Goal: Task Accomplishment & Management: Manage account settings

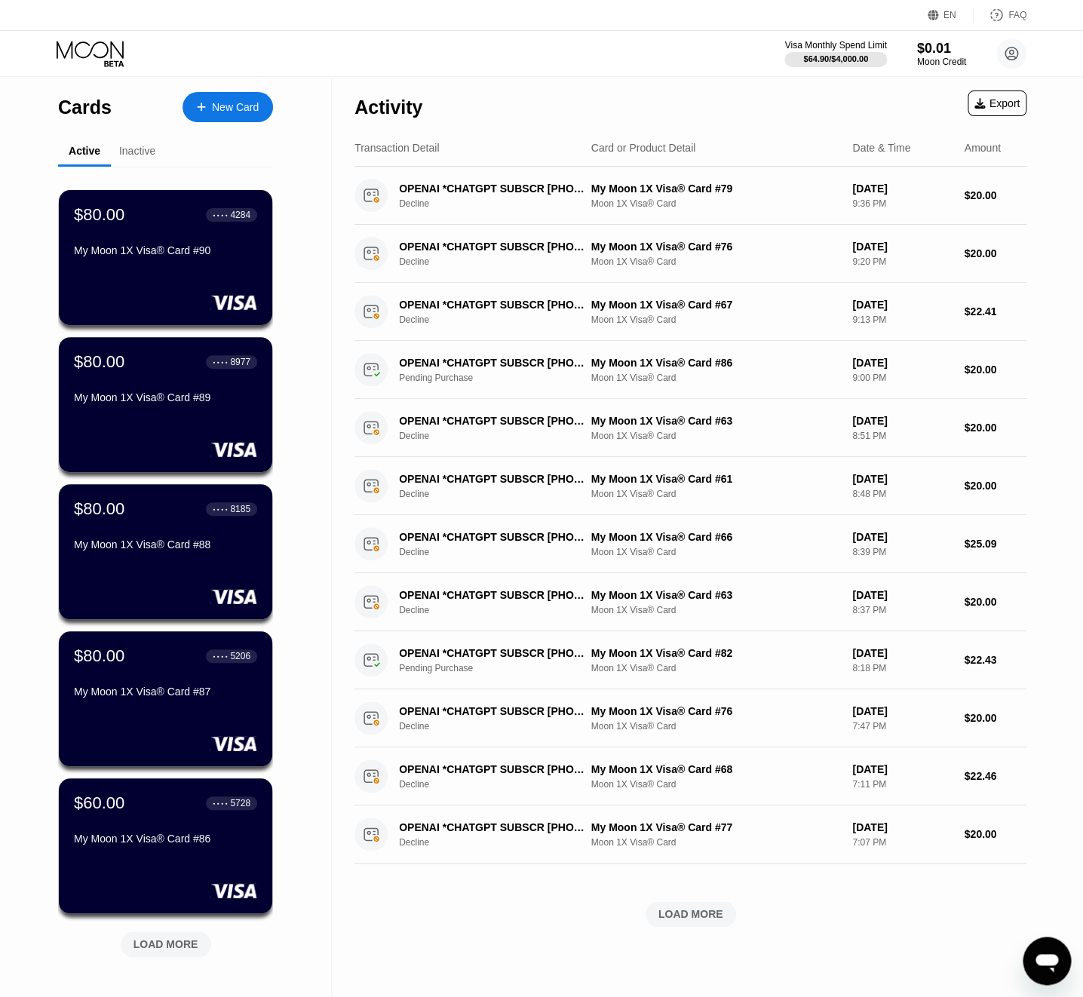
click at [155, 966] on div "$80.00 ● ● ● ● 4284 My Moon 1X Visa® Card #90 $80.00 ● ● ● ● 8977 My Moon 1X Vi…" at bounding box center [165, 573] width 215 height 813
click at [158, 957] on div "LOAD MORE" at bounding box center [166, 945] width 91 height 26
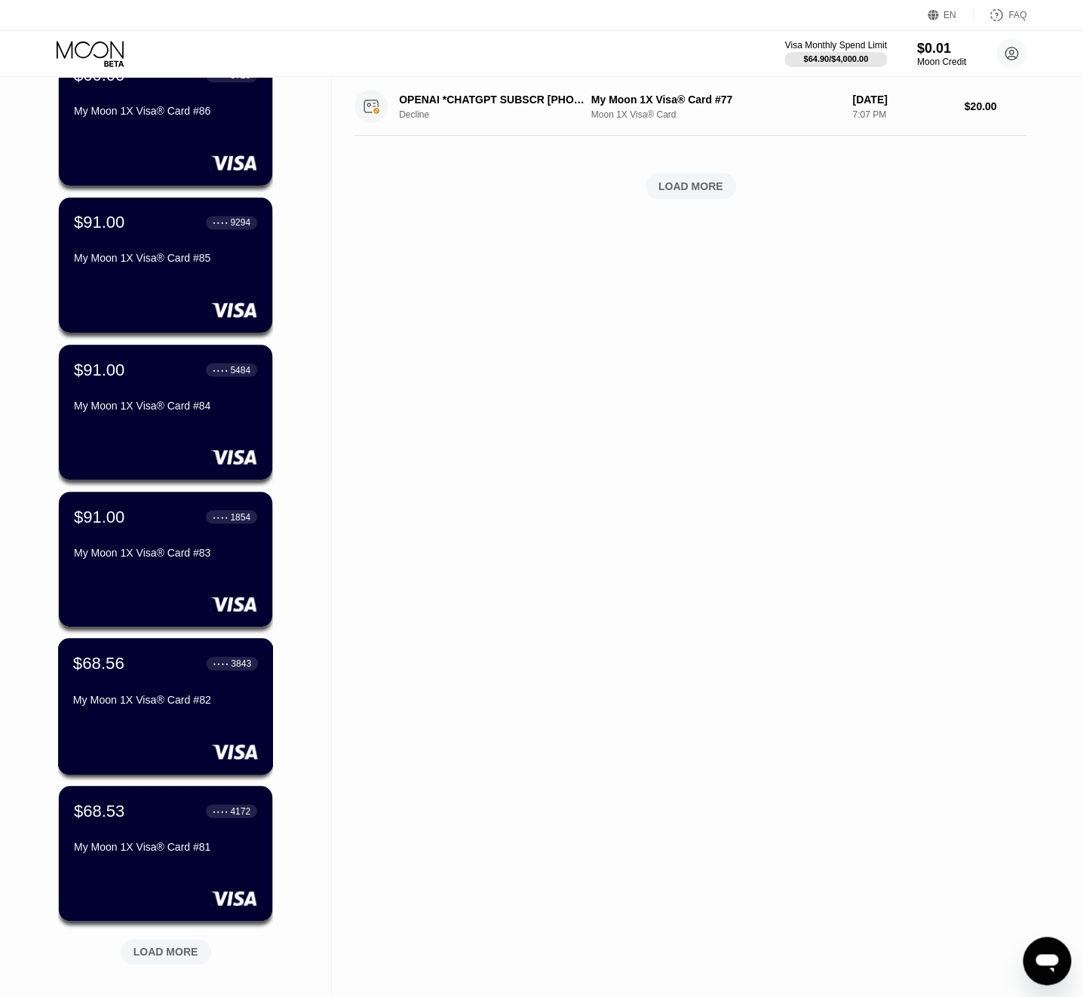
scroll to position [871, 0]
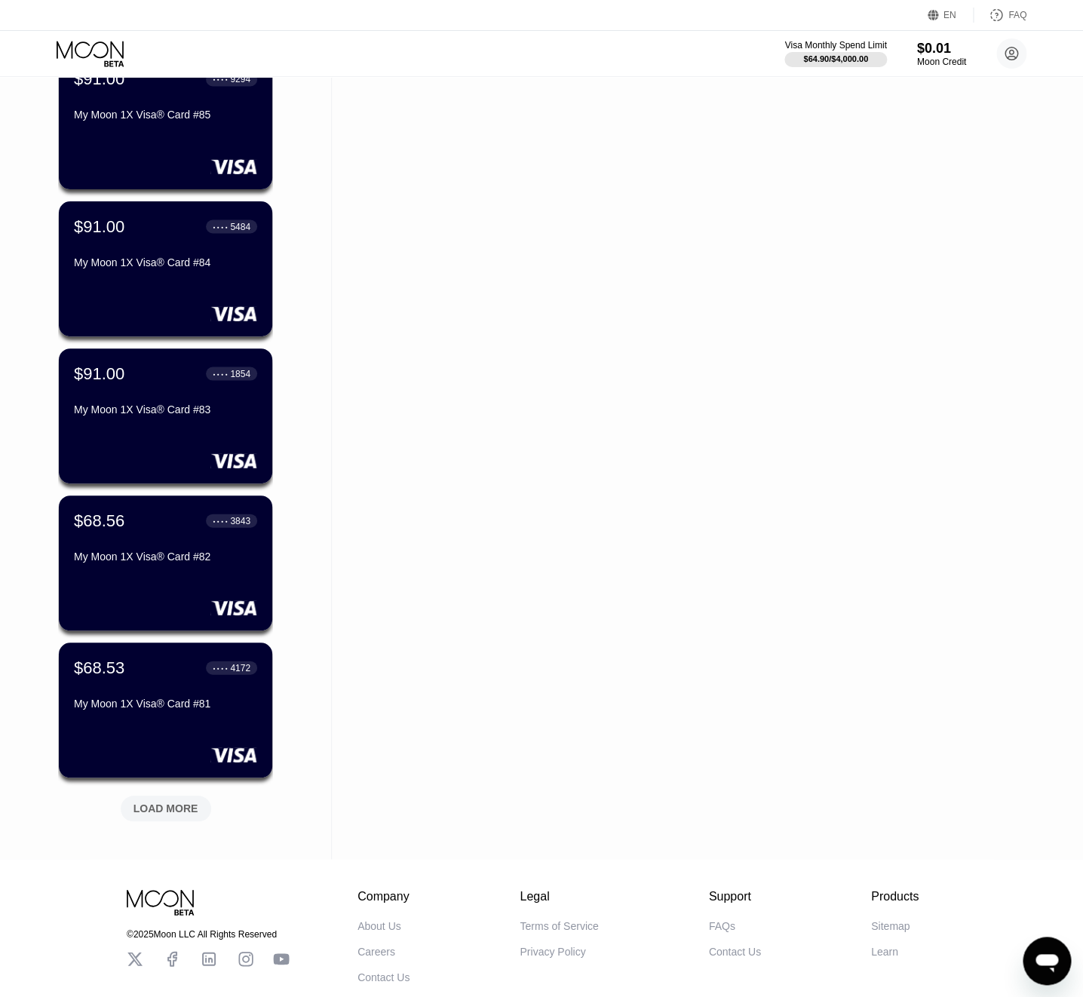
click at [142, 821] on div "LOAD MORE" at bounding box center [166, 809] width 91 height 26
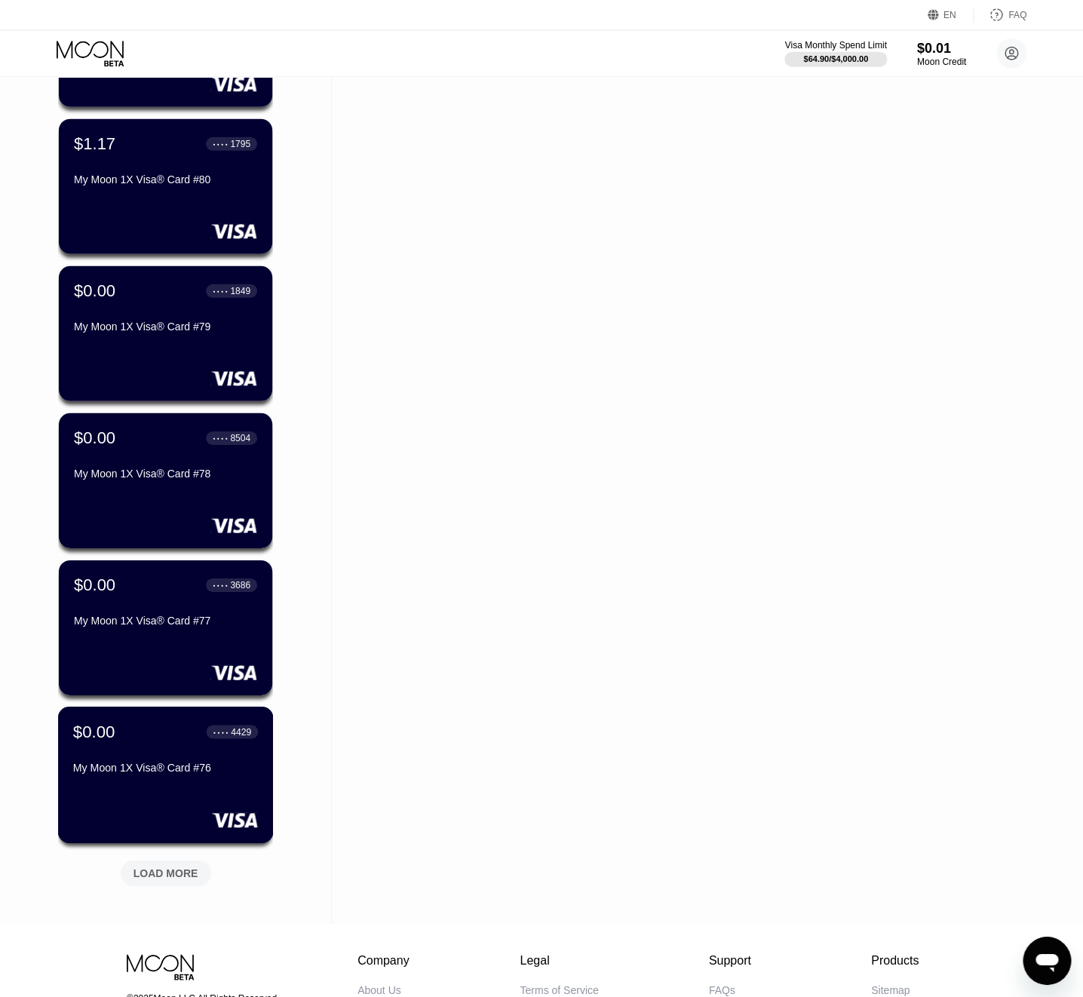
scroll to position [1668, 0]
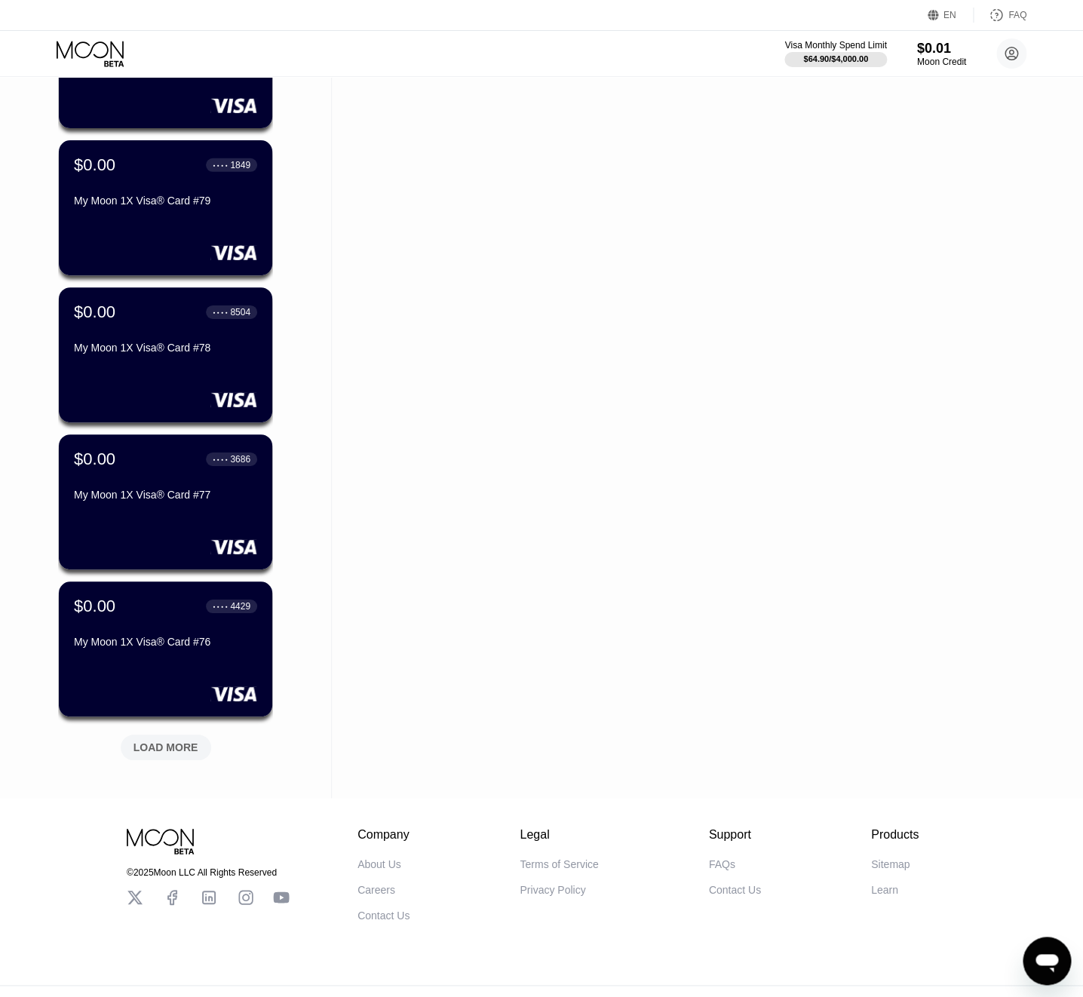
click at [186, 739] on div "LOAD MORE" at bounding box center [166, 748] width 91 height 26
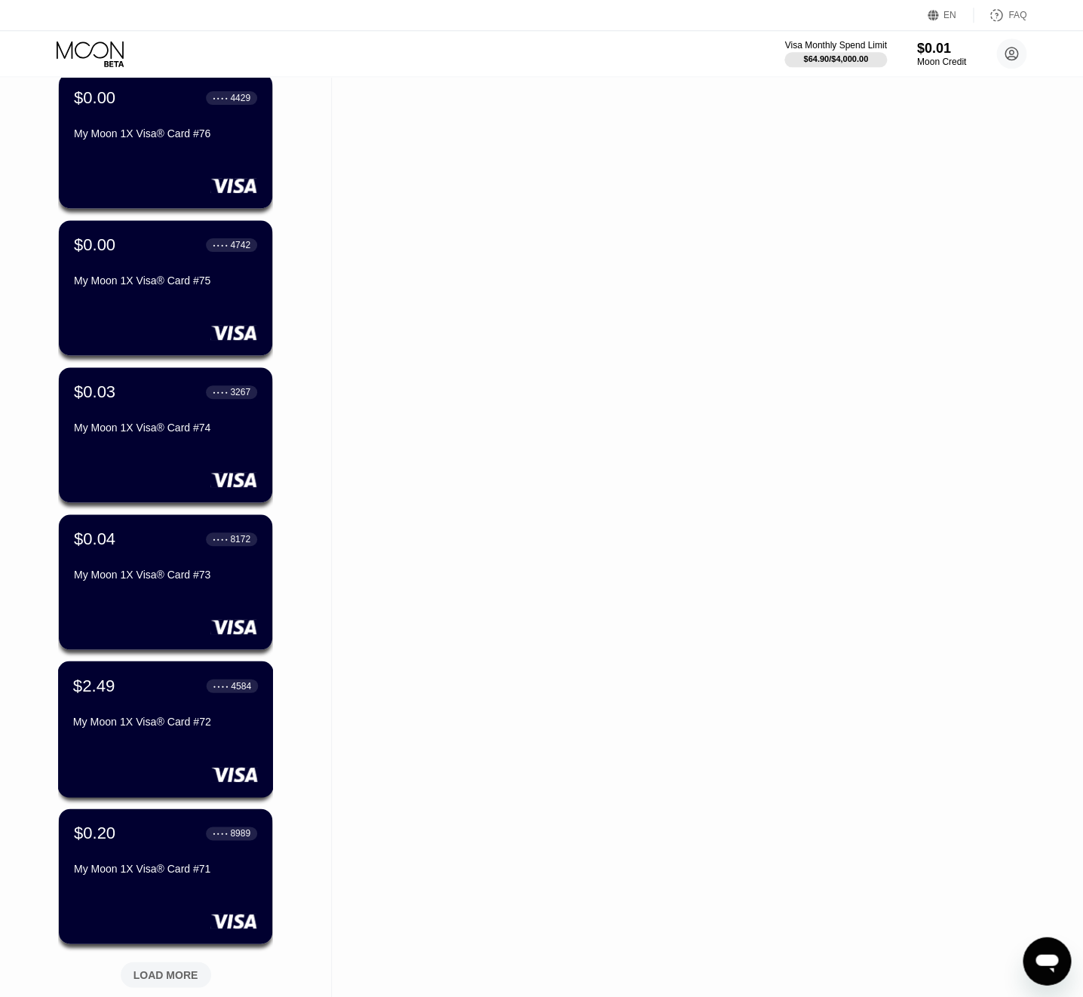
scroll to position [2178, 0]
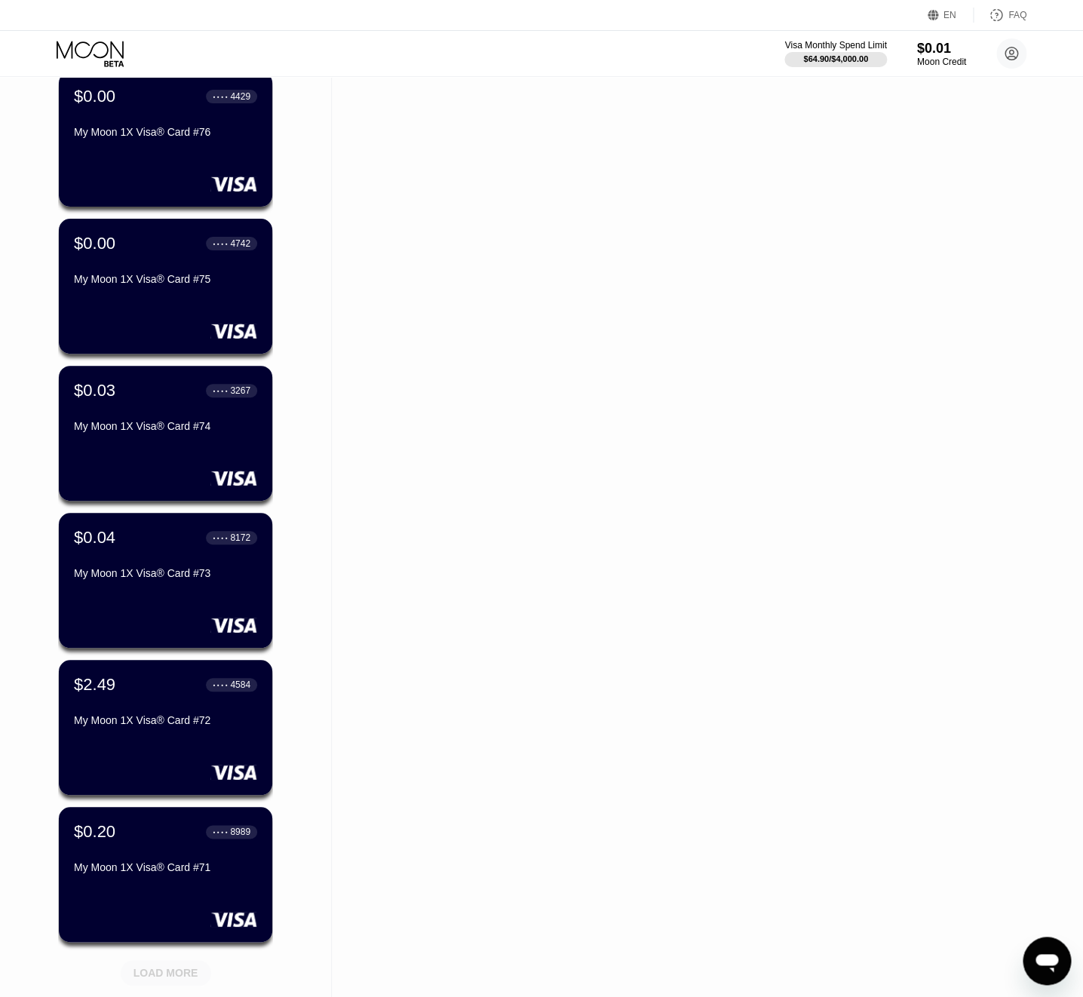
click at [169, 966] on div "LOAD MORE" at bounding box center [166, 973] width 91 height 26
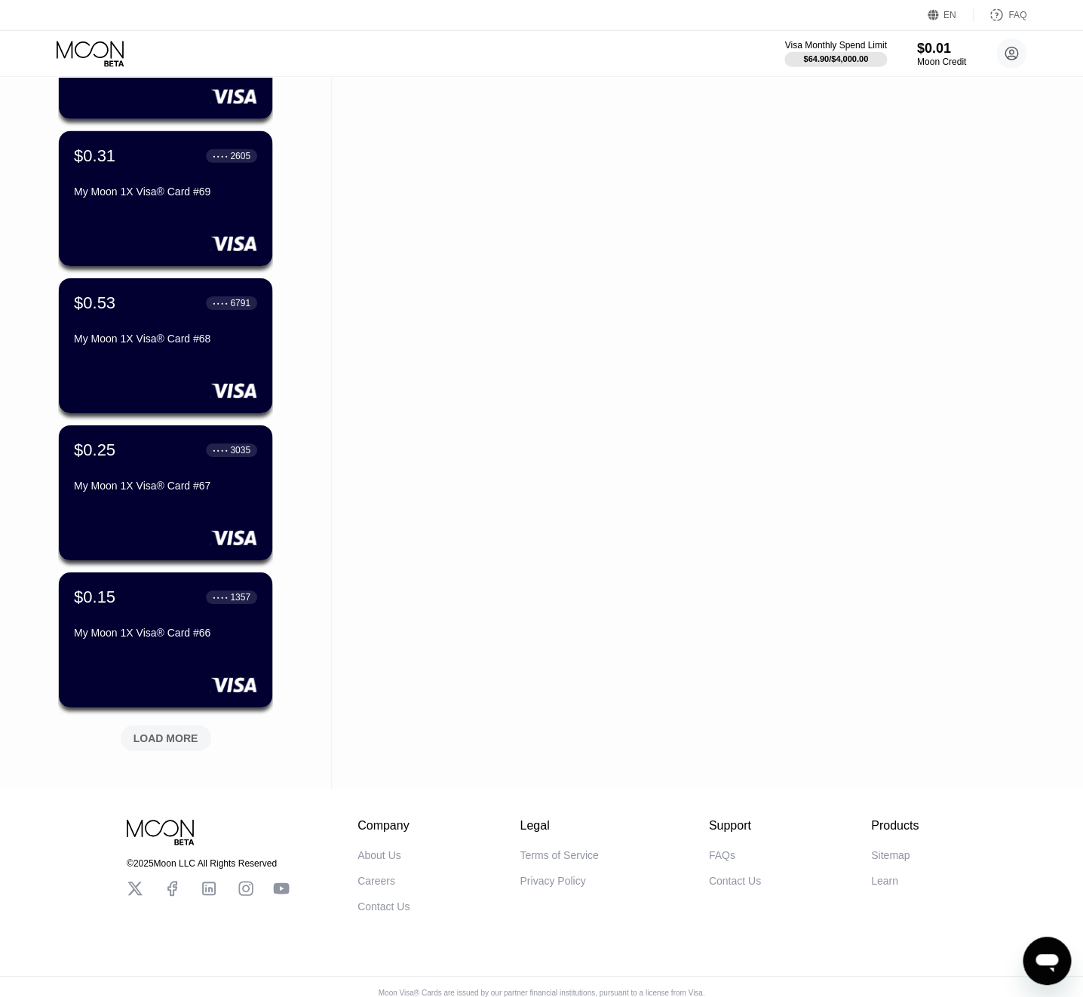
scroll to position [3165, 0]
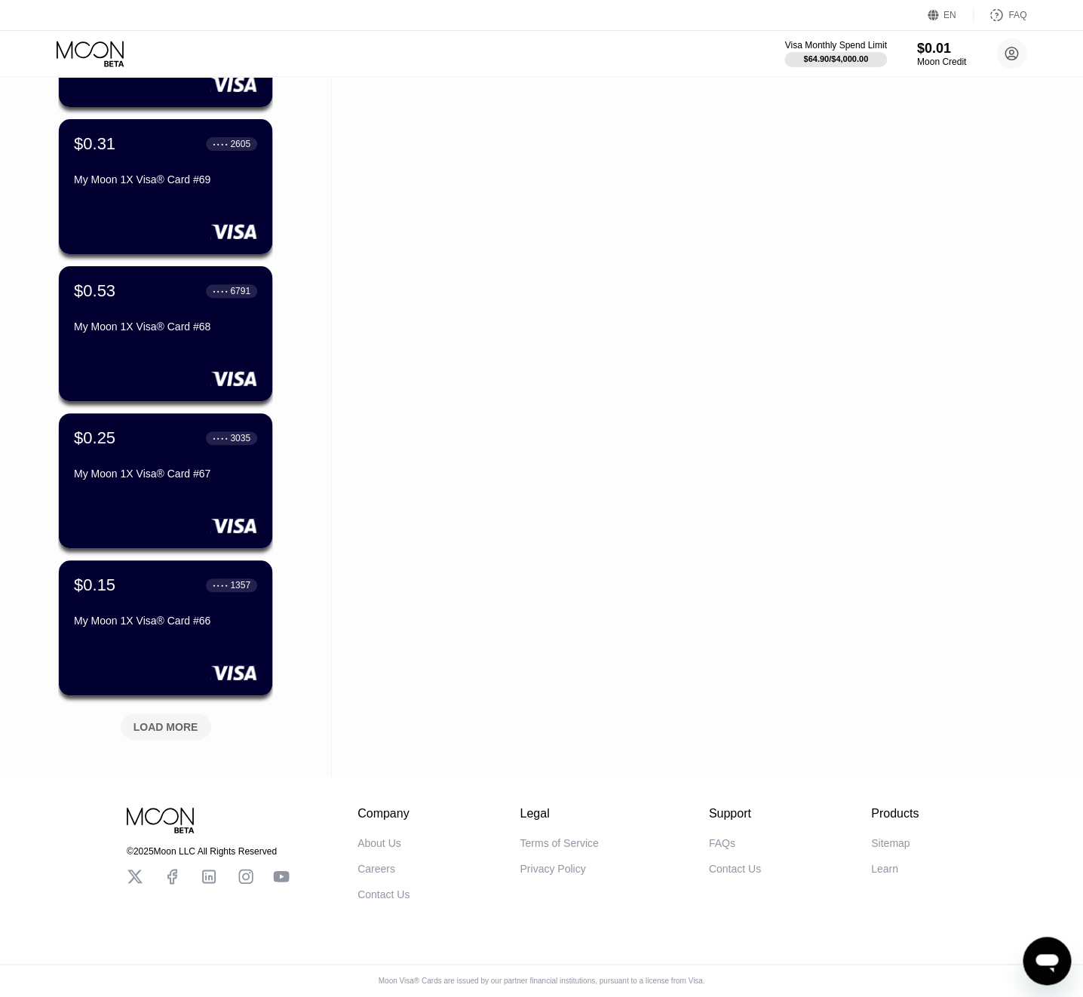
click at [139, 726] on div "LOAD MORE" at bounding box center [166, 727] width 65 height 14
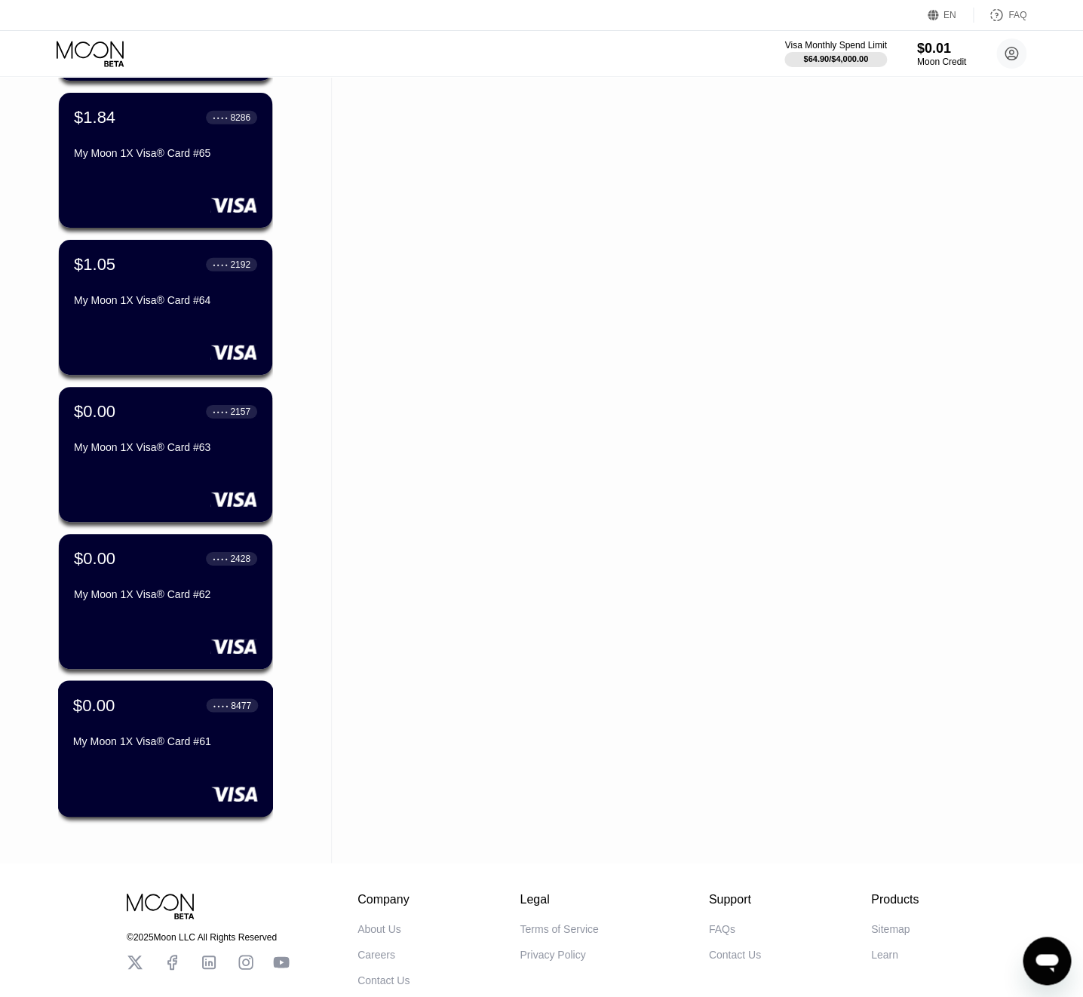
scroll to position [3865, 0]
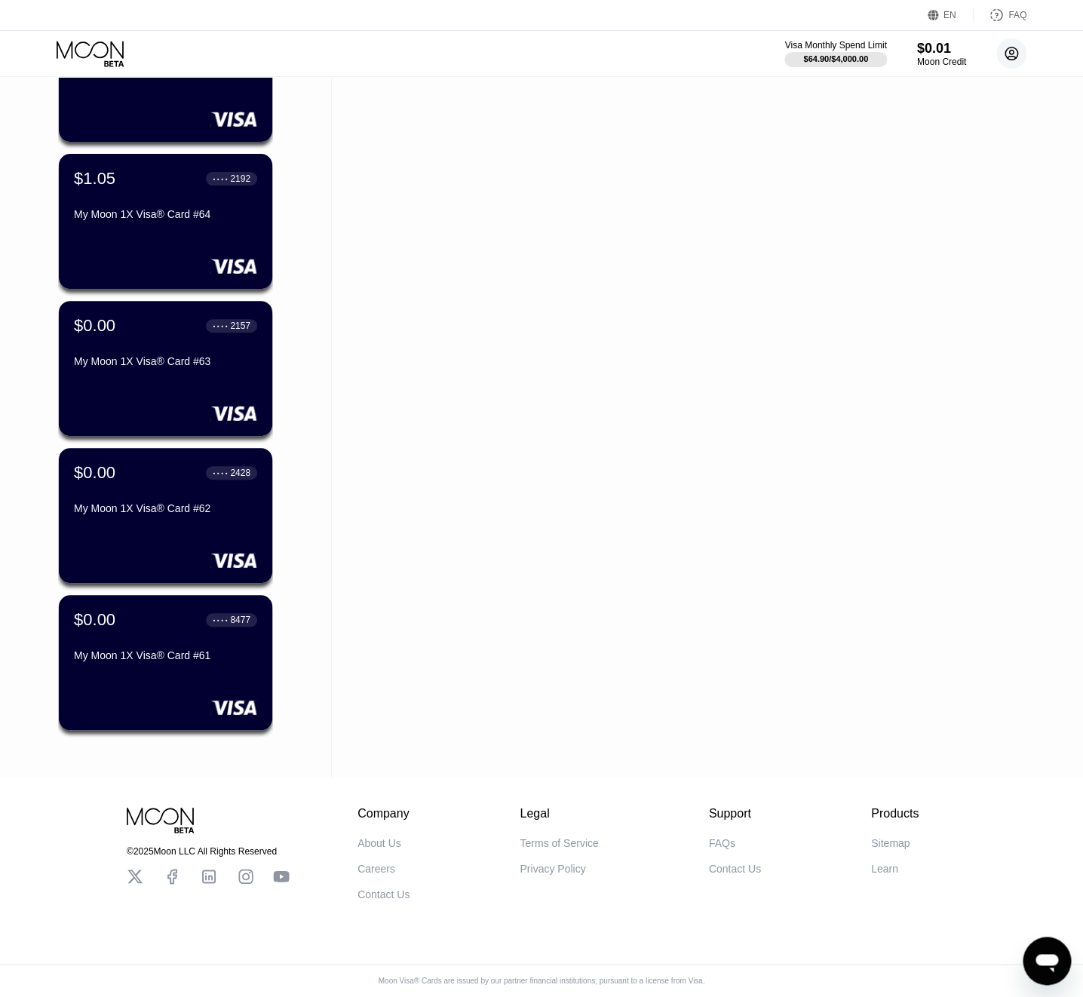
click at [1015, 57] on g at bounding box center [1012, 54] width 13 height 13
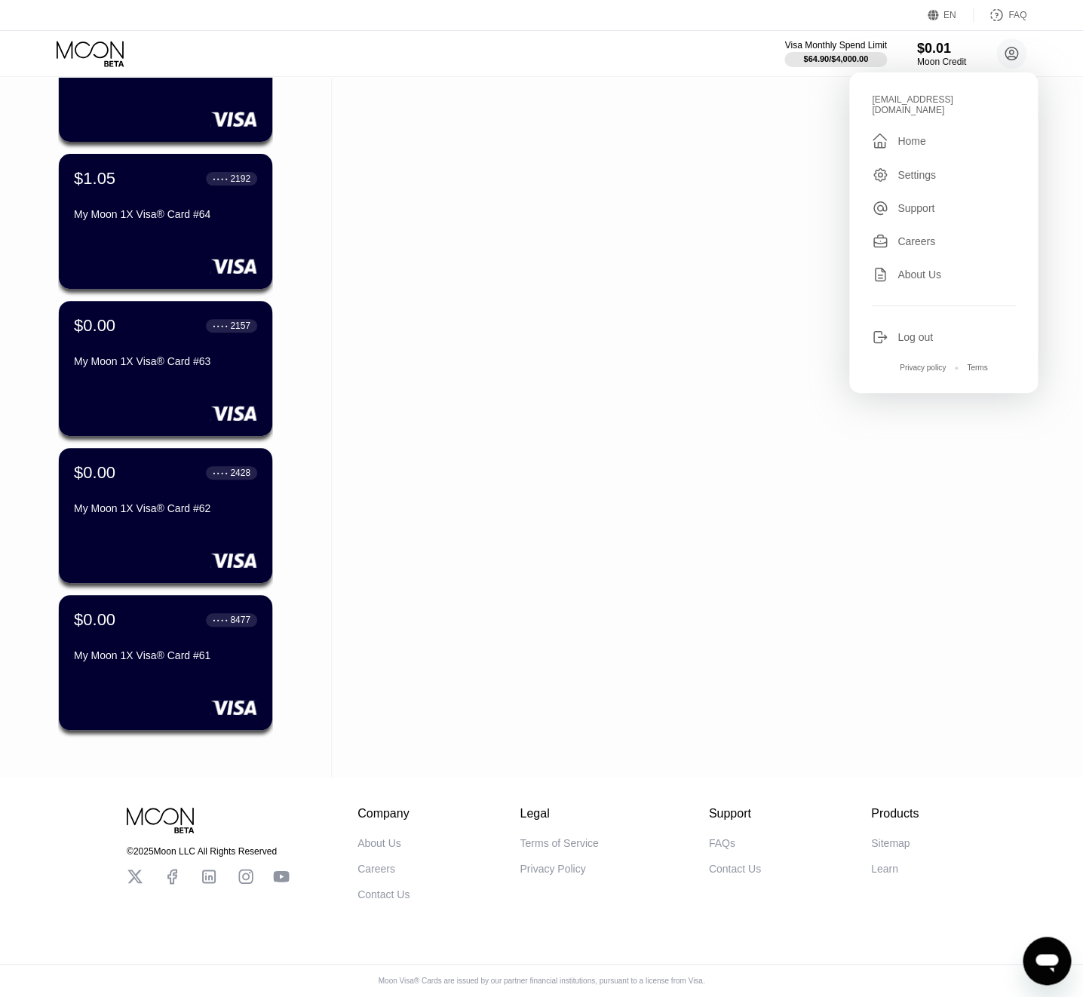
click at [964, 329] on div "Log out" at bounding box center [943, 337] width 143 height 17
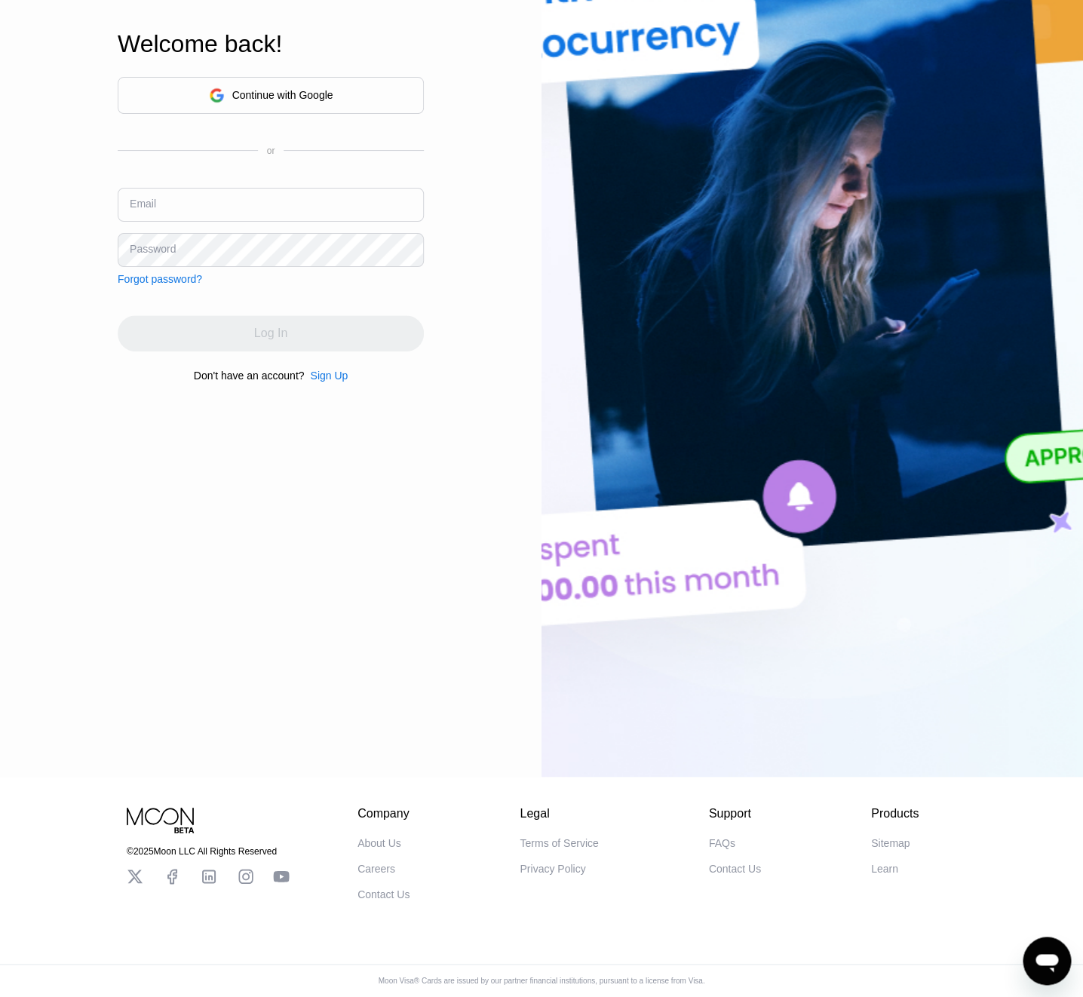
click at [209, 192] on input "text" at bounding box center [271, 205] width 306 height 34
paste input "kot-17.06@inbox.lv"
type input "kot-17.06@inbox.lv"
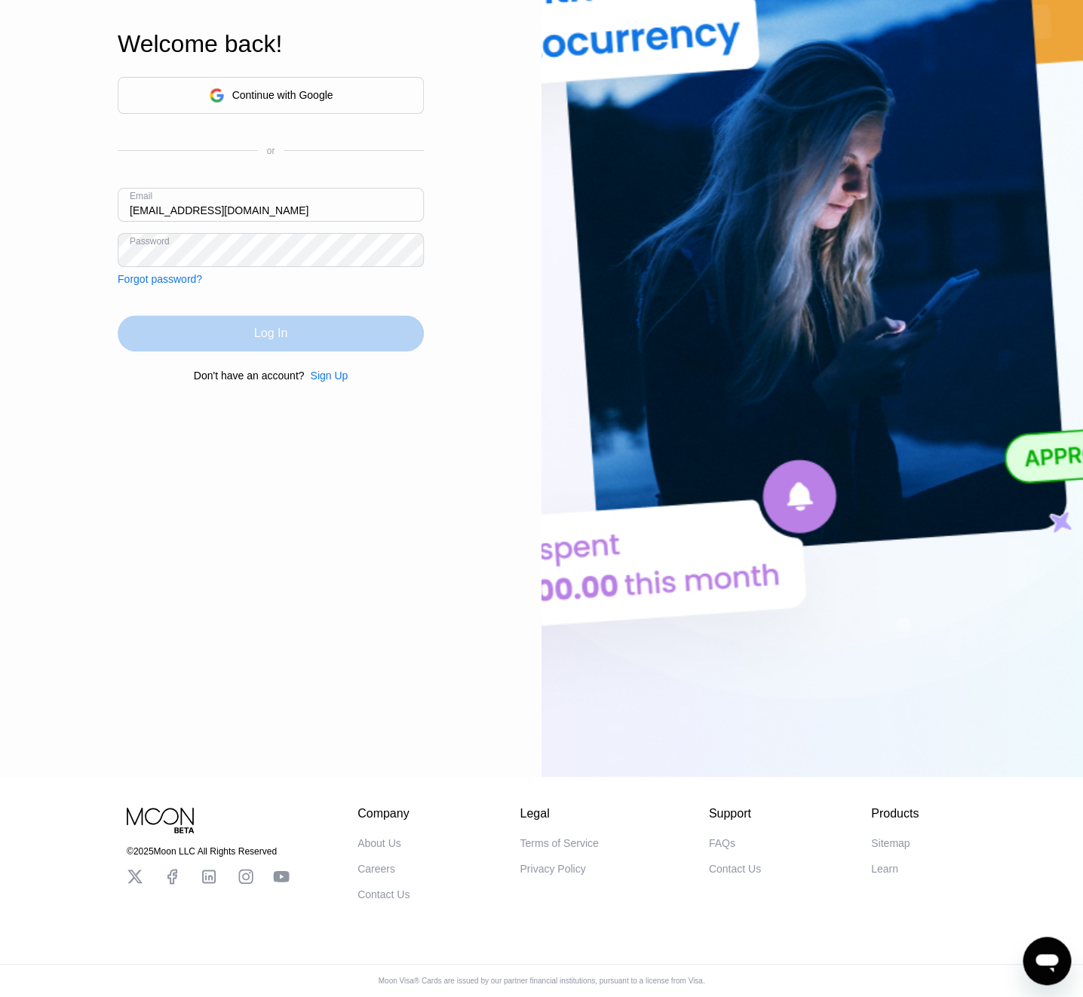
click at [318, 332] on div "Log In" at bounding box center [271, 333] width 306 height 36
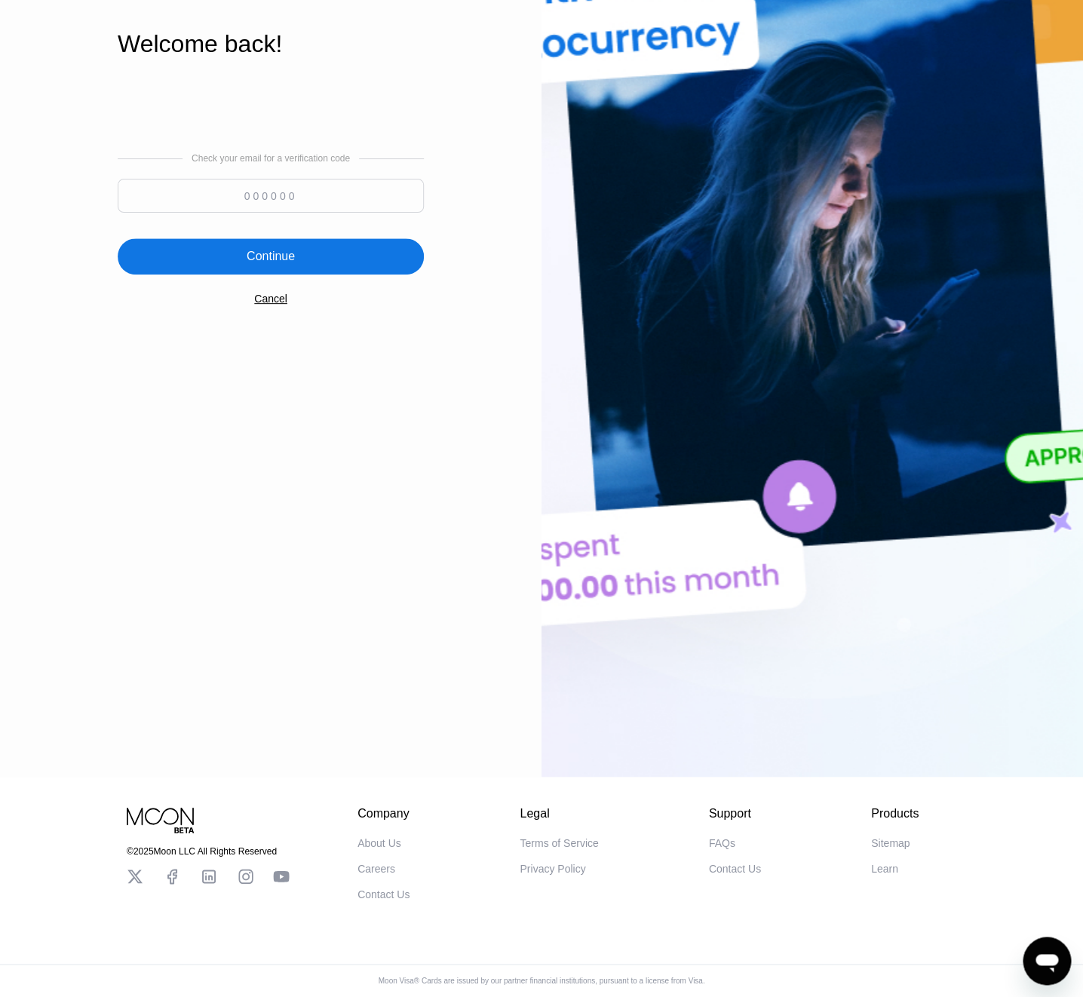
click at [195, 192] on input at bounding box center [271, 196] width 306 height 34
type input "555387"
click at [226, 269] on div "Continue" at bounding box center [271, 256] width 306 height 36
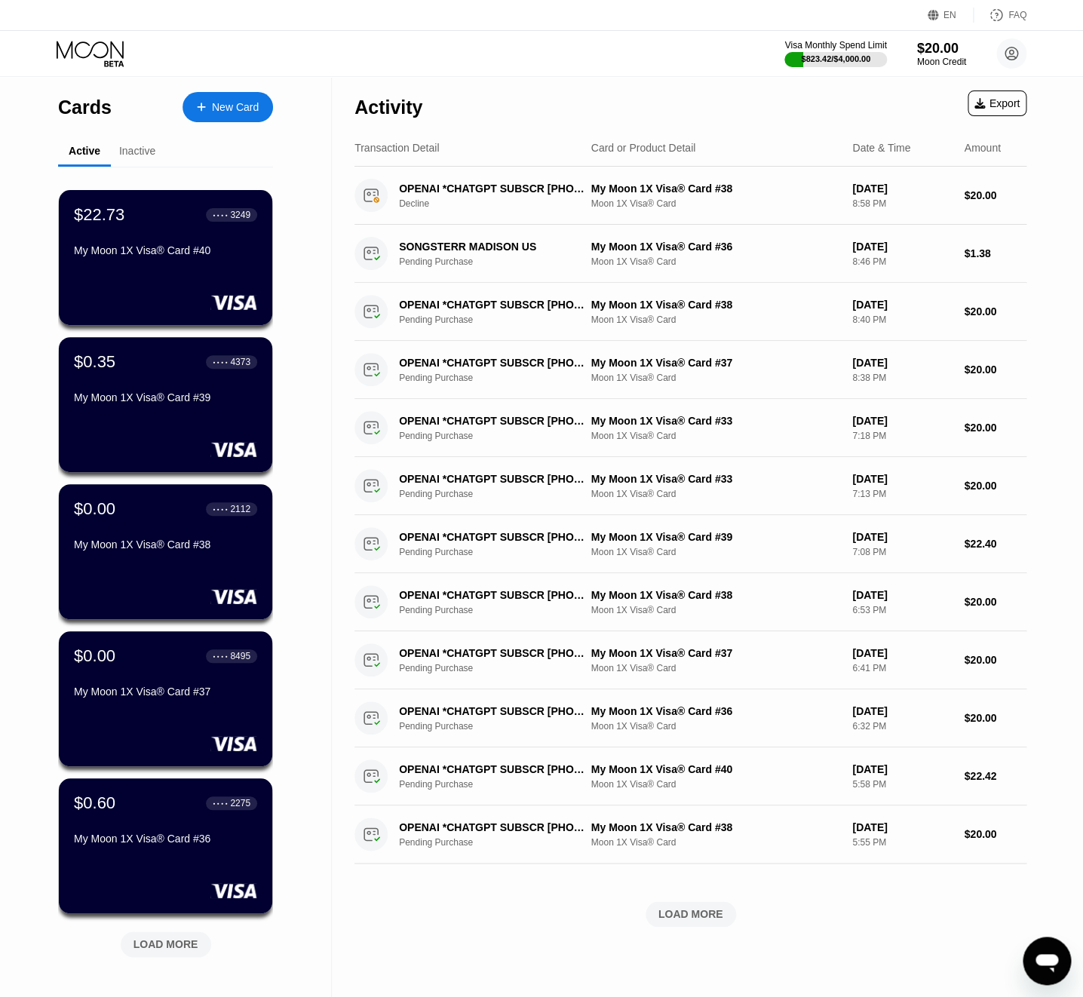
click at [198, 955] on div "LOAD MORE" at bounding box center [166, 945] width 91 height 26
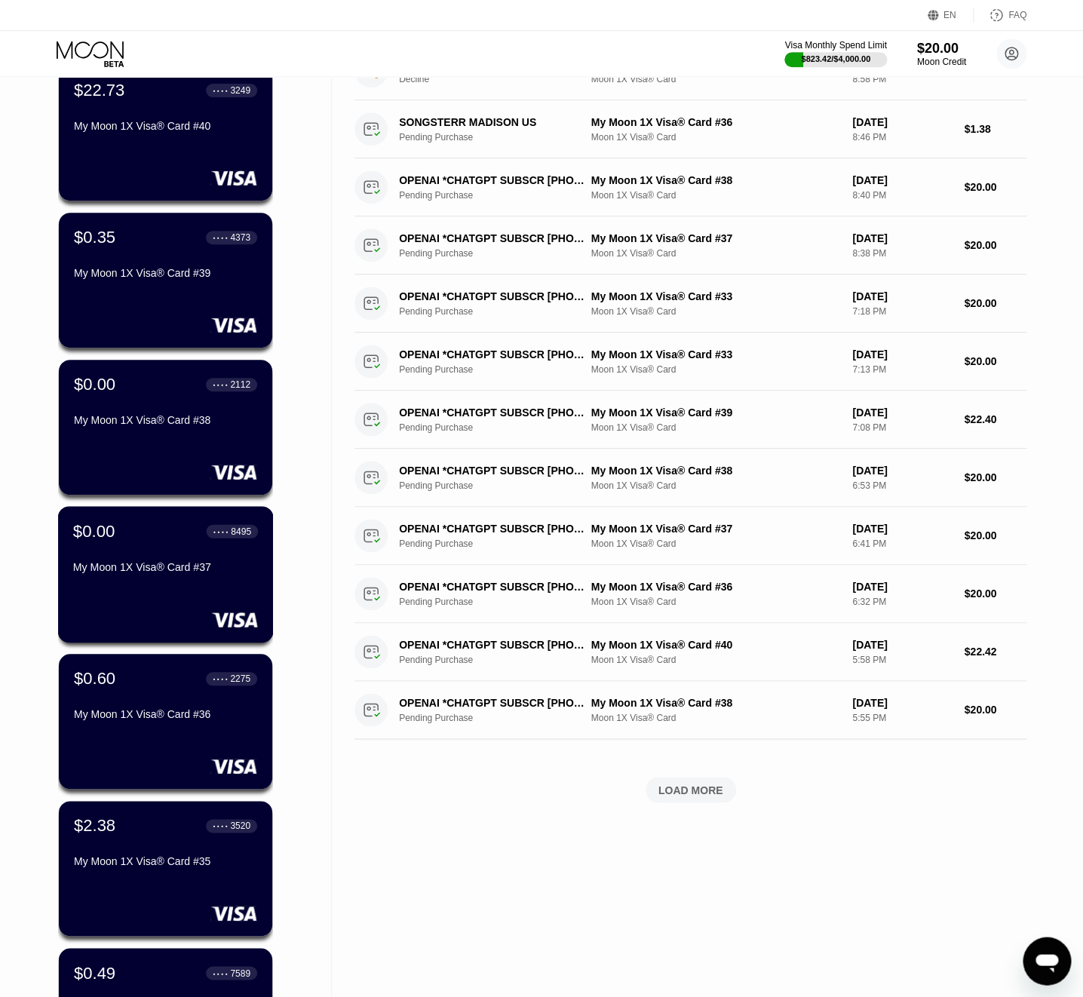
scroll to position [12, 0]
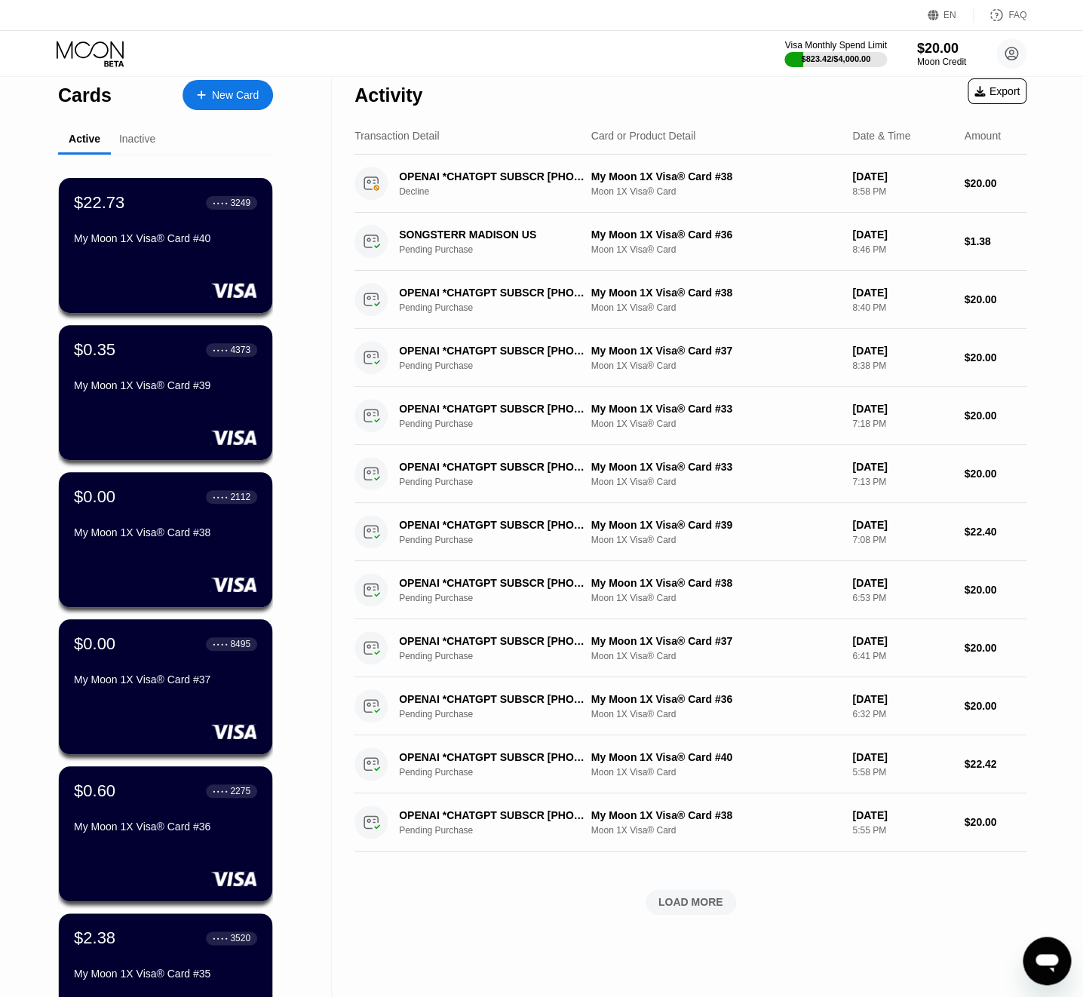
click at [140, 142] on div "Inactive" at bounding box center [137, 139] width 36 height 12
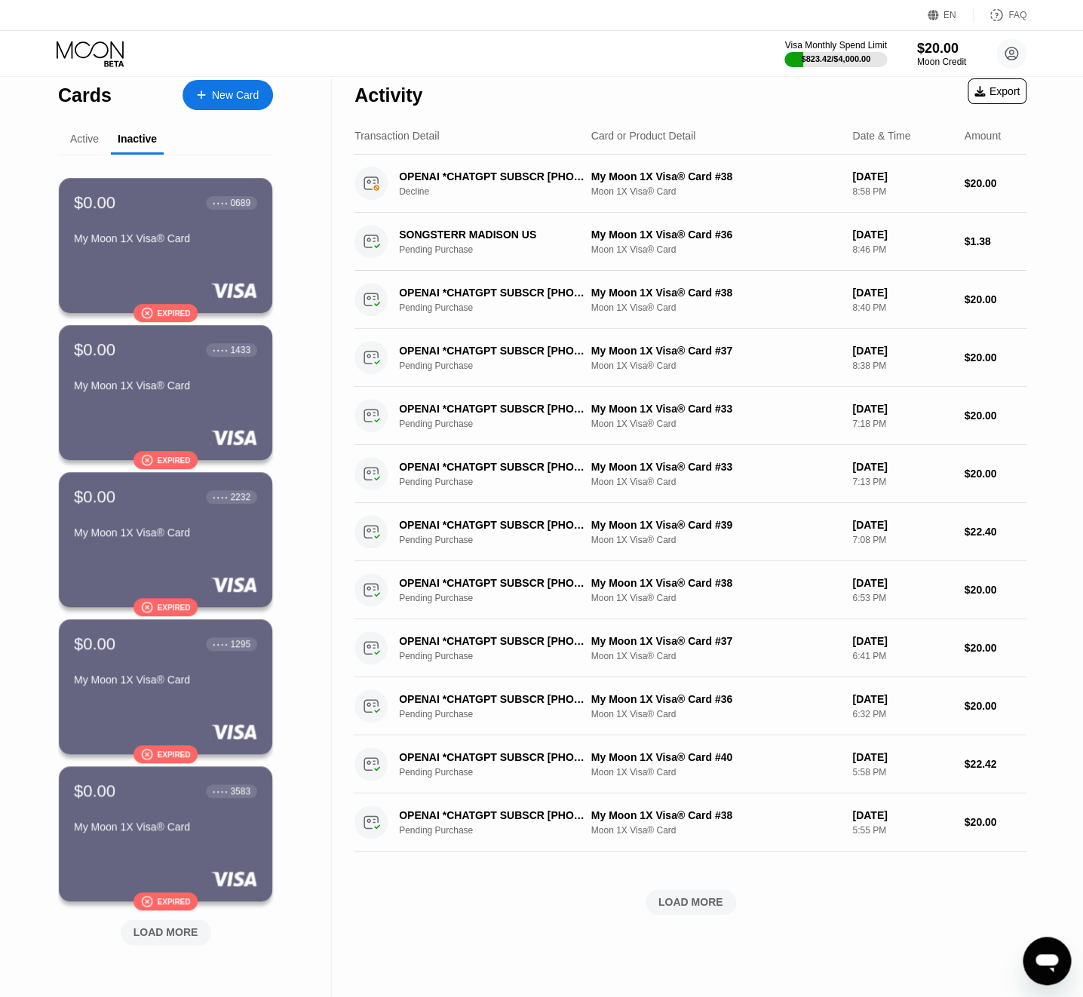
click at [93, 140] on div "Active" at bounding box center [84, 139] width 29 height 12
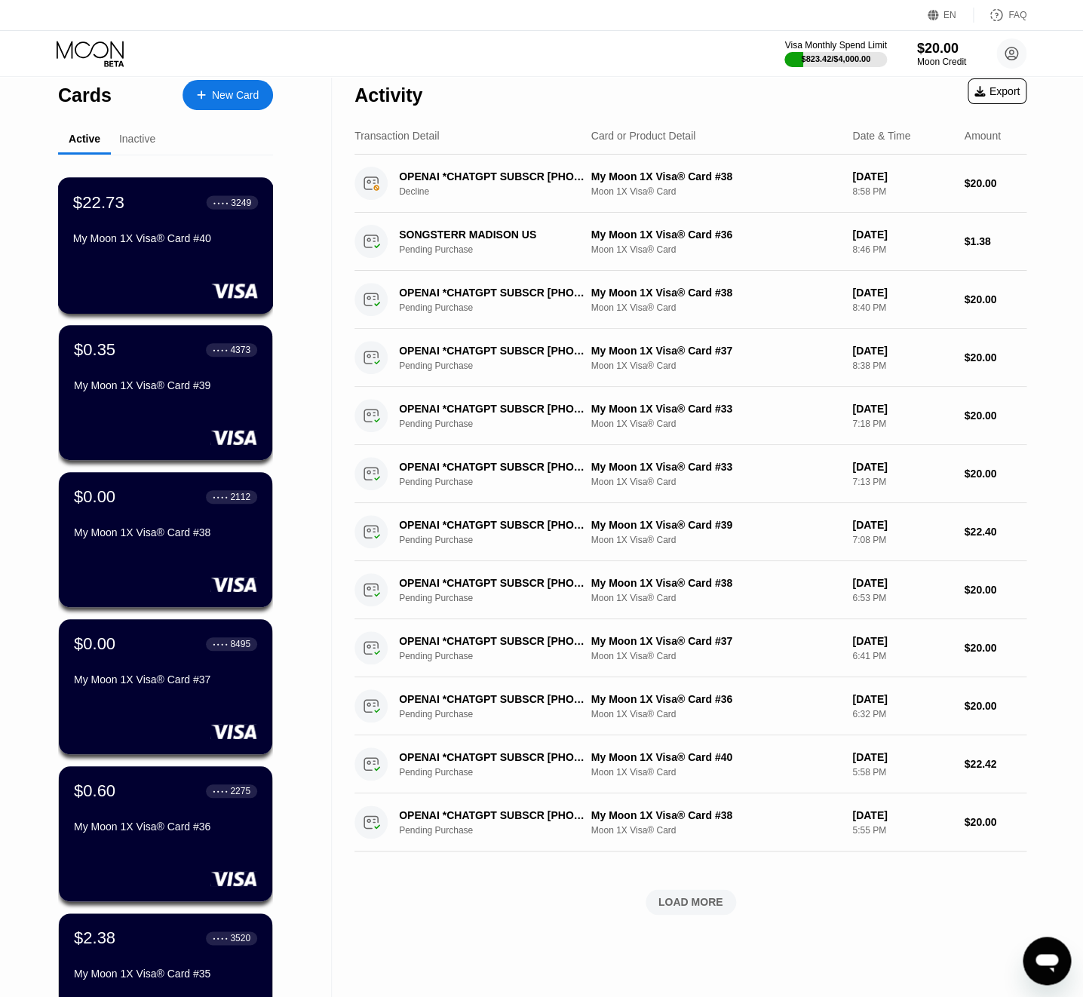
click at [159, 269] on div "$22.73 ● ● ● ● 3249 My Moon 1X Visa® Card #40" at bounding box center [166, 245] width 216 height 137
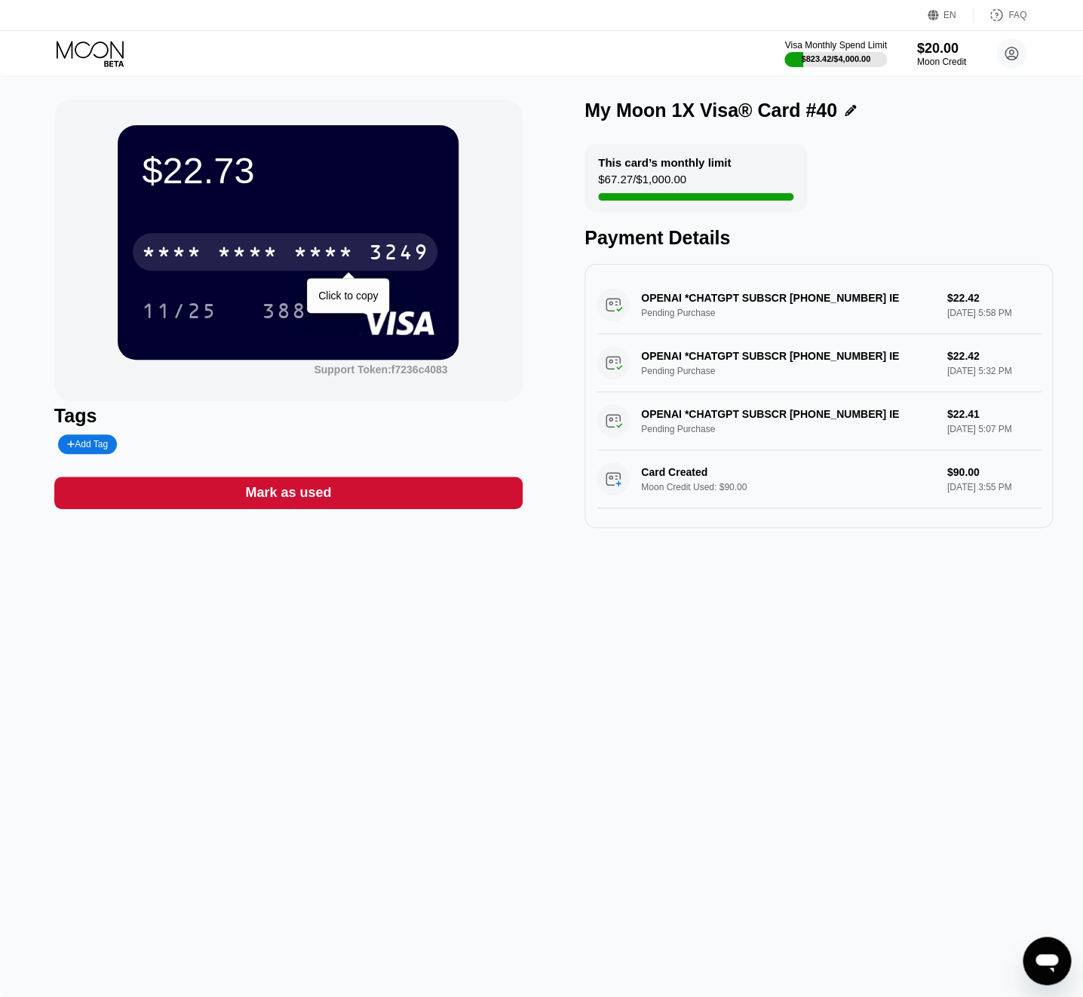
click at [294, 256] on div "* * * *" at bounding box center [323, 254] width 60 height 24
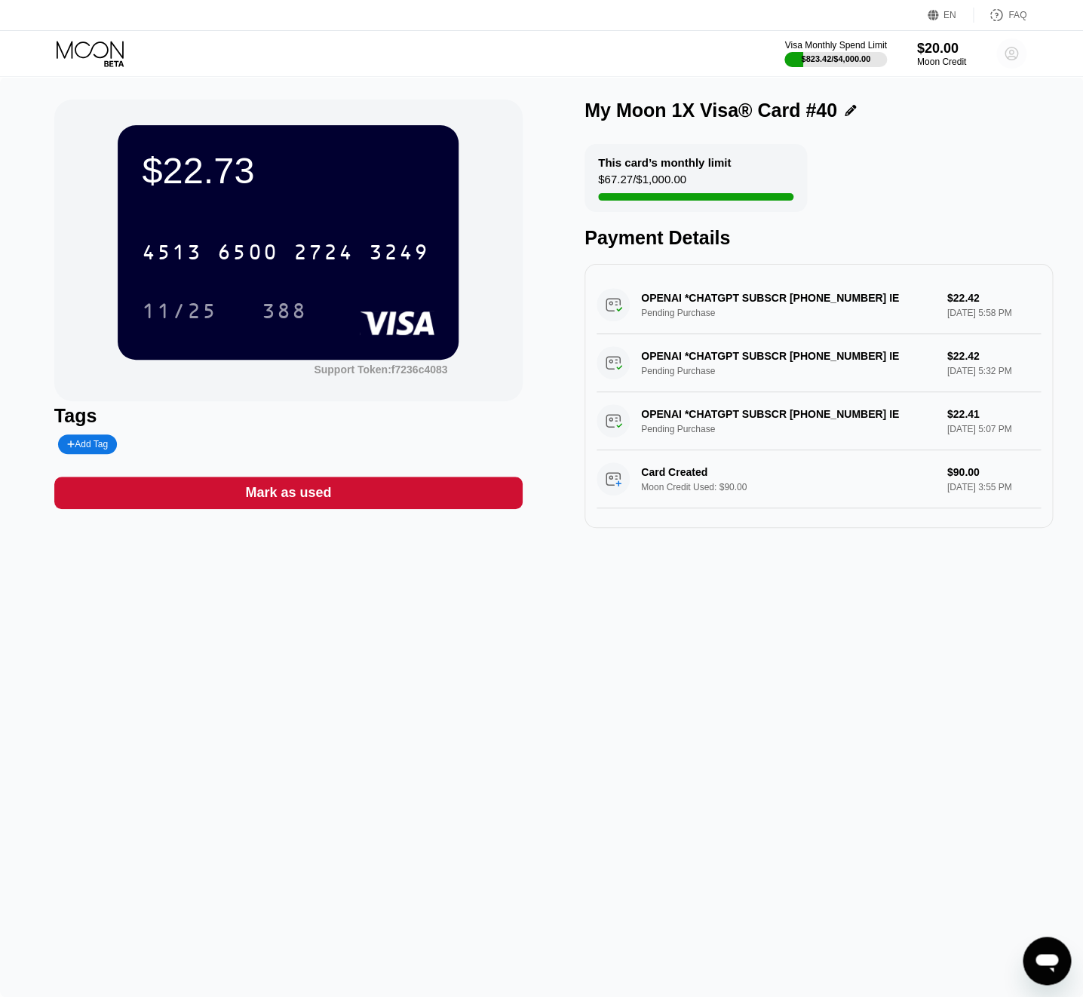
click at [1012, 57] on icon at bounding box center [1012, 54] width 8 height 8
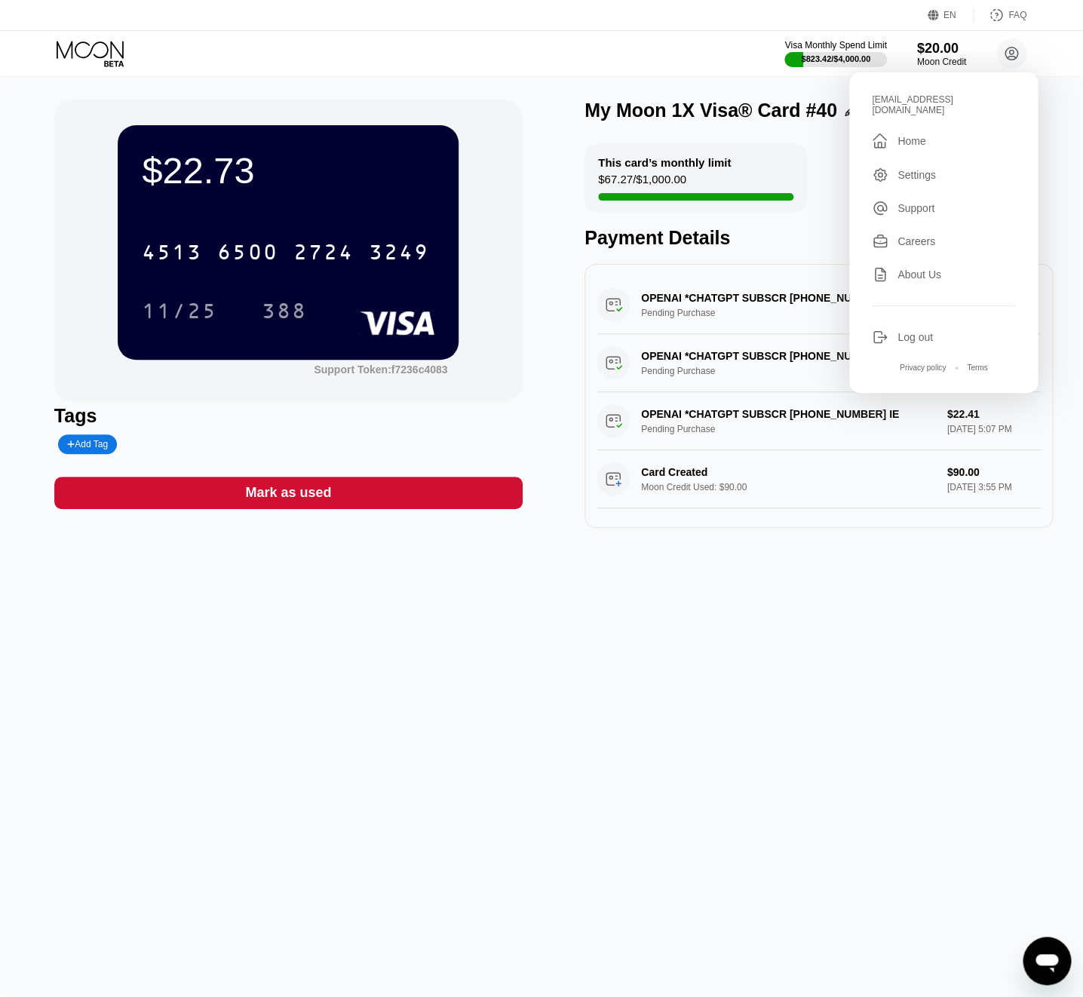
click at [922, 331] on div "Log out" at bounding box center [915, 337] width 35 height 12
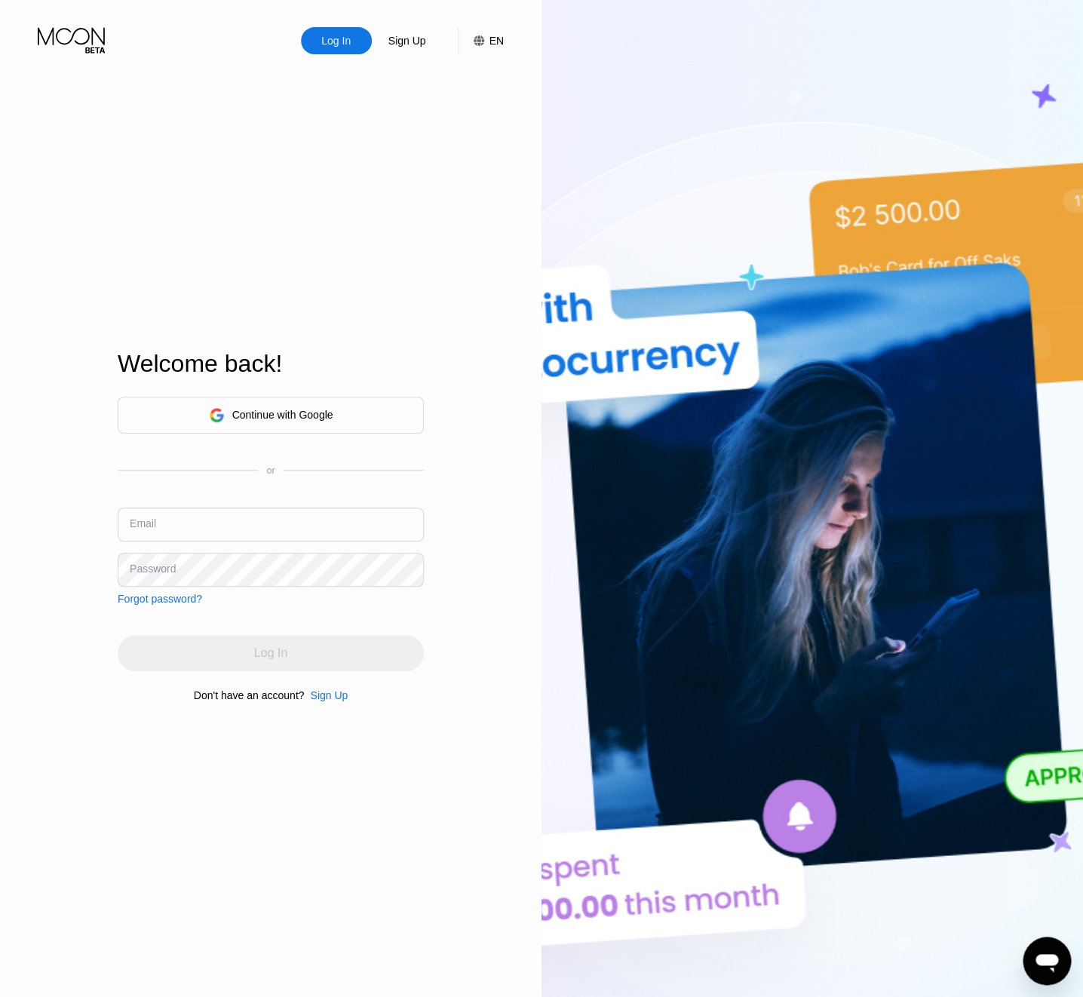
click at [173, 521] on input "text" at bounding box center [271, 525] width 306 height 34
paste input "v-20.06@inbox.lv"
type input "v-20.06@inbox.lv"
click at [156, 565] on div "Password" at bounding box center [153, 569] width 46 height 12
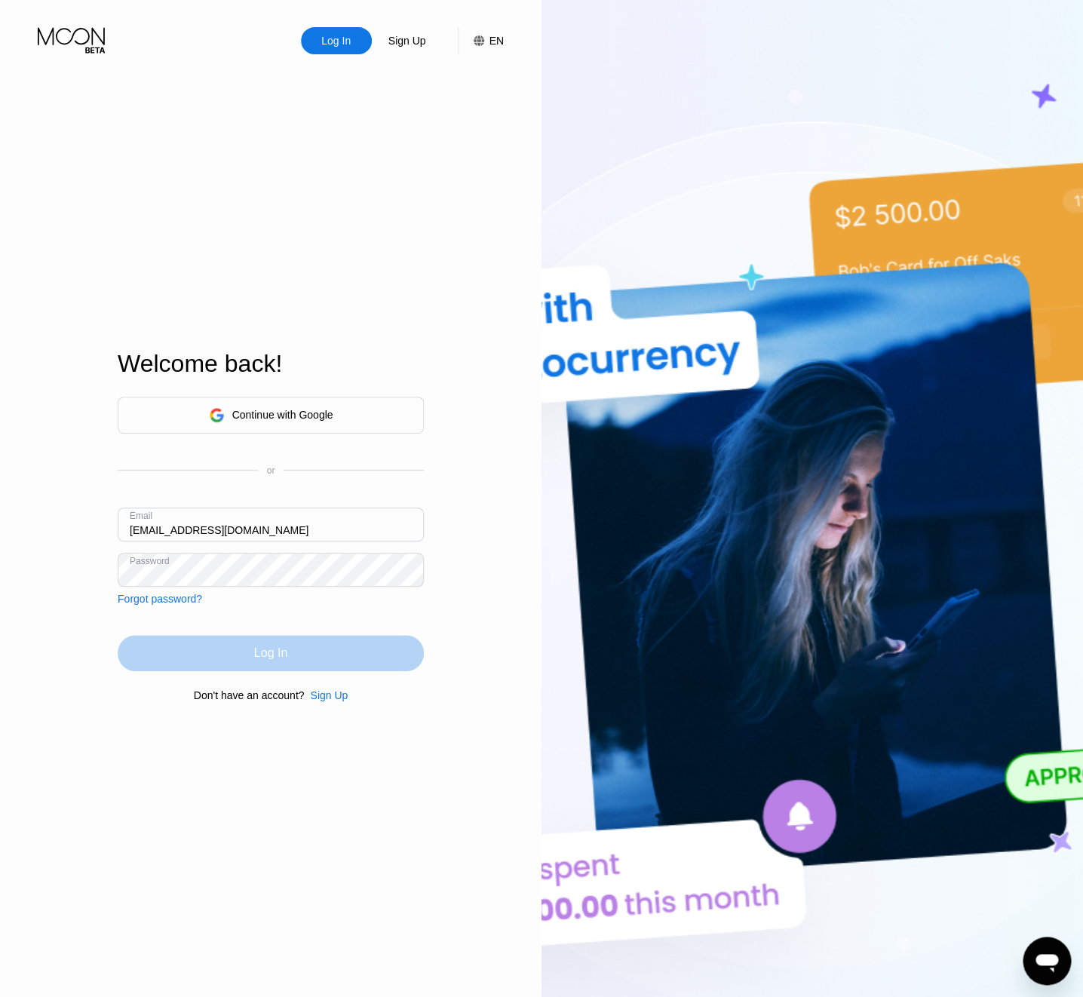
click at [229, 645] on div "Log In" at bounding box center [271, 653] width 306 height 36
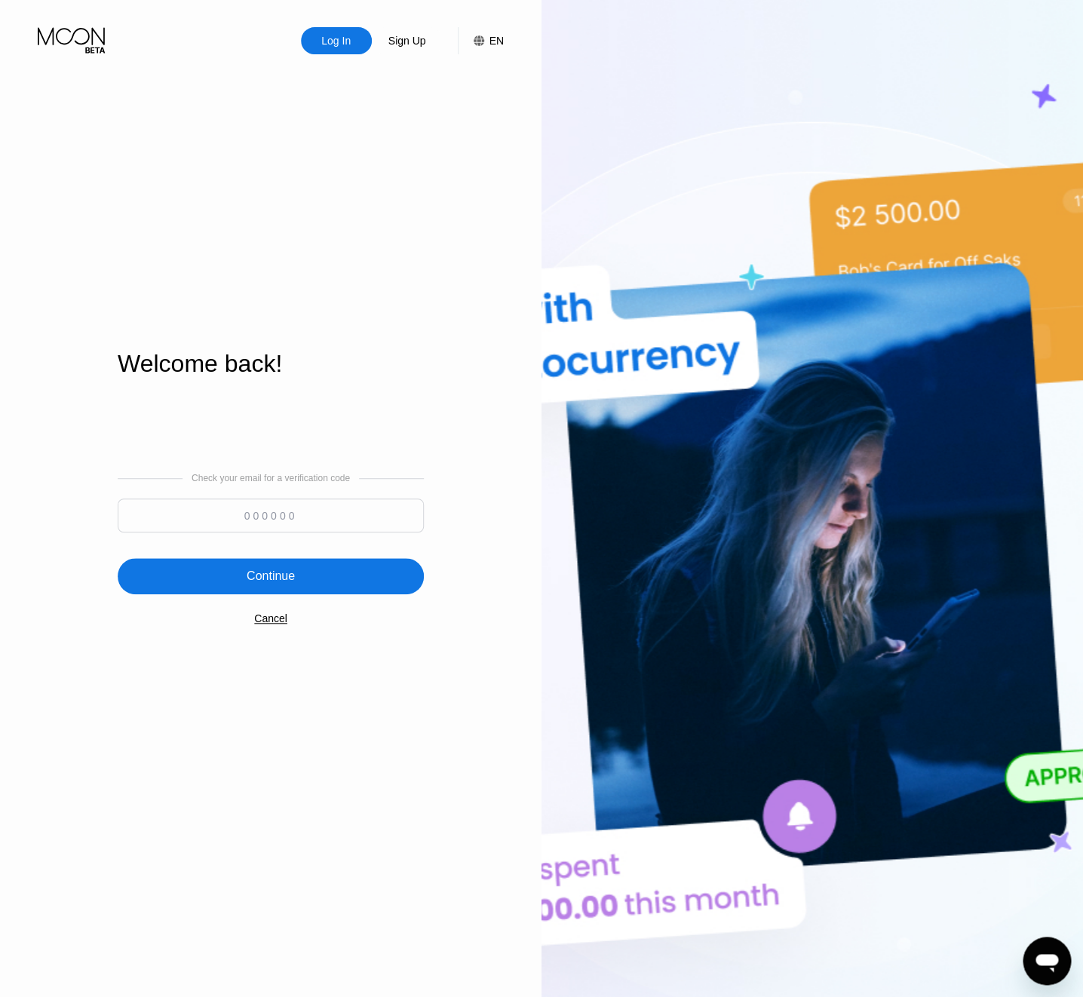
click at [327, 527] on input at bounding box center [271, 516] width 306 height 34
type input "888466"
click at [321, 556] on div "Check your email for a verification code 888466 Continue Cancel" at bounding box center [271, 549] width 306 height 306
click at [319, 567] on div "Continue" at bounding box center [271, 576] width 306 height 36
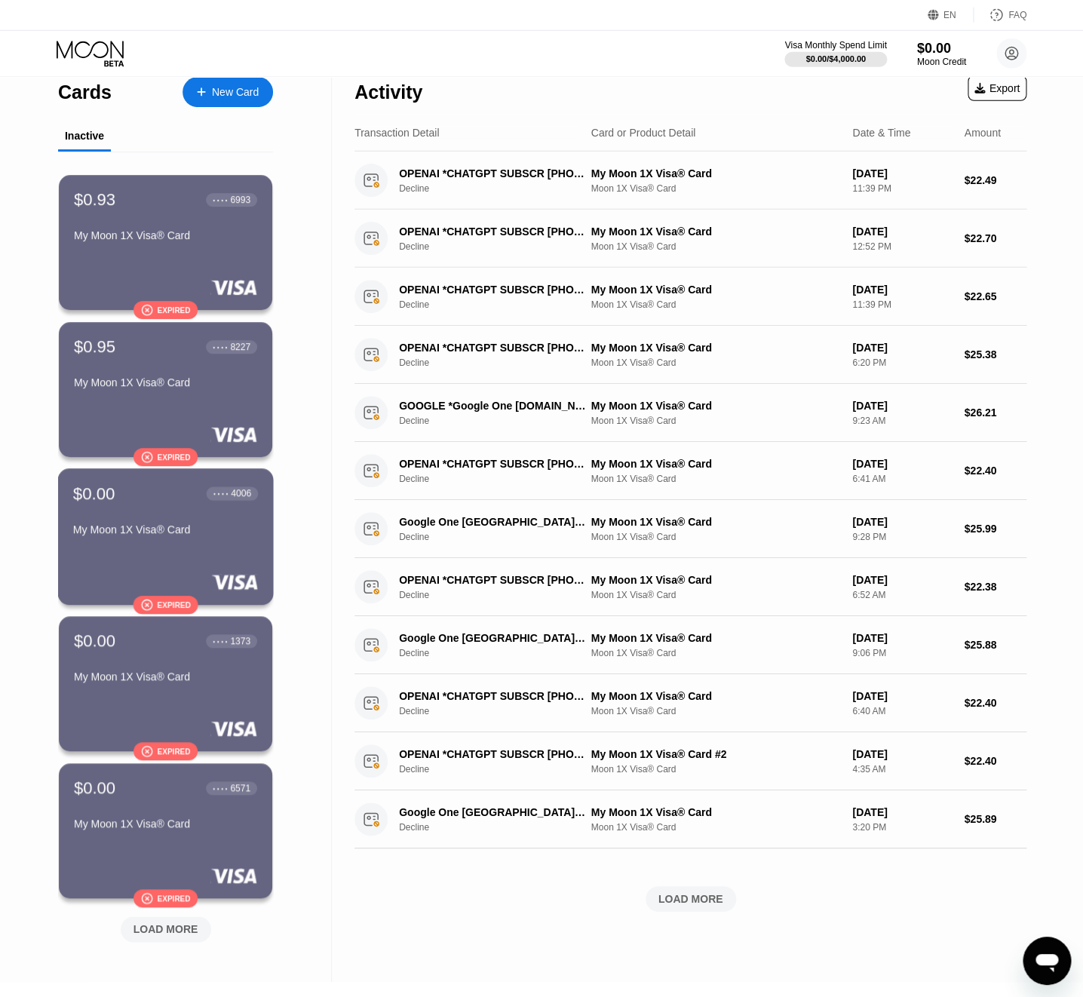
scroll to position [25, 0]
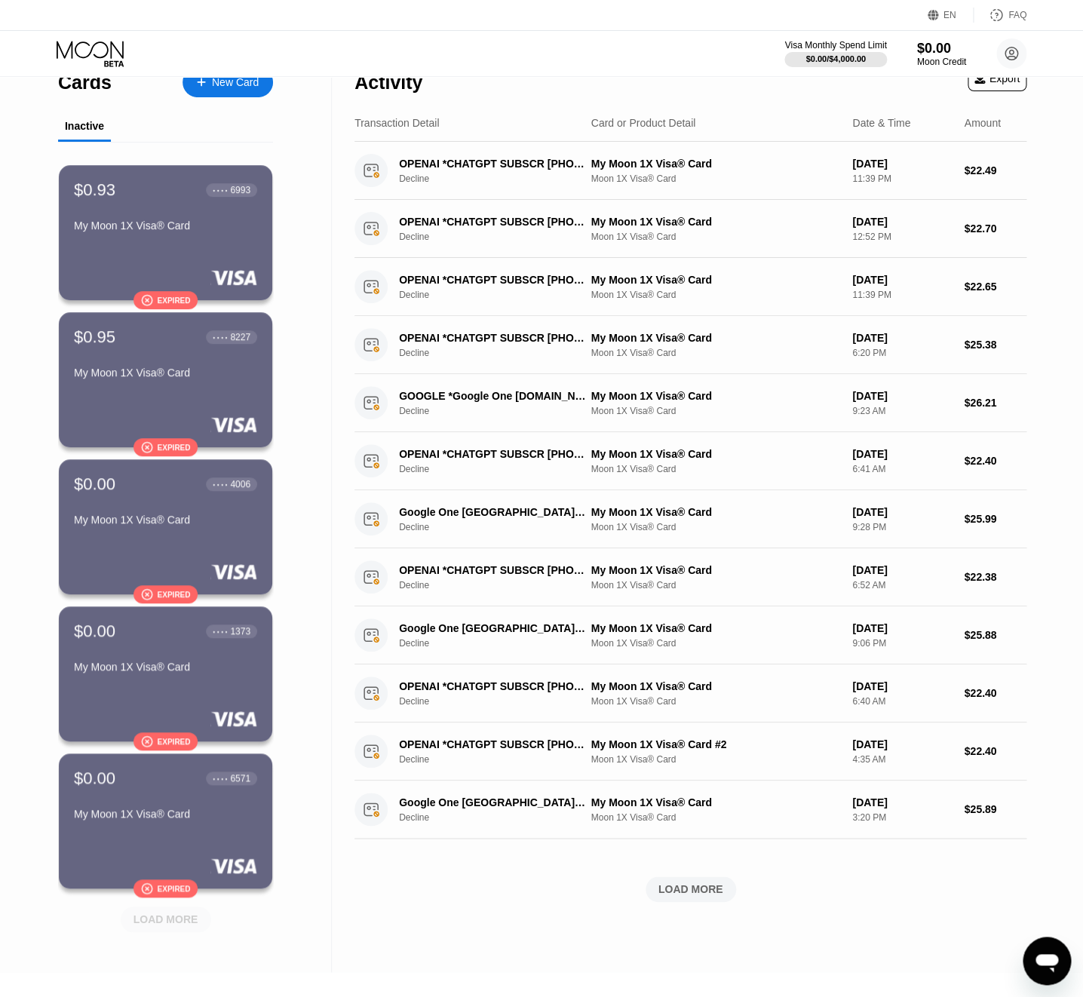
click at [176, 912] on div "LOAD MORE" at bounding box center [166, 920] width 91 height 26
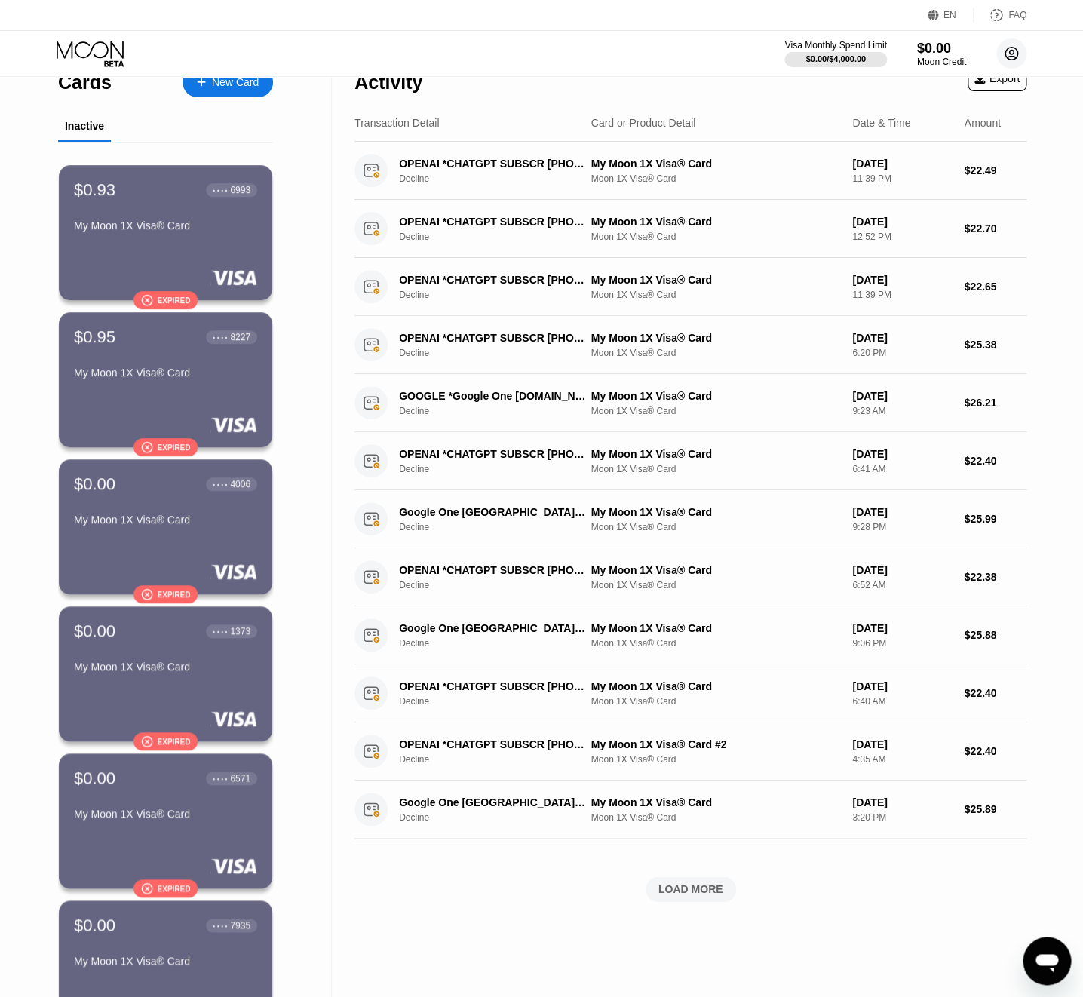
click at [1009, 63] on circle at bounding box center [1012, 53] width 30 height 30
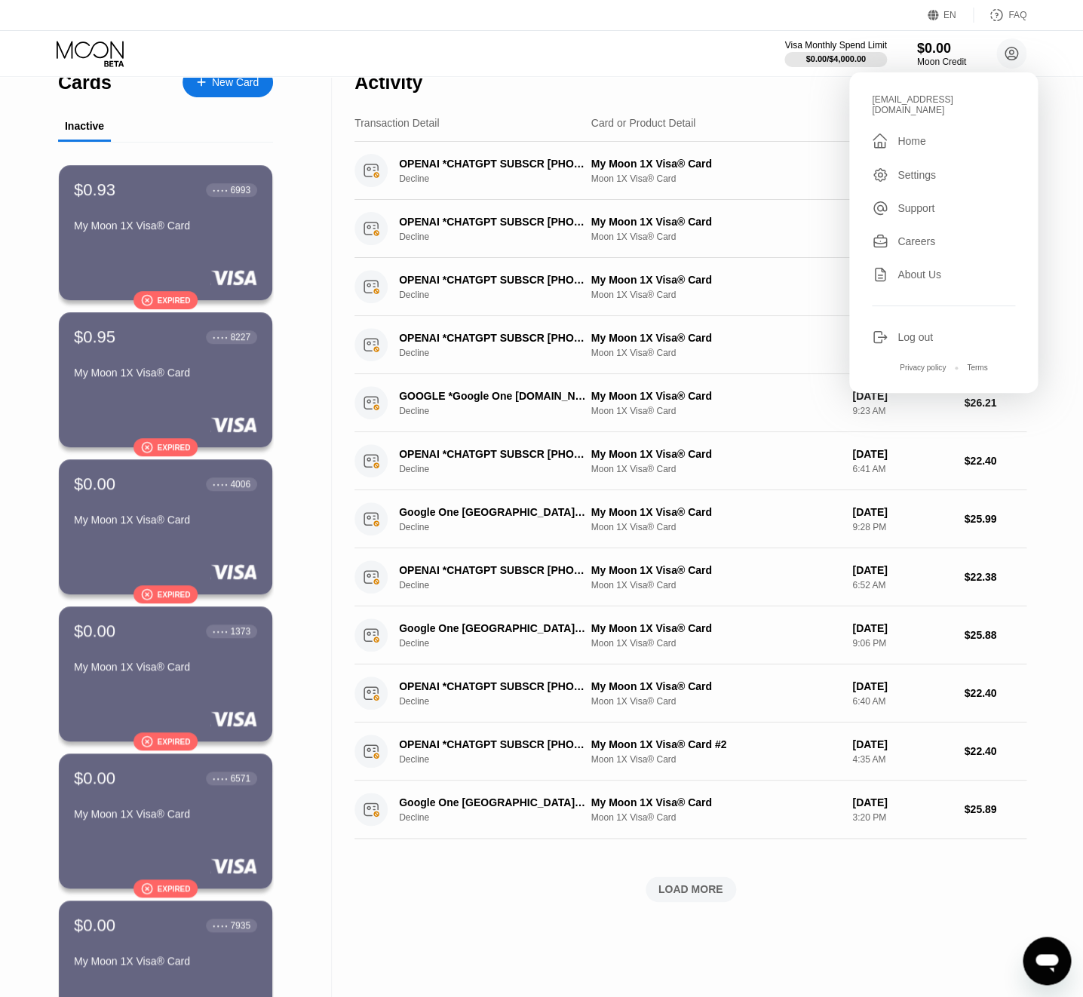
click at [945, 329] on div "Log out" at bounding box center [943, 337] width 143 height 17
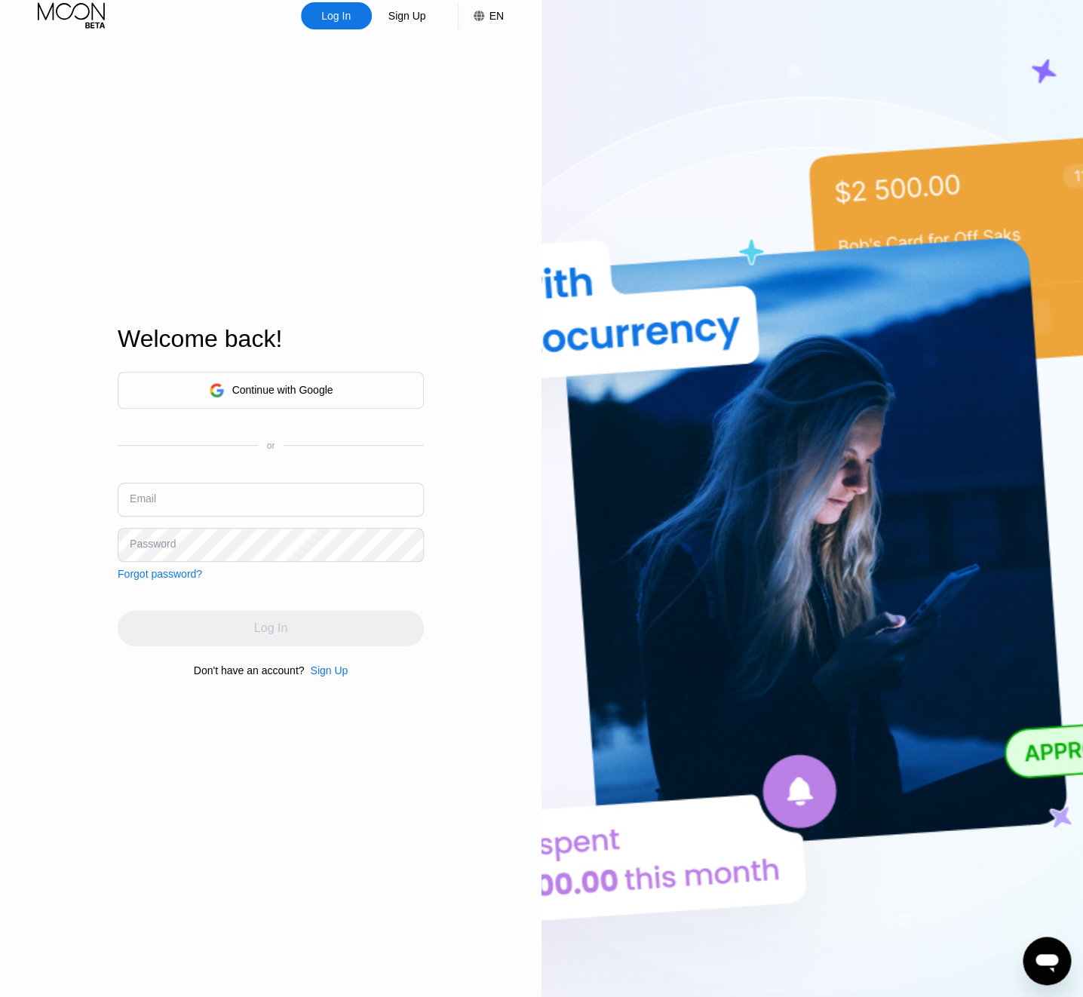
click at [338, 514] on input "text" at bounding box center [271, 500] width 306 height 34
paste input "kot-06.08@inbox.lv"
type input "kot-06.08@inbox.lv"
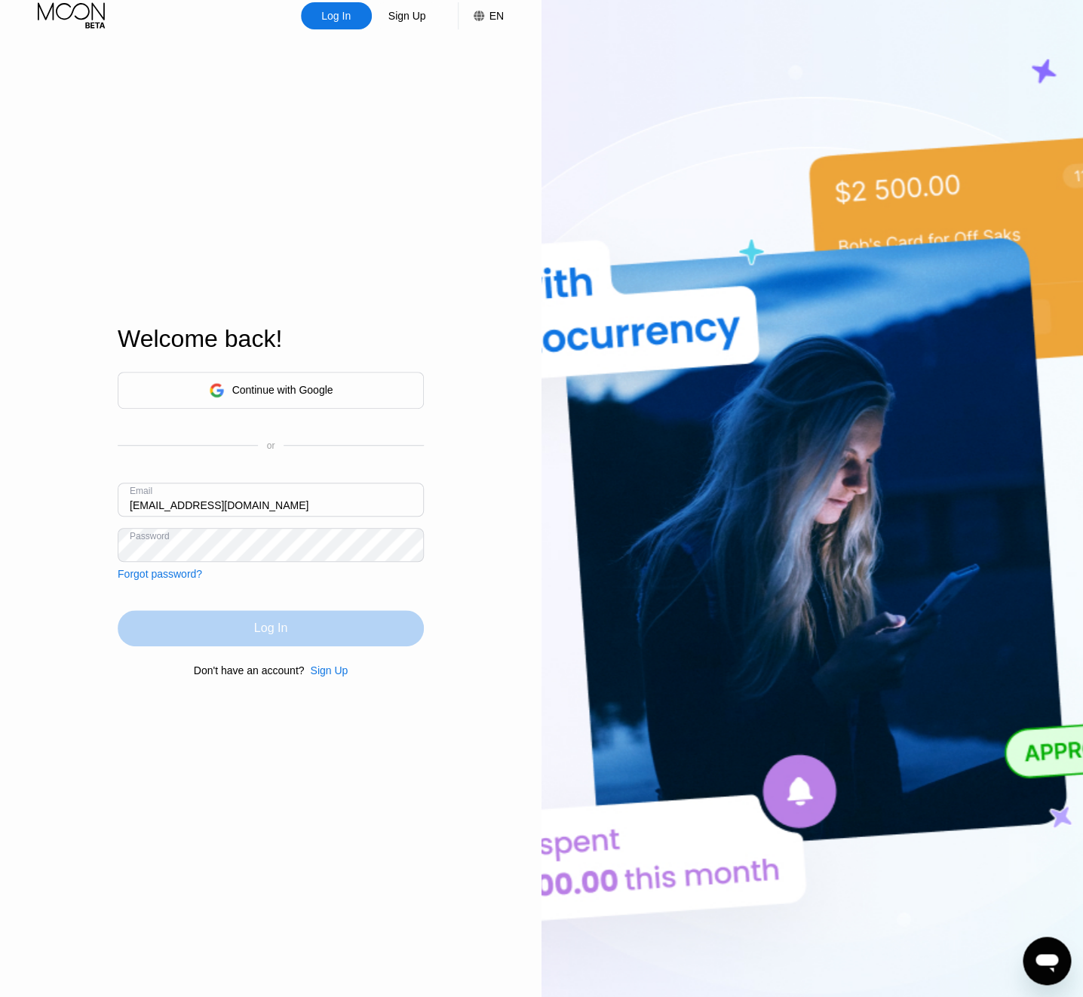
click at [243, 632] on div "Log In" at bounding box center [271, 628] width 306 height 36
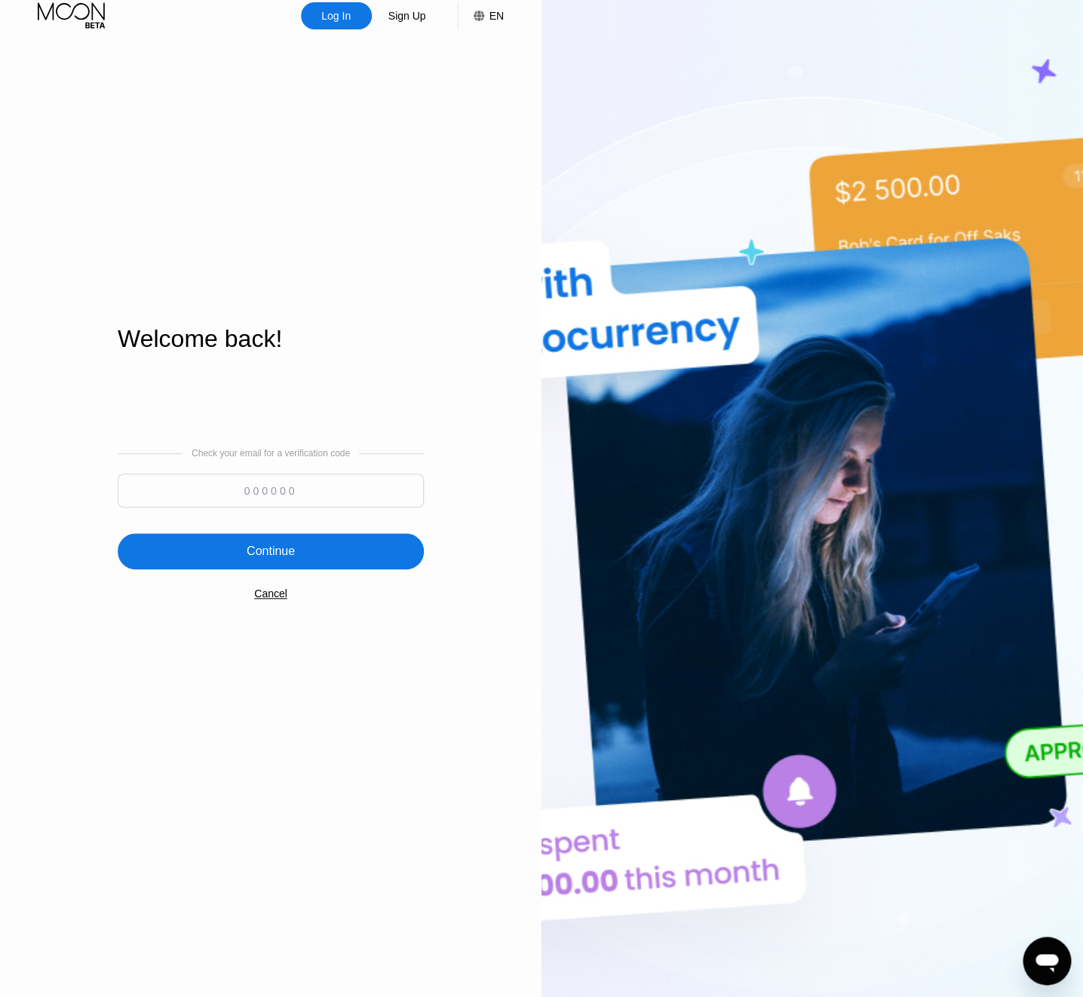
click at [246, 495] on input at bounding box center [271, 491] width 306 height 34
type input "910193"
click at [297, 539] on div "Continue" at bounding box center [271, 551] width 306 height 36
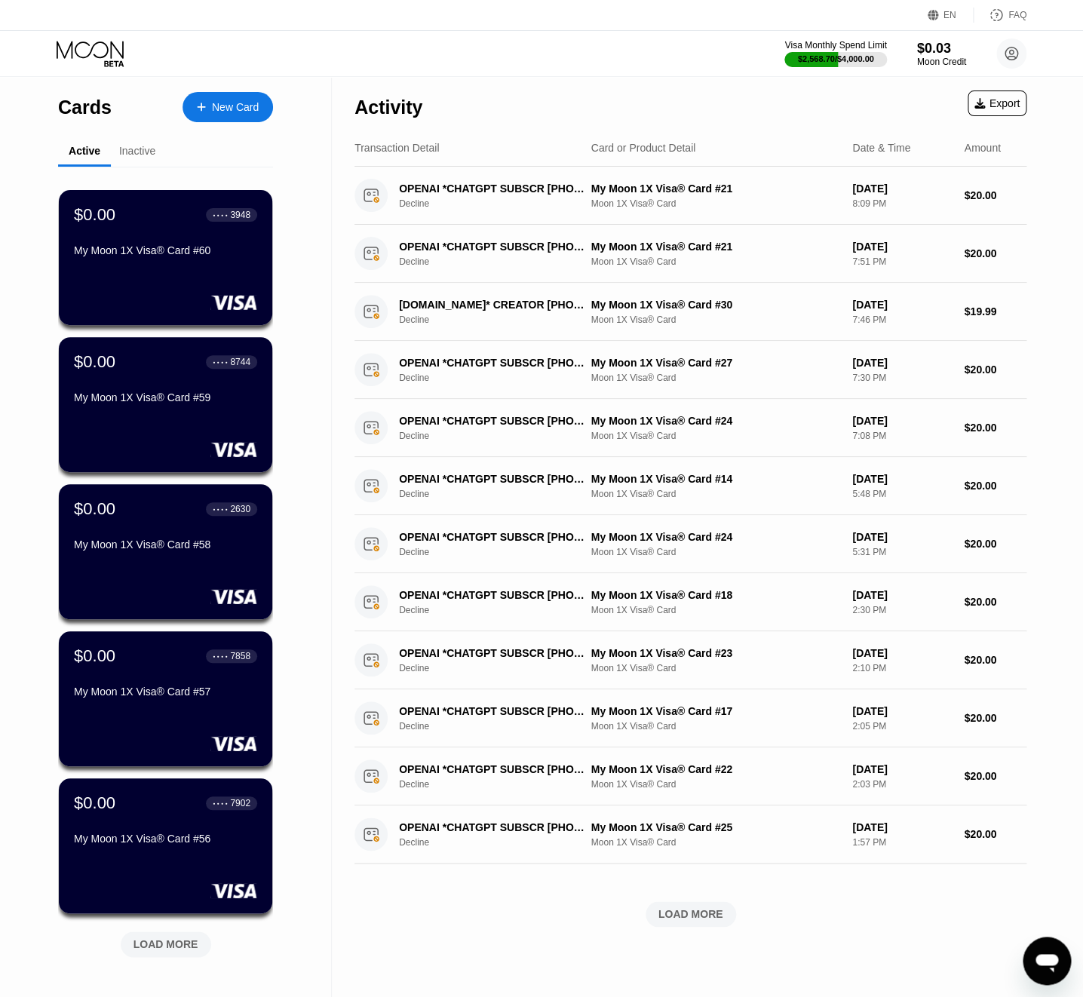
click at [166, 942] on div "LOAD MORE" at bounding box center [166, 945] width 65 height 14
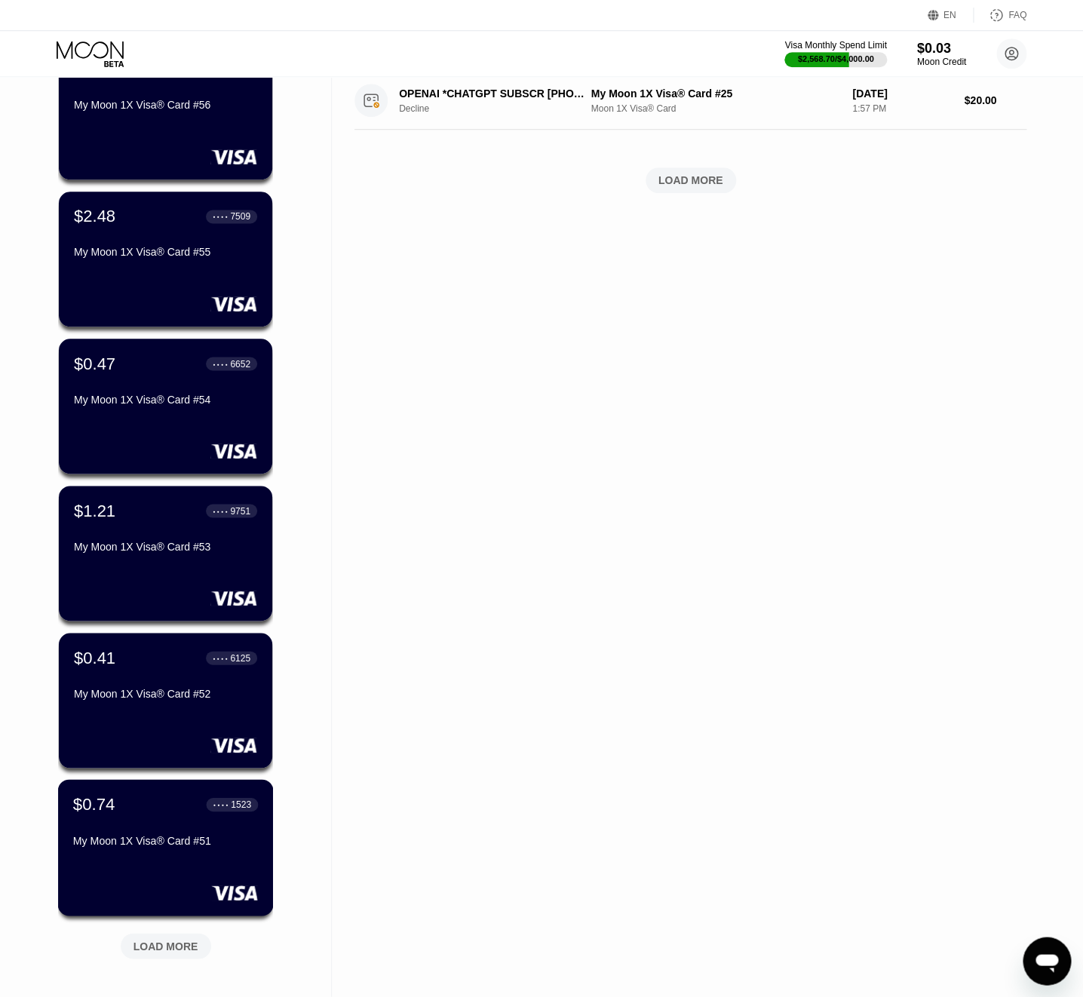
scroll to position [809, 0]
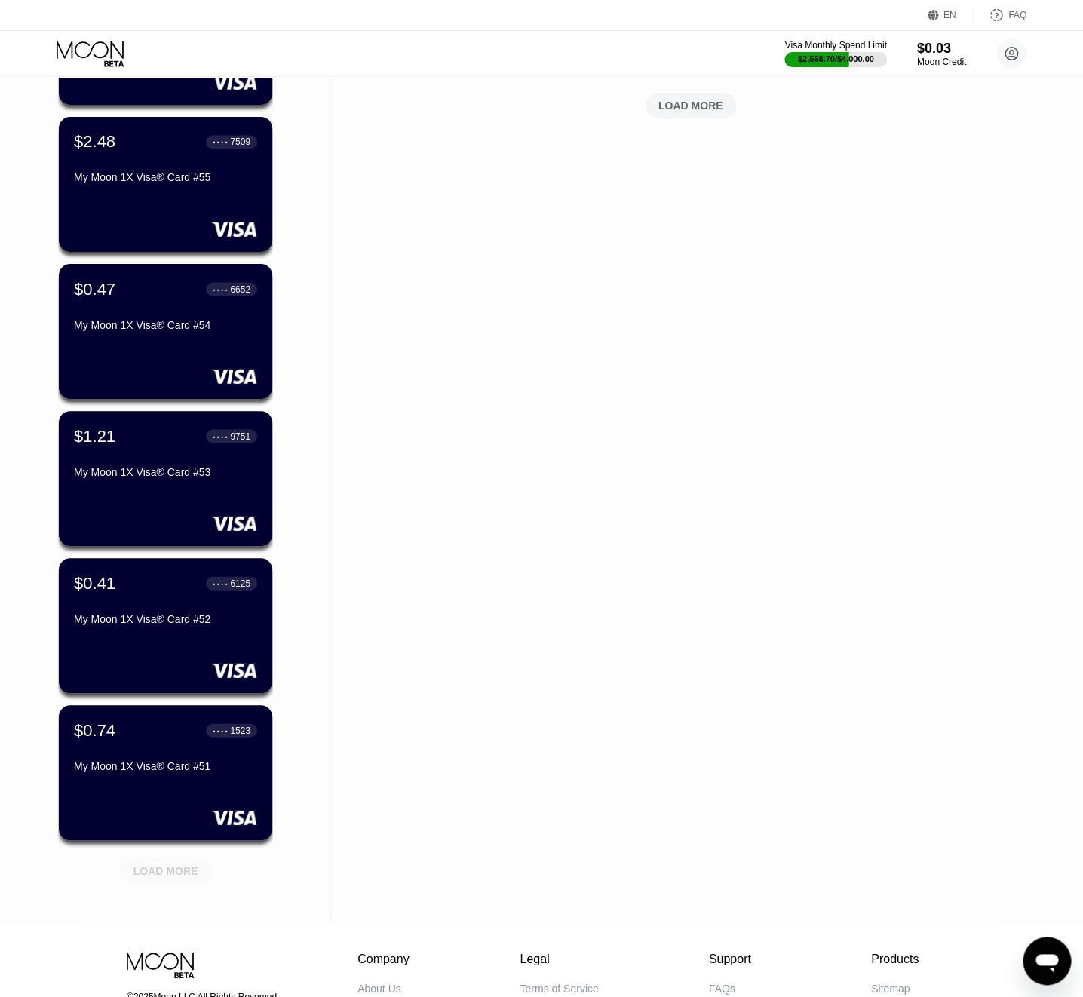
click at [176, 875] on div "LOAD MORE" at bounding box center [166, 871] width 65 height 14
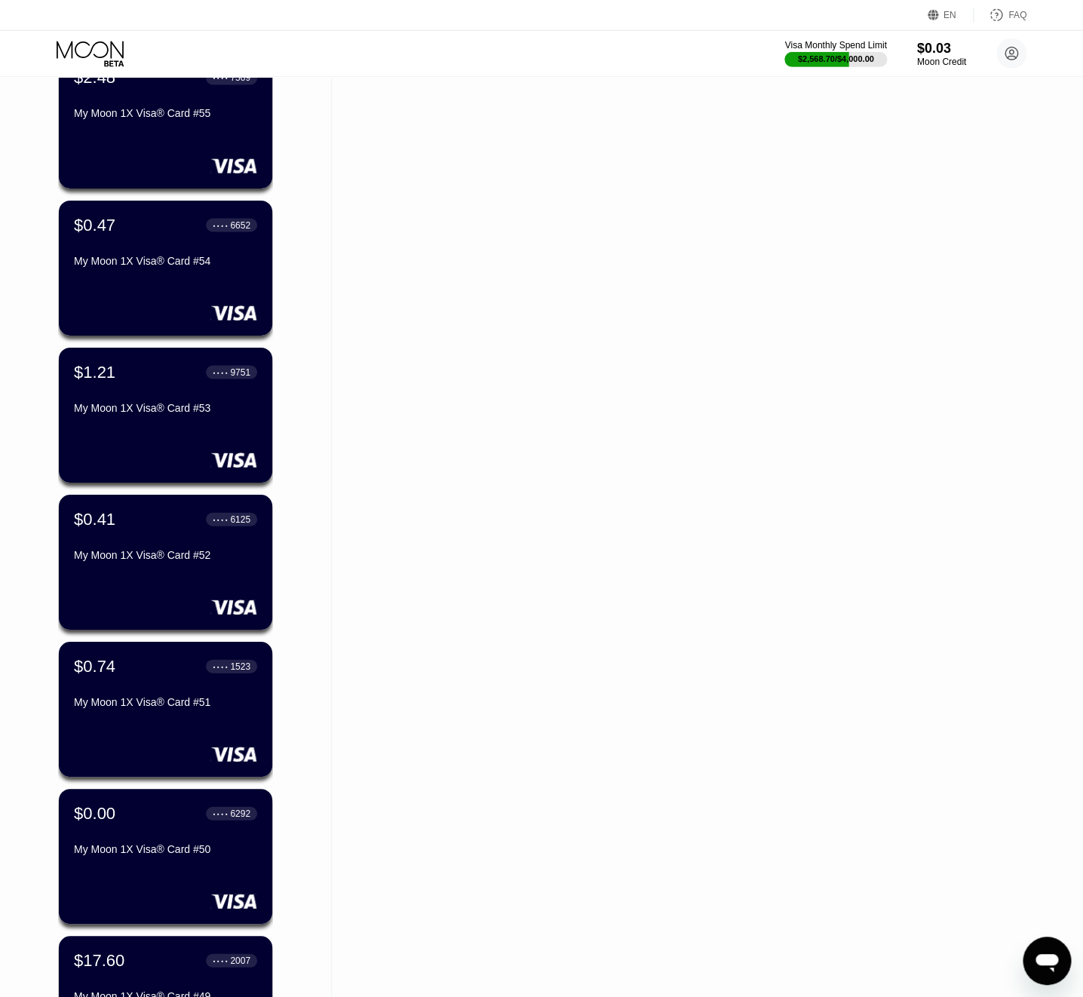
scroll to position [1107, 0]
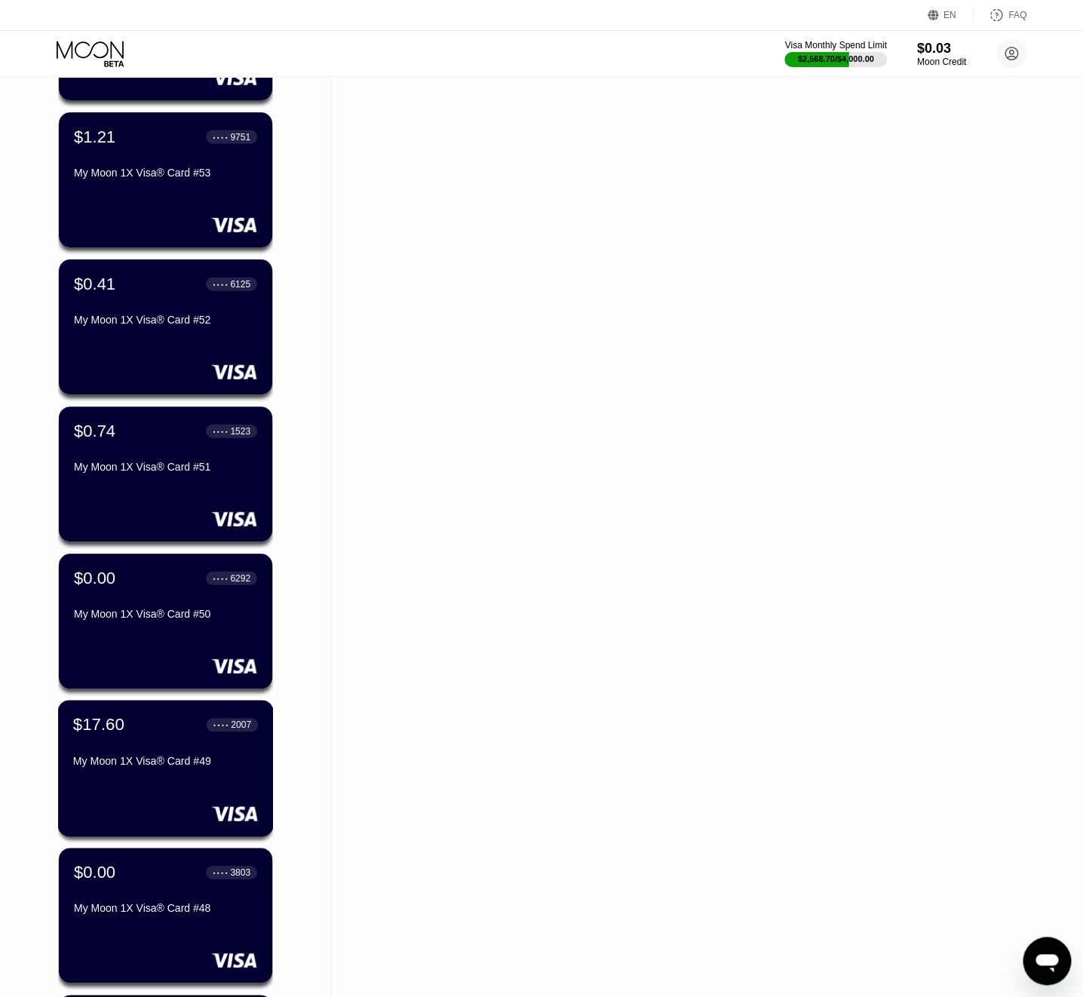
click at [174, 764] on div "My Moon 1X Visa® Card #49" at bounding box center [165, 761] width 185 height 12
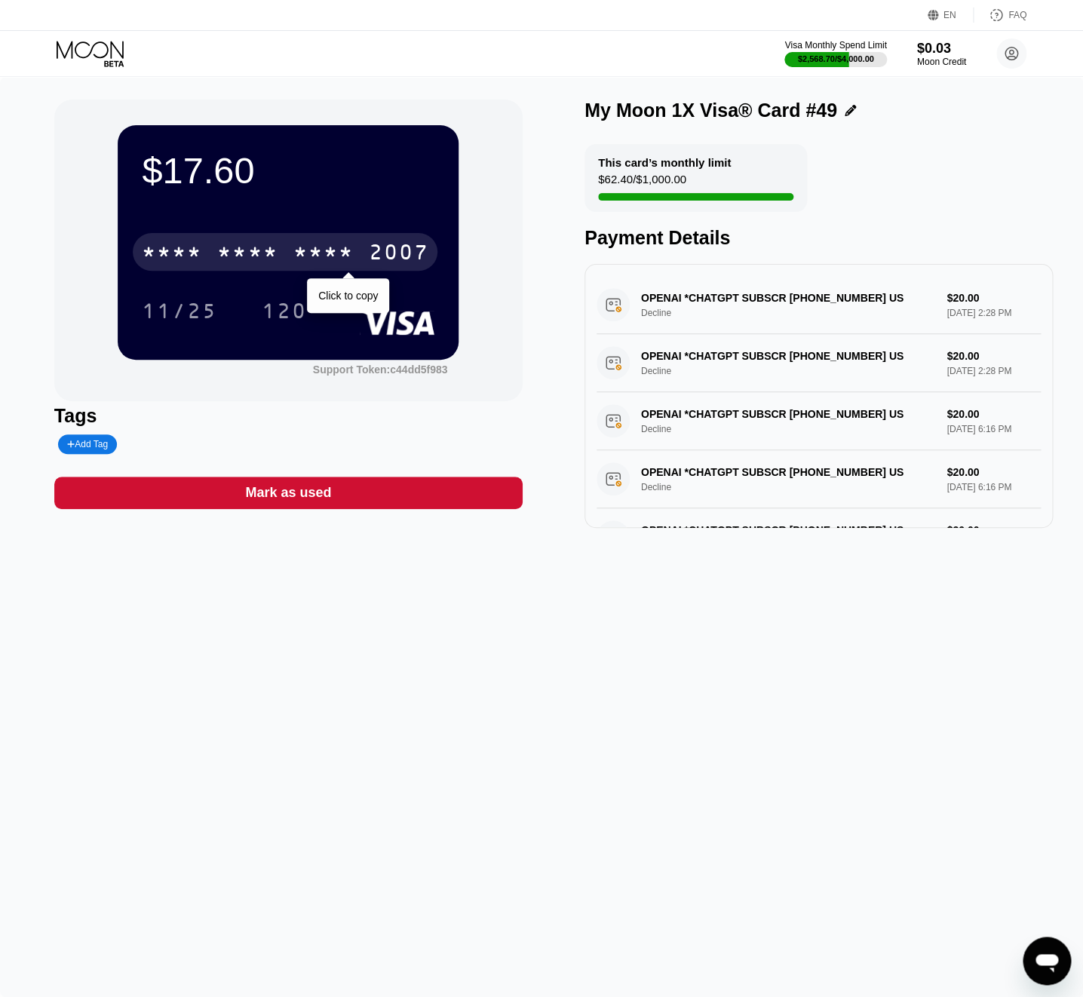
click at [294, 253] on div "* * * *" at bounding box center [323, 254] width 60 height 24
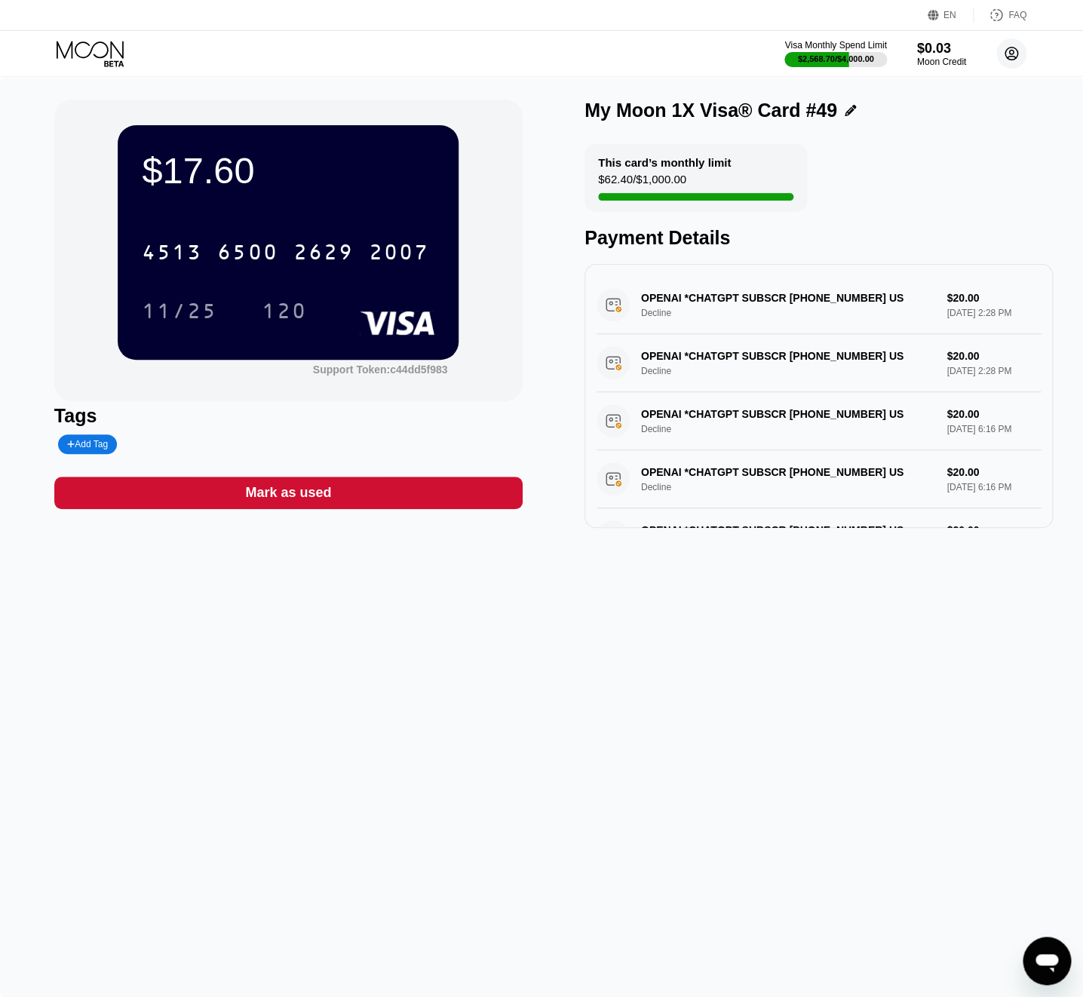
click at [1012, 62] on circle at bounding box center [1012, 53] width 30 height 30
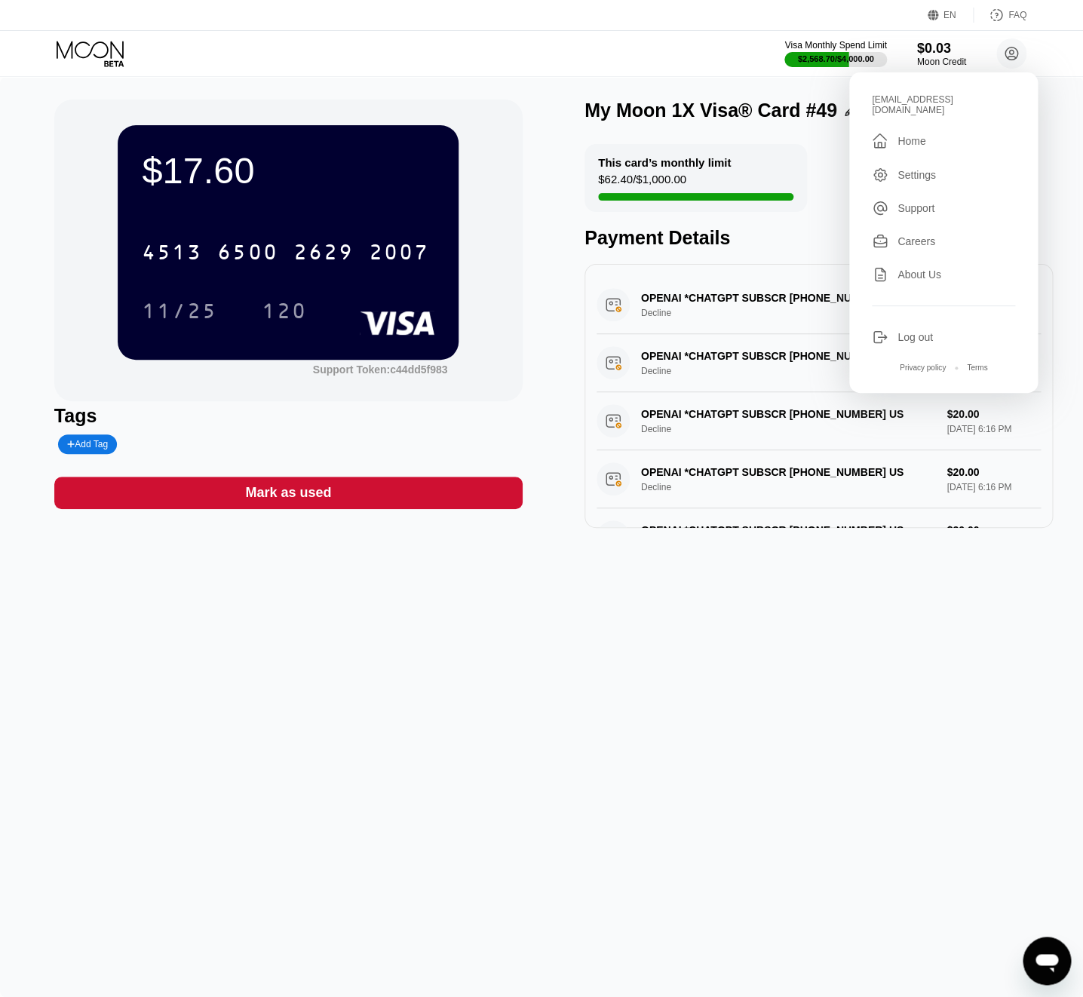
click at [892, 102] on div "[EMAIL_ADDRESS][DOMAIN_NAME]" at bounding box center [943, 104] width 143 height 21
click at [1016, 51] on icon at bounding box center [1012, 54] width 13 height 13
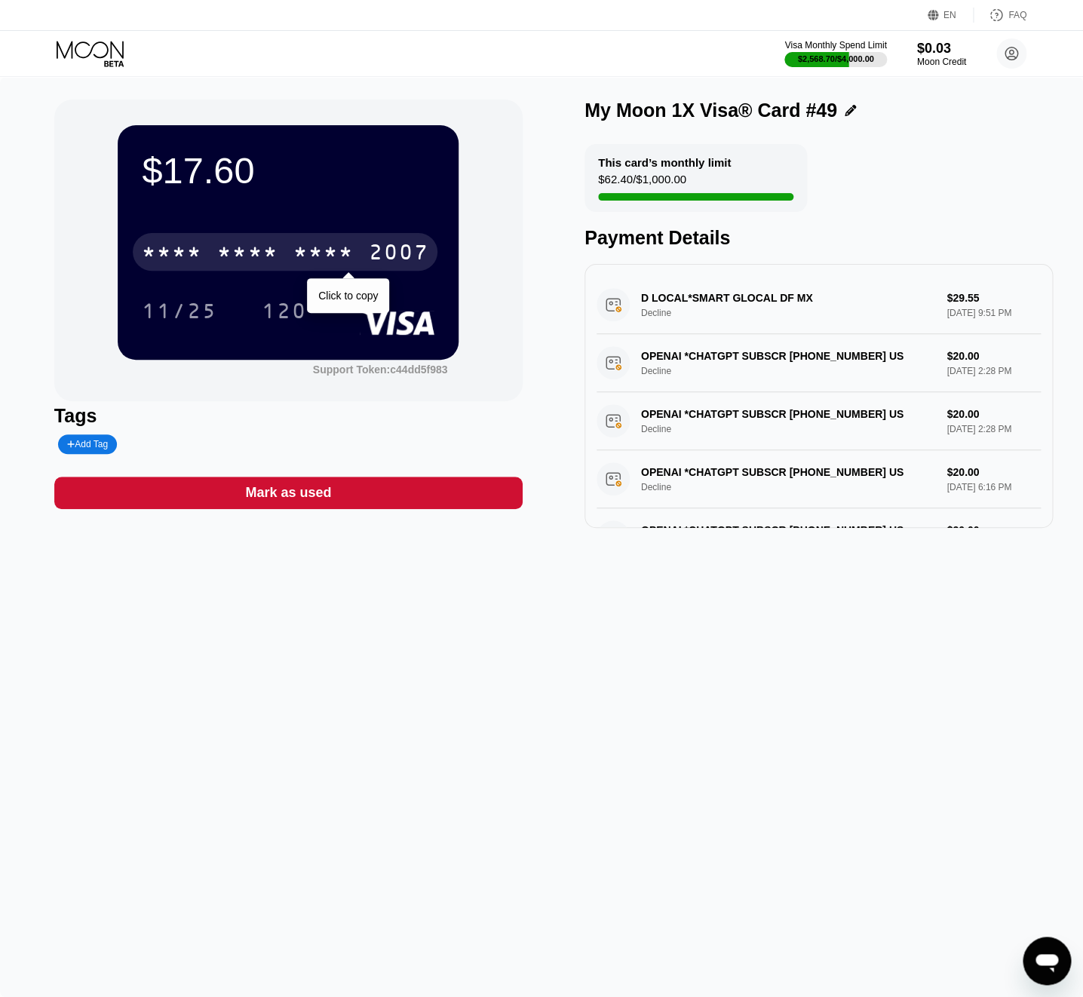
click at [324, 246] on div "* * * *" at bounding box center [323, 254] width 60 height 24
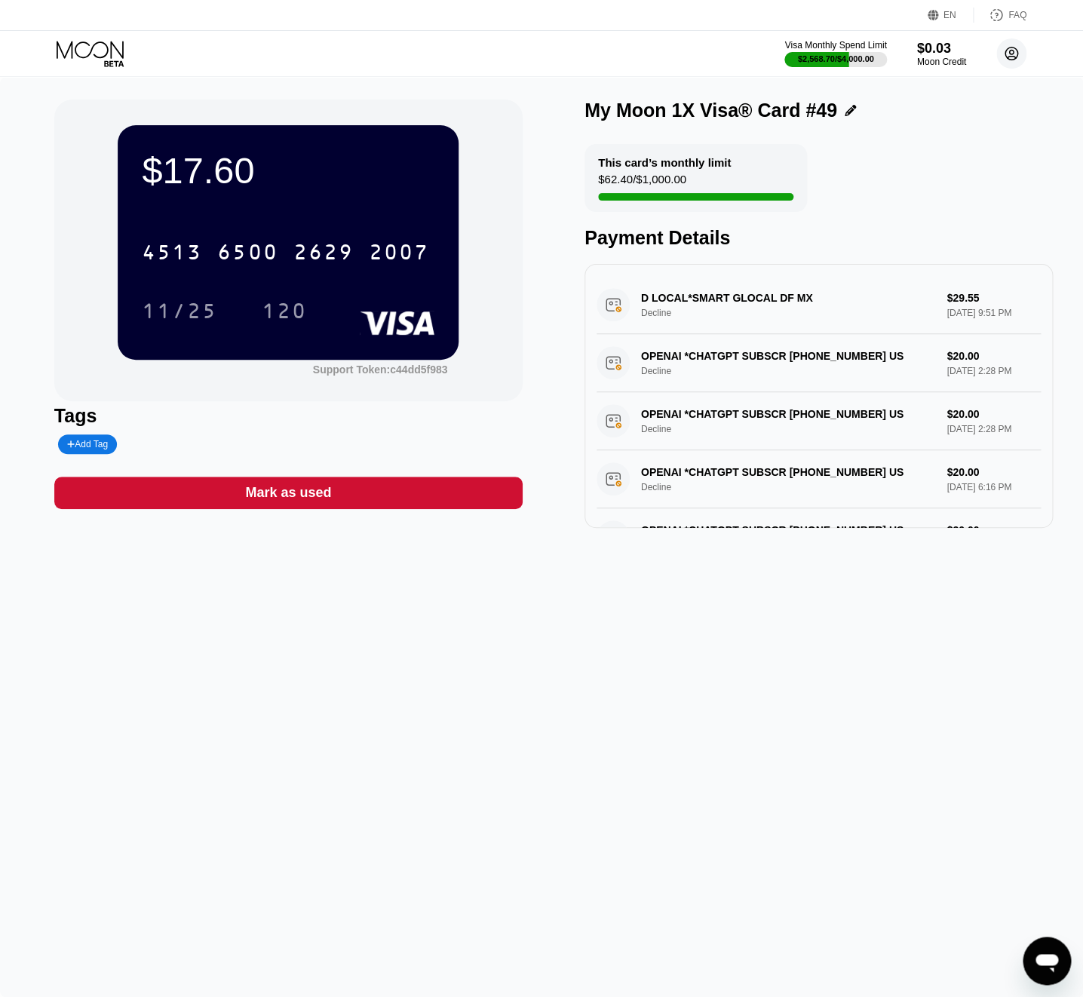
click at [1002, 53] on circle at bounding box center [1012, 53] width 30 height 30
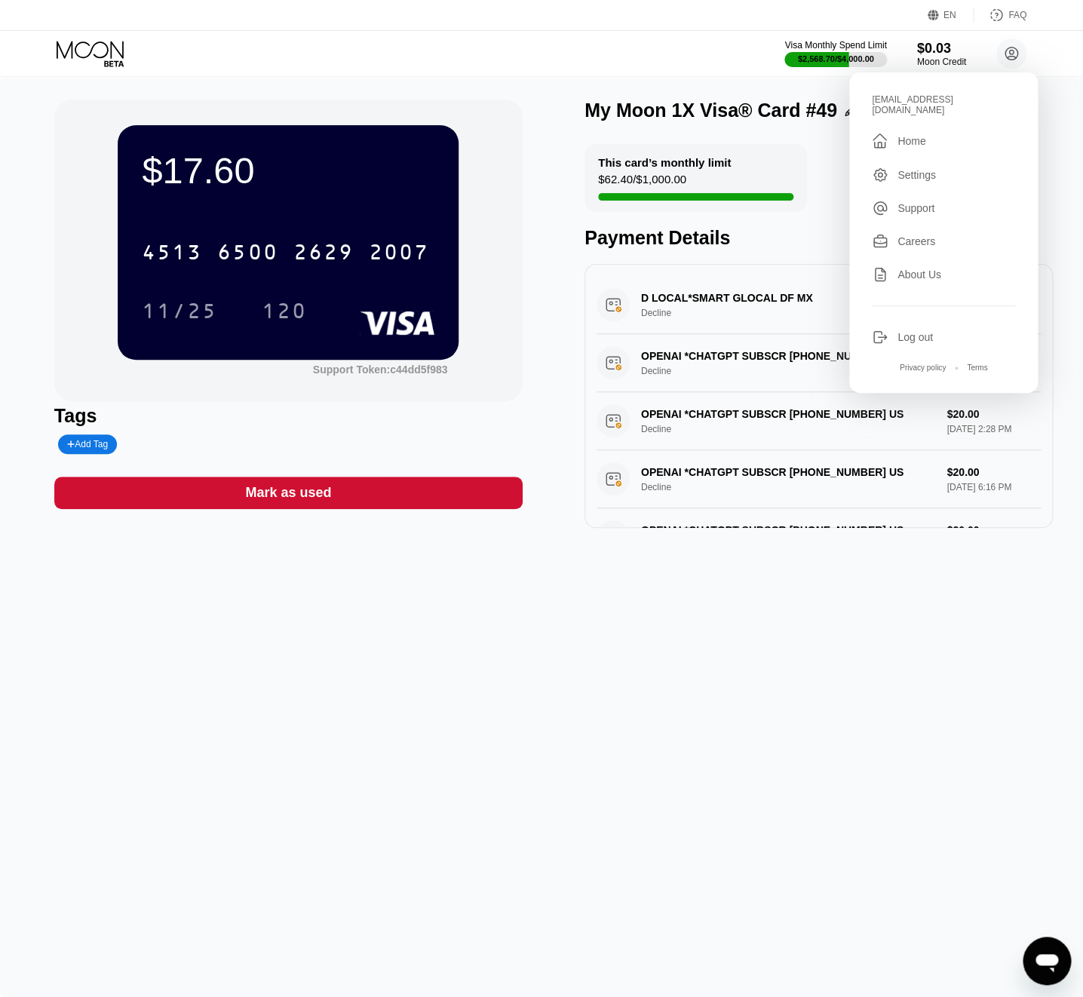
click at [931, 95] on div "[EMAIL_ADDRESS][DOMAIN_NAME]" at bounding box center [943, 104] width 143 height 21
click at [930, 96] on div "[EMAIL_ADDRESS][DOMAIN_NAME]" at bounding box center [943, 104] width 143 height 21
click at [929, 97] on div "[EMAIL_ADDRESS][DOMAIN_NAME]" at bounding box center [943, 104] width 143 height 21
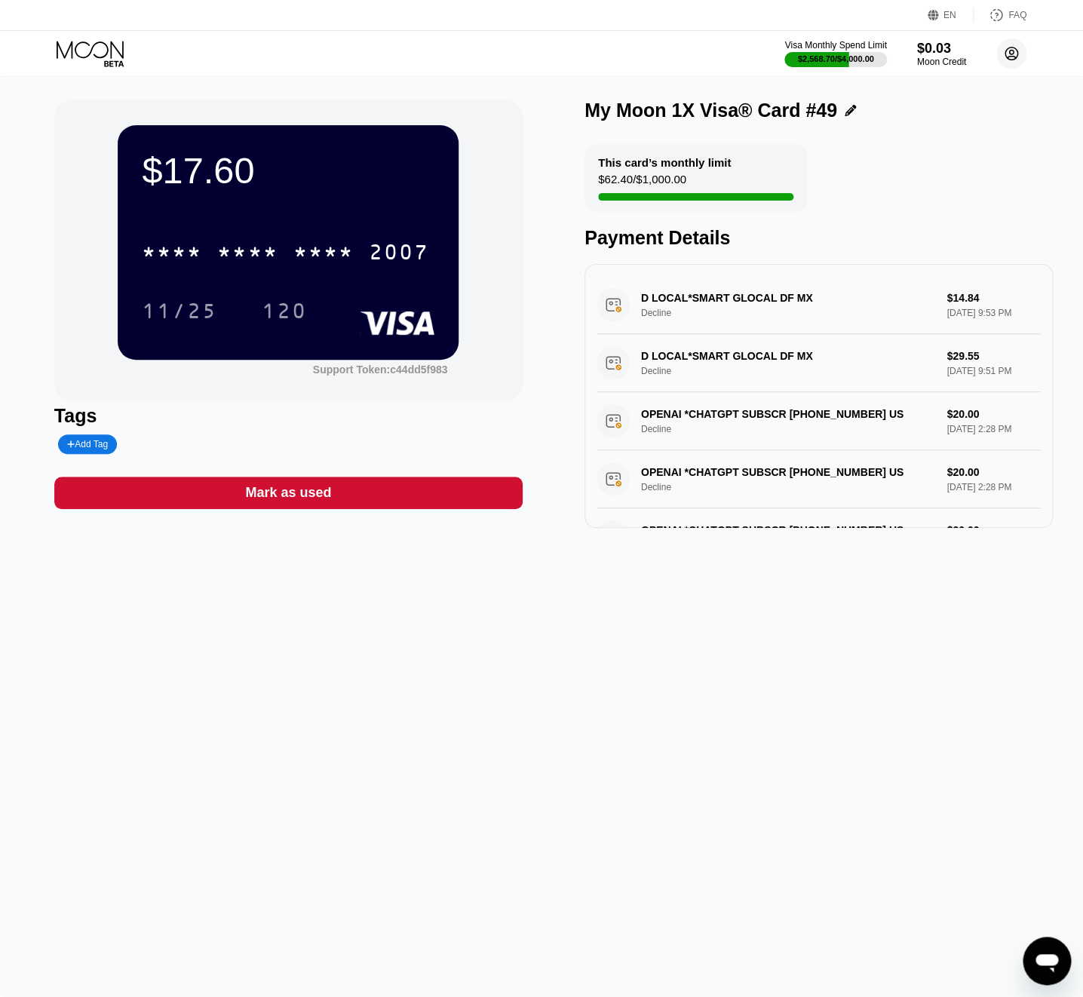
click at [1018, 50] on circle at bounding box center [1012, 53] width 30 height 30
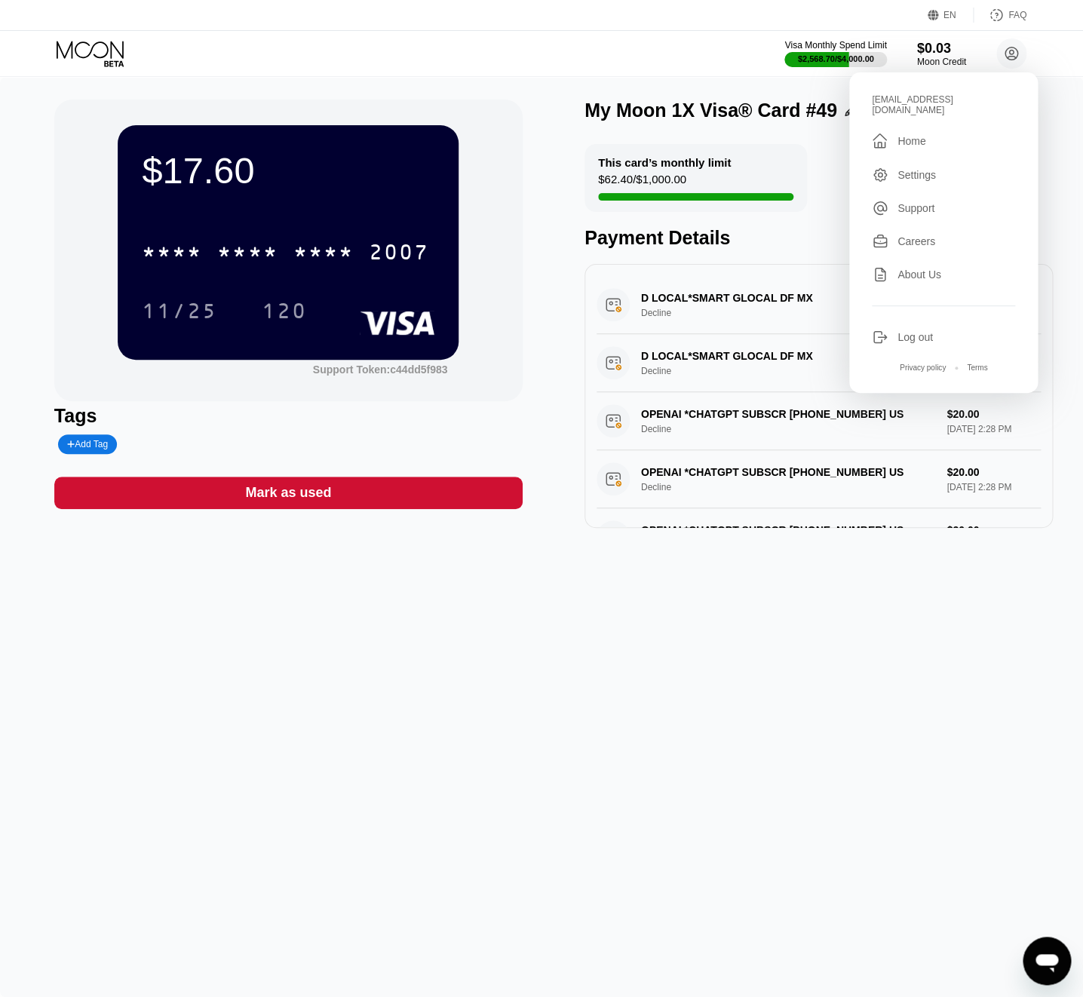
click at [907, 104] on div "[EMAIL_ADDRESS][DOMAIN_NAME]" at bounding box center [943, 104] width 143 height 21
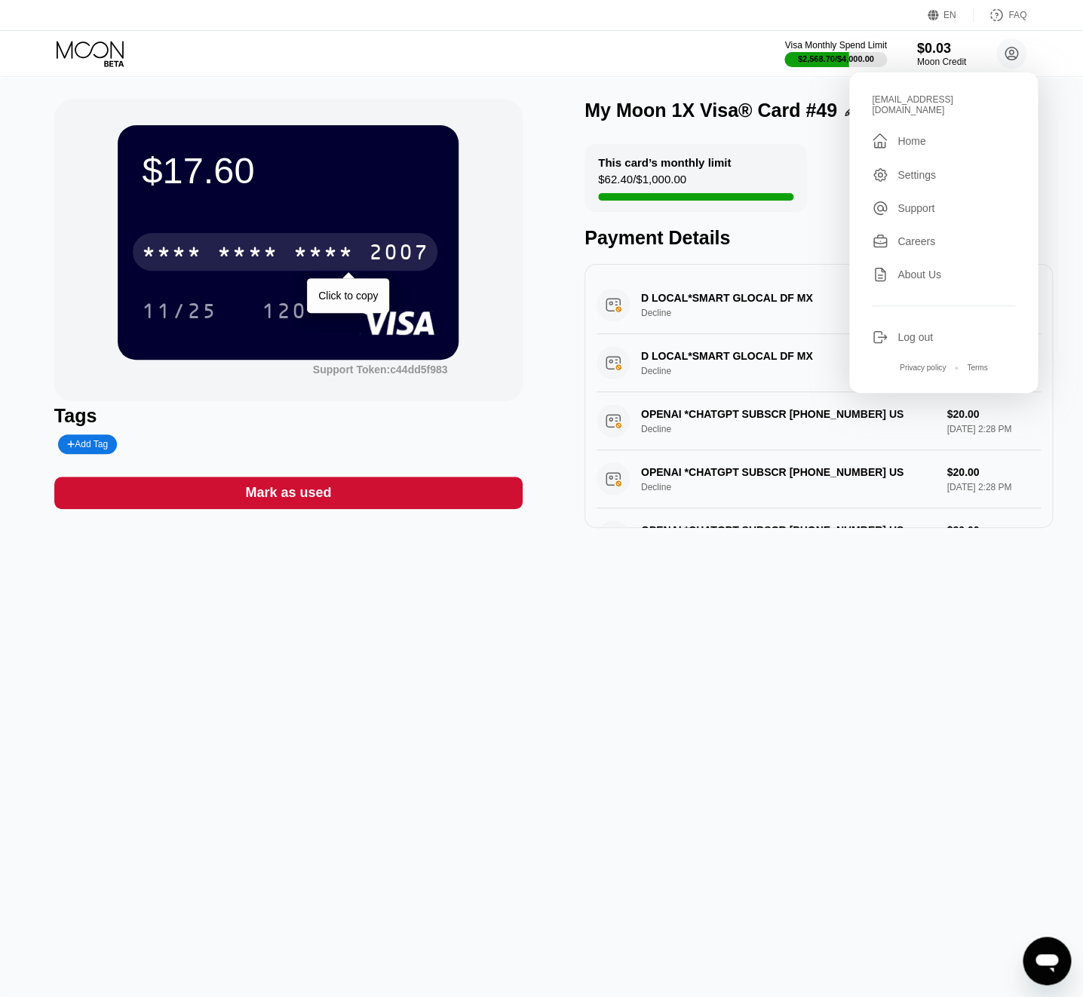
click at [249, 252] on div "* * * *" at bounding box center [247, 254] width 60 height 24
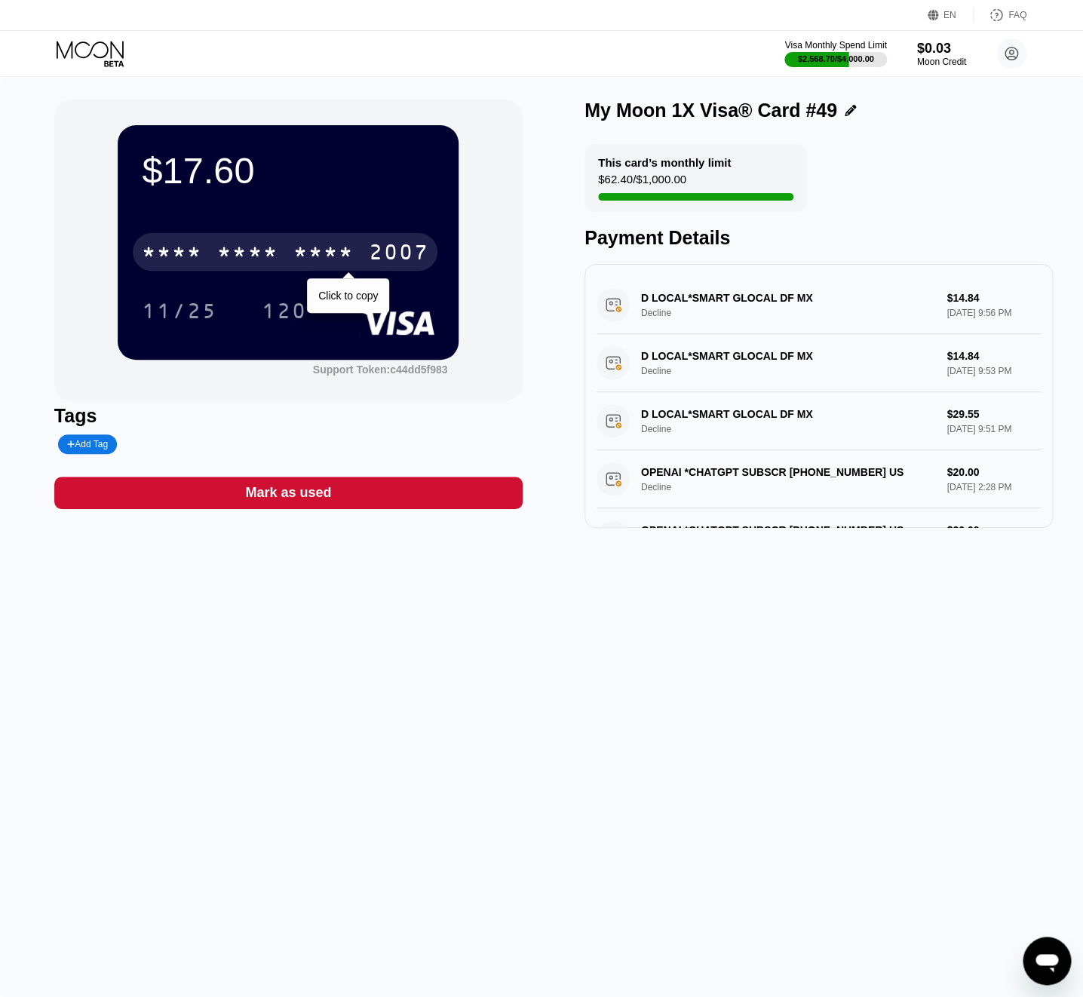
click at [410, 255] on div "2007" at bounding box center [398, 254] width 60 height 24
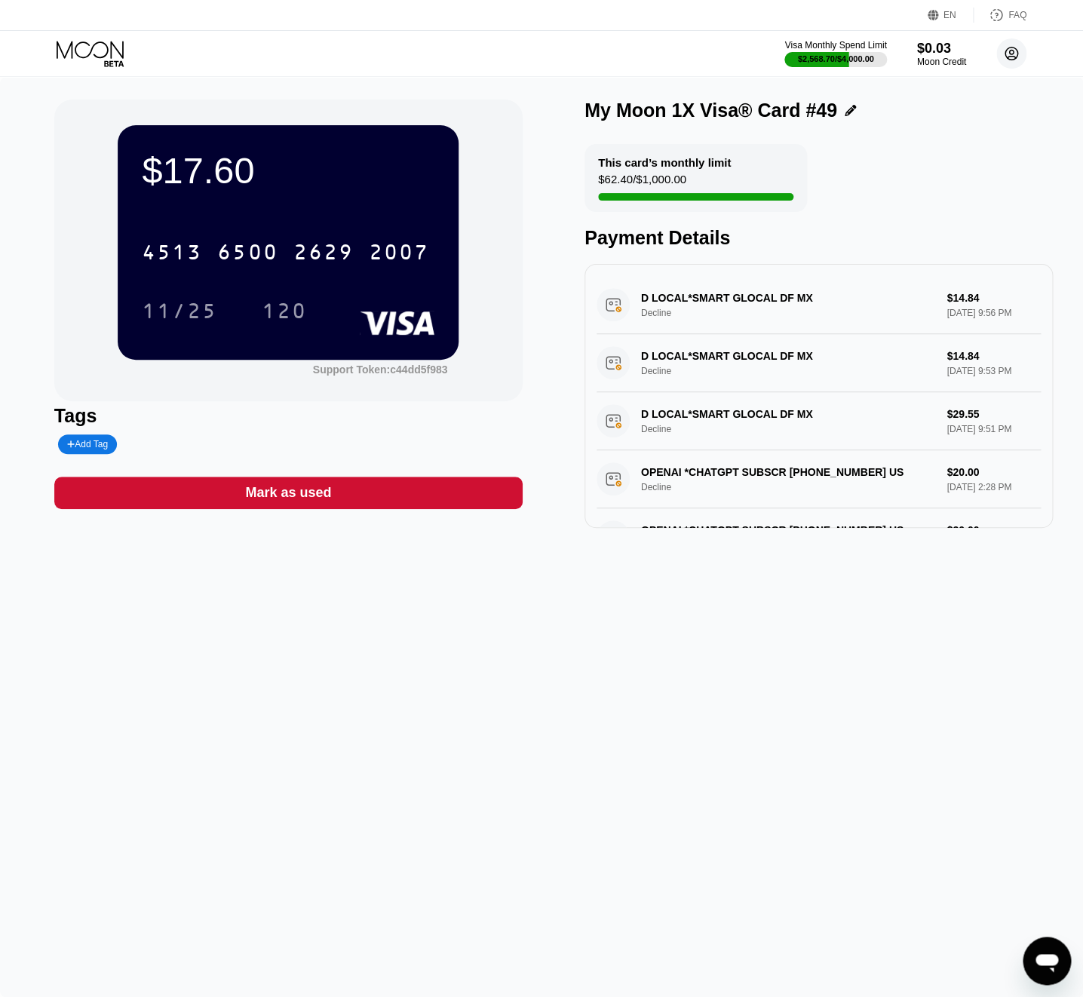
click at [1012, 54] on icon at bounding box center [1012, 54] width 8 height 8
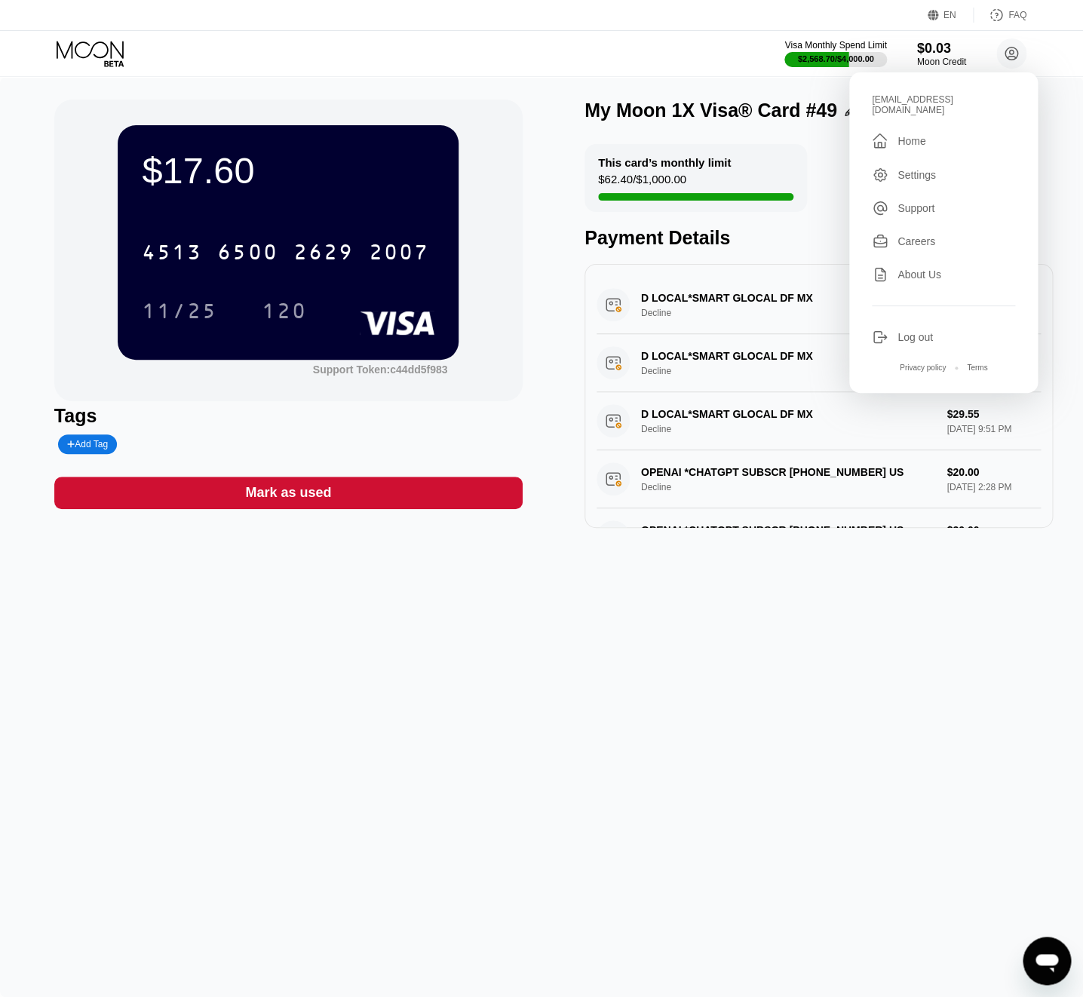
click at [939, 90] on div "[EMAIL_ADDRESS][DOMAIN_NAME]  Home Settings Support Careers About Us Log out P…" at bounding box center [943, 232] width 189 height 321
click at [932, 100] on div "[EMAIL_ADDRESS][DOMAIN_NAME]" at bounding box center [943, 104] width 143 height 21
click at [930, 101] on div "[EMAIL_ADDRESS][DOMAIN_NAME]" at bounding box center [943, 104] width 143 height 21
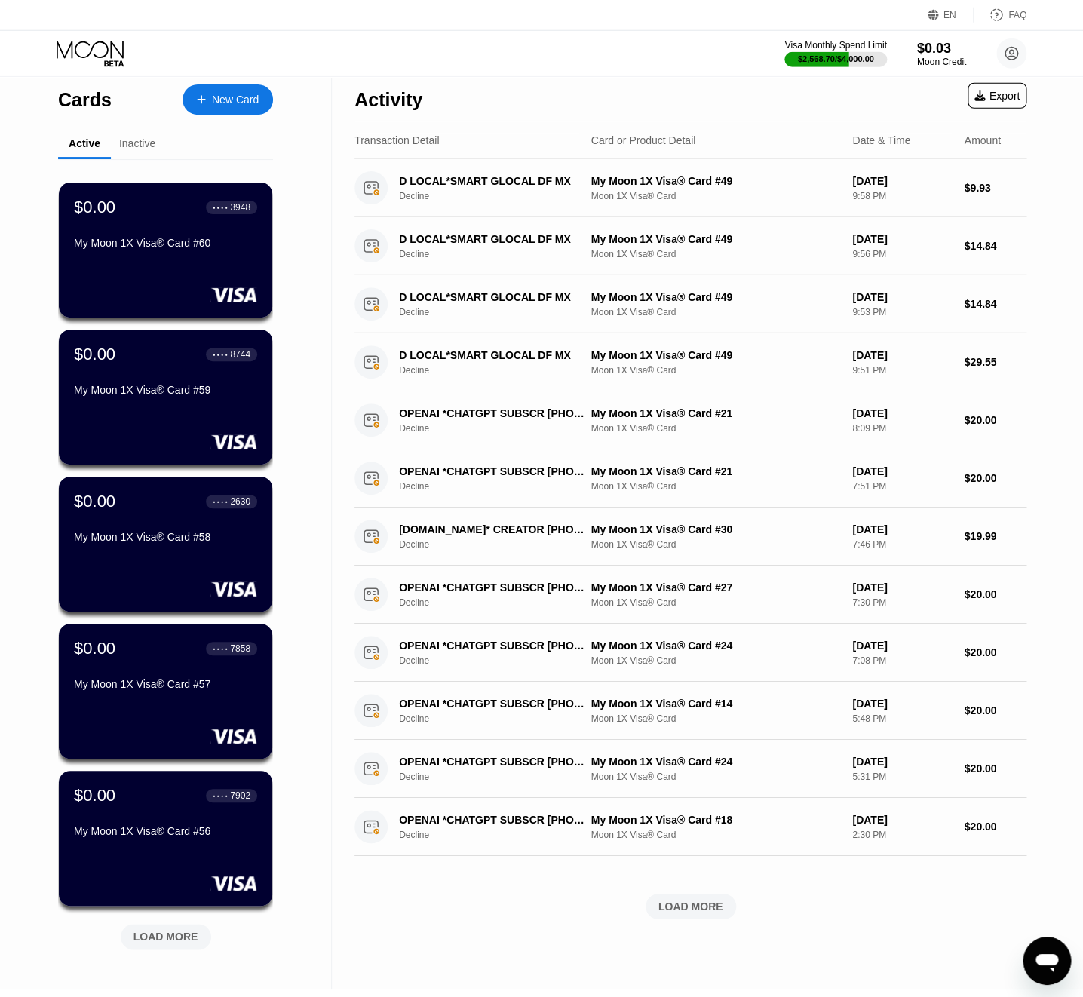
scroll to position [12, 0]
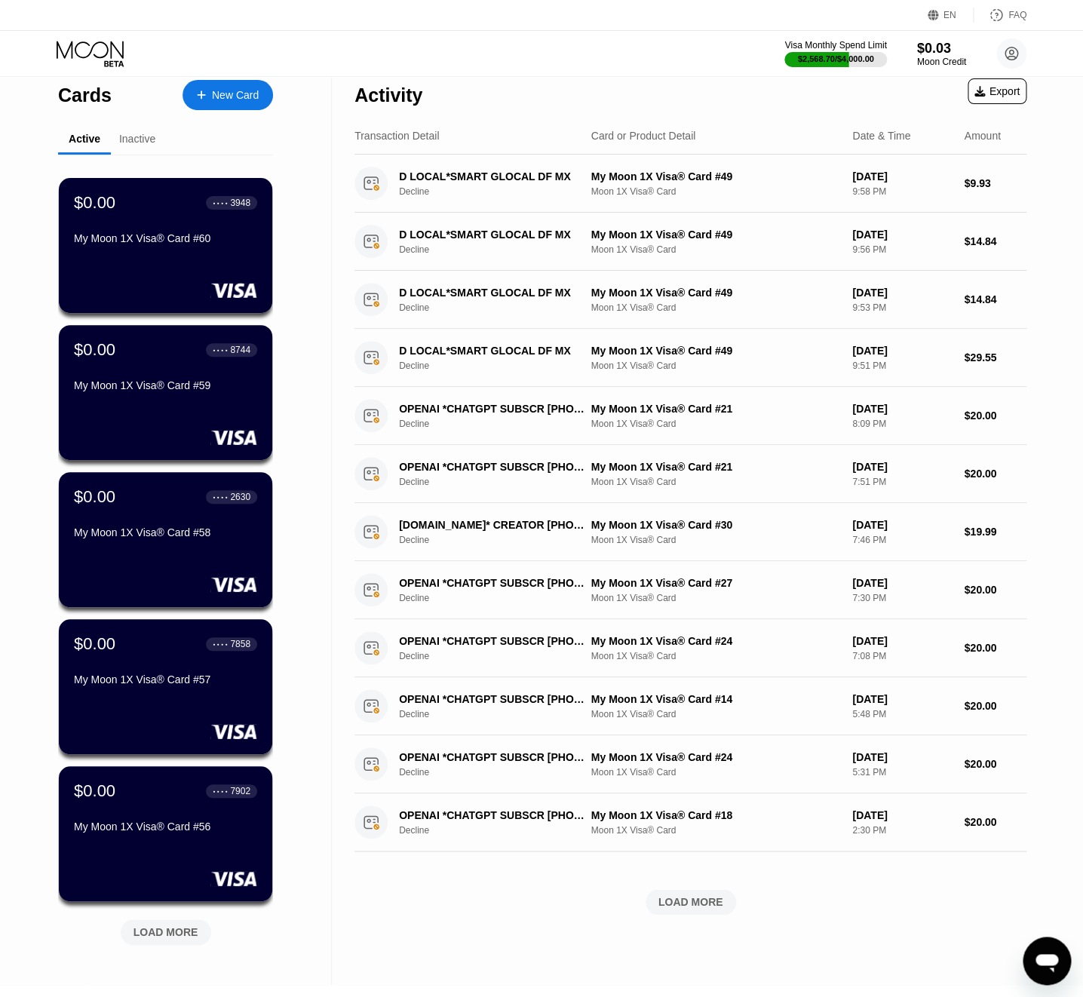
click at [198, 948] on div "$0.00 ● ● ● ● 3948 My Moon 1X Visa® Card #60 $0.00 ● ● ● ● 8744 My Moon 1X Visa…" at bounding box center [165, 561] width 215 height 813
click at [196, 941] on div "LOAD MORE" at bounding box center [166, 933] width 91 height 26
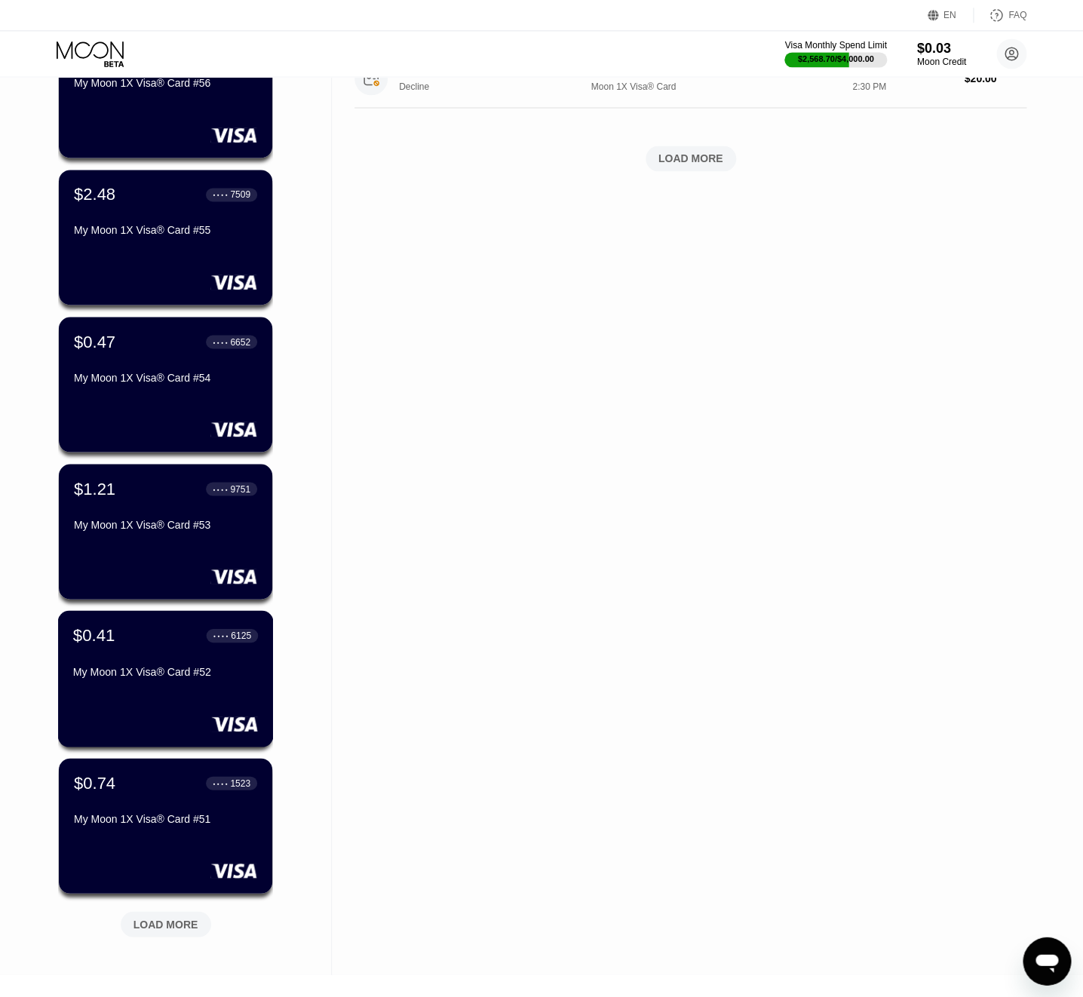
scroll to position [883, 0]
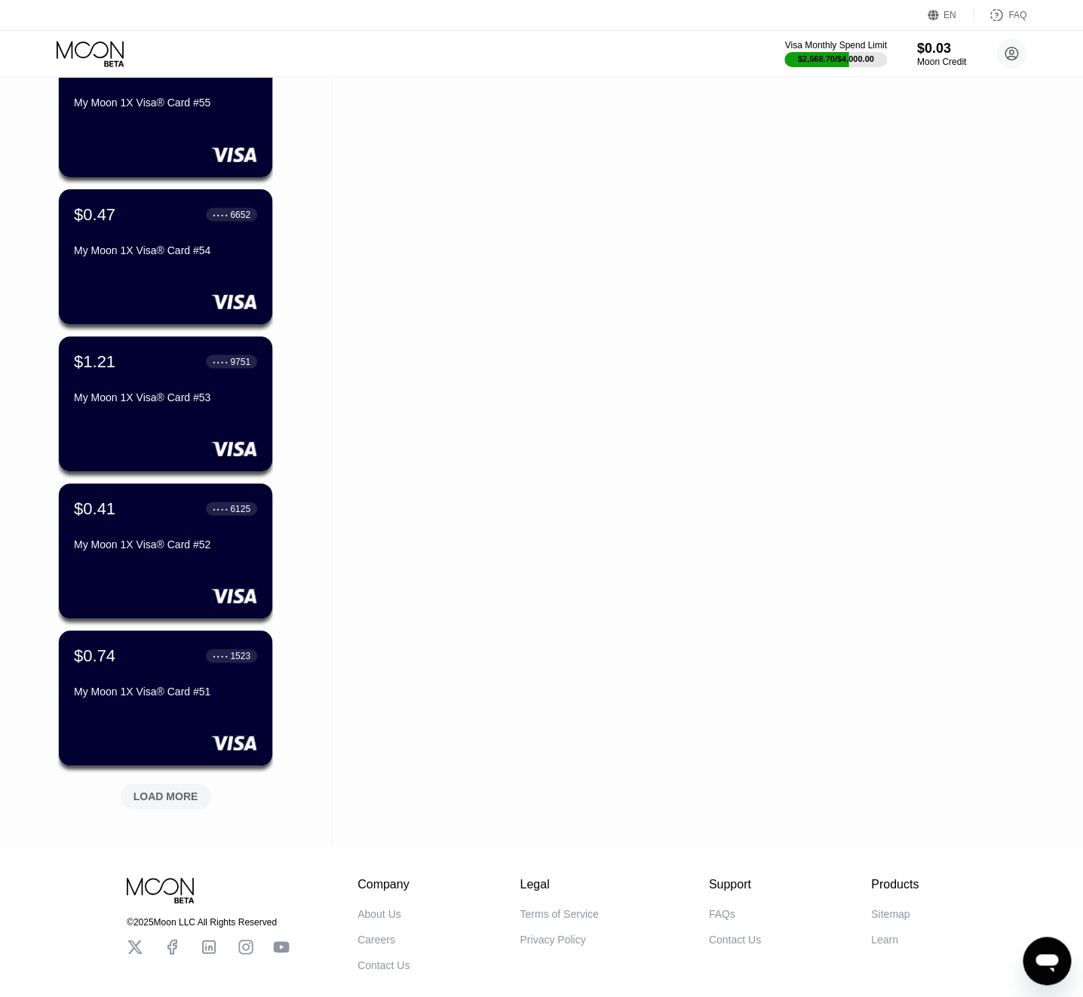
click at [180, 794] on div "LOAD MORE" at bounding box center [166, 797] width 65 height 14
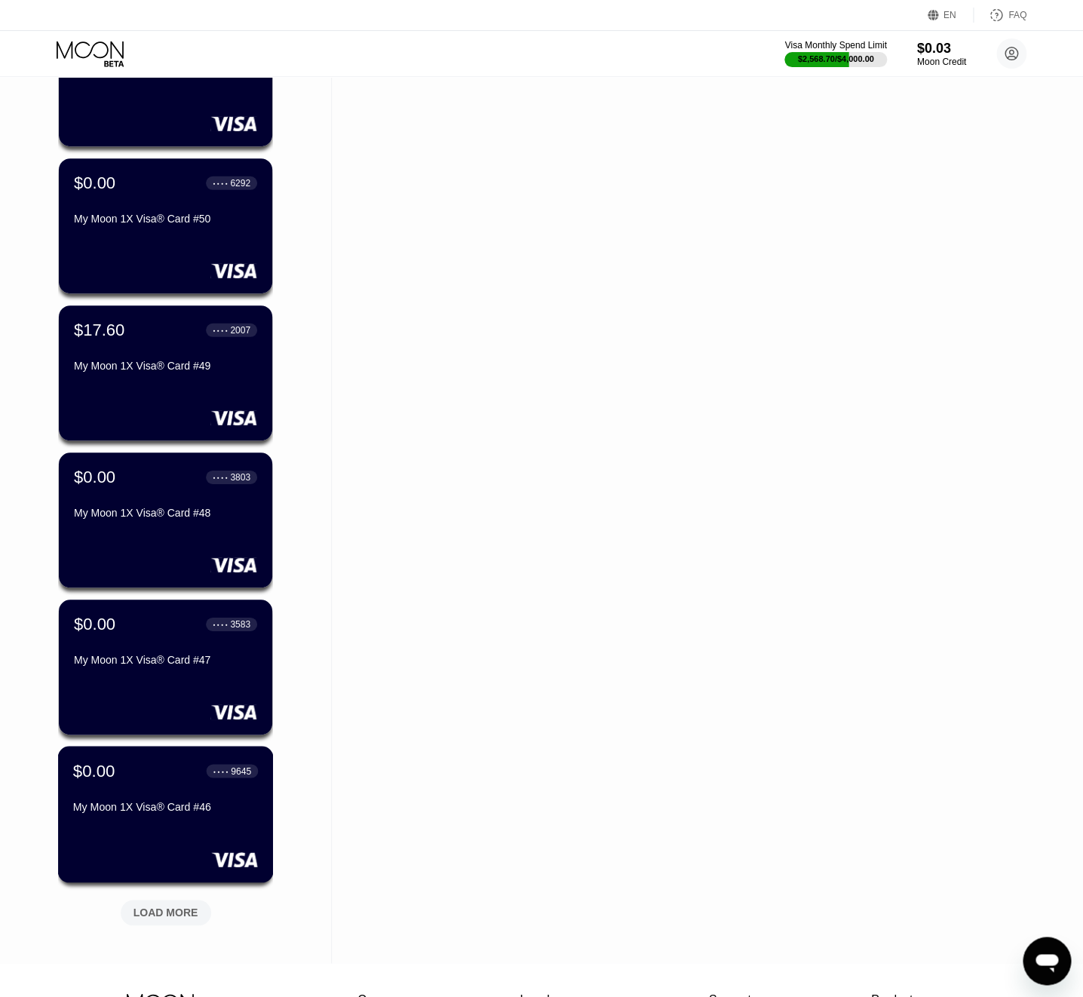
scroll to position [1506, 0]
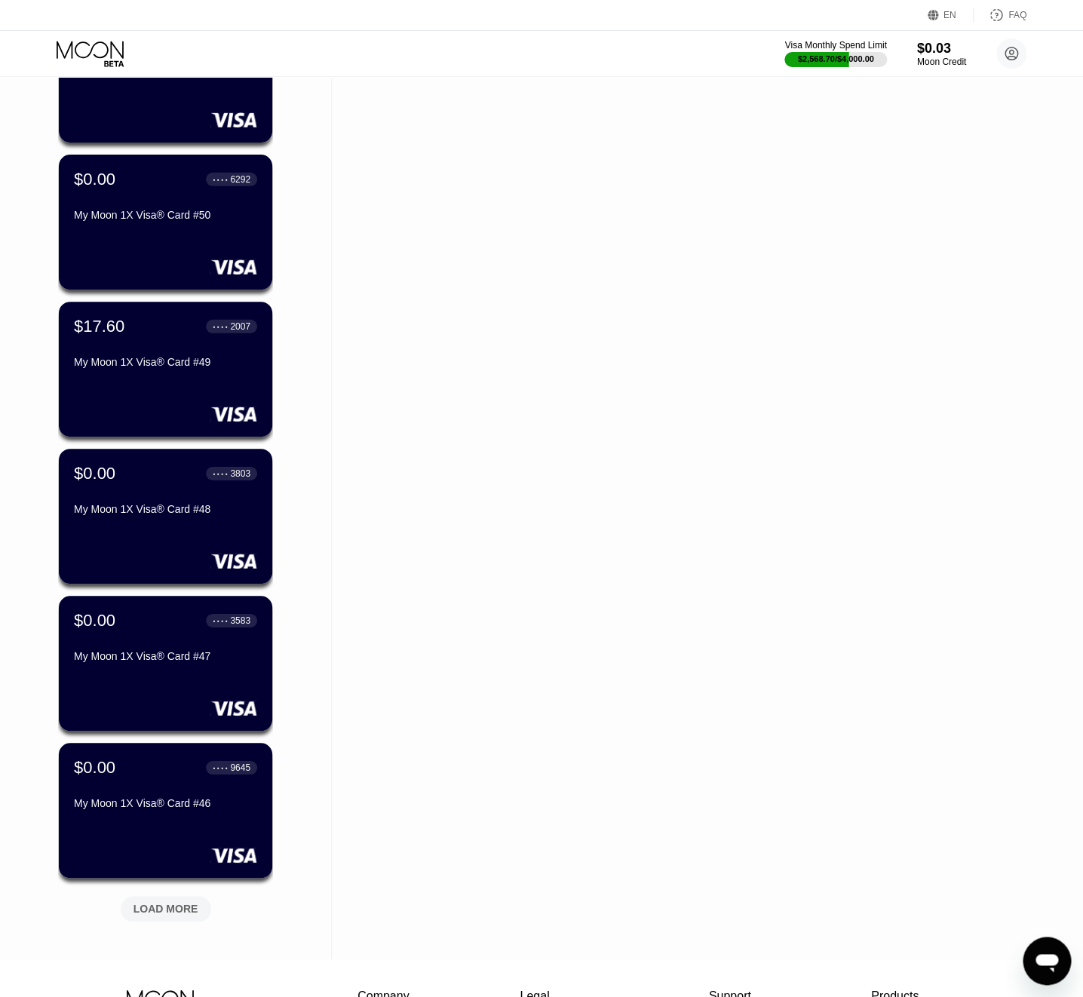
click at [152, 897] on div "LOAD MORE" at bounding box center [165, 906] width 113 height 32
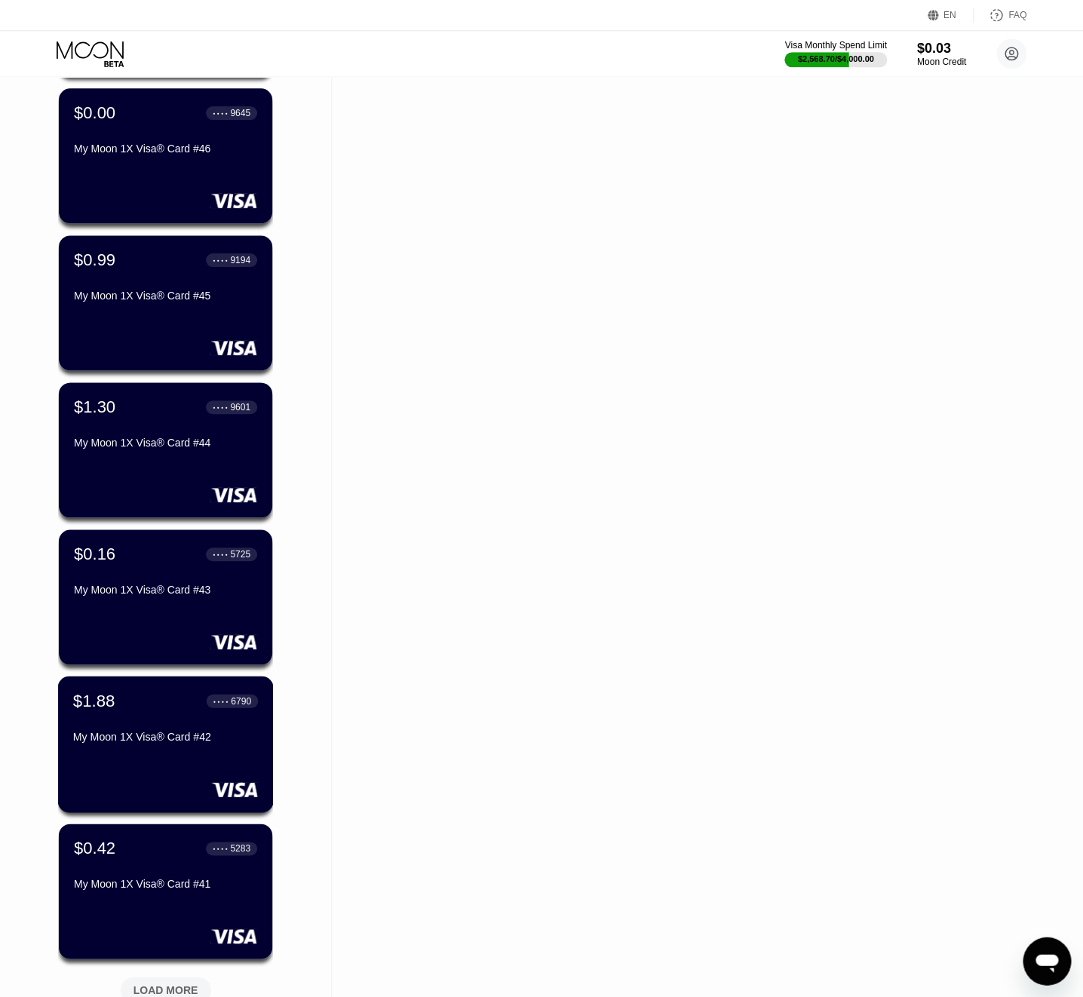
scroll to position [2216, 0]
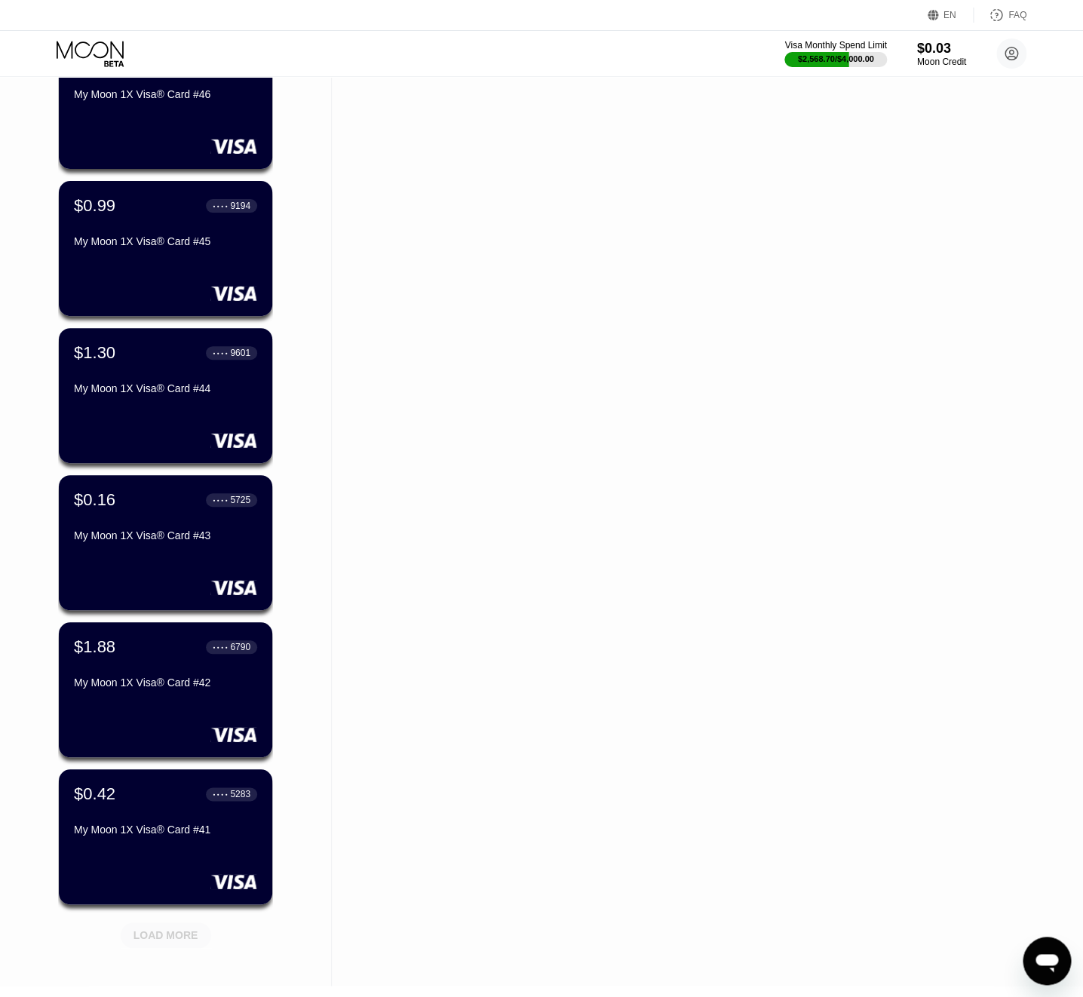
click at [163, 933] on div "LOAD MORE" at bounding box center [166, 936] width 65 height 14
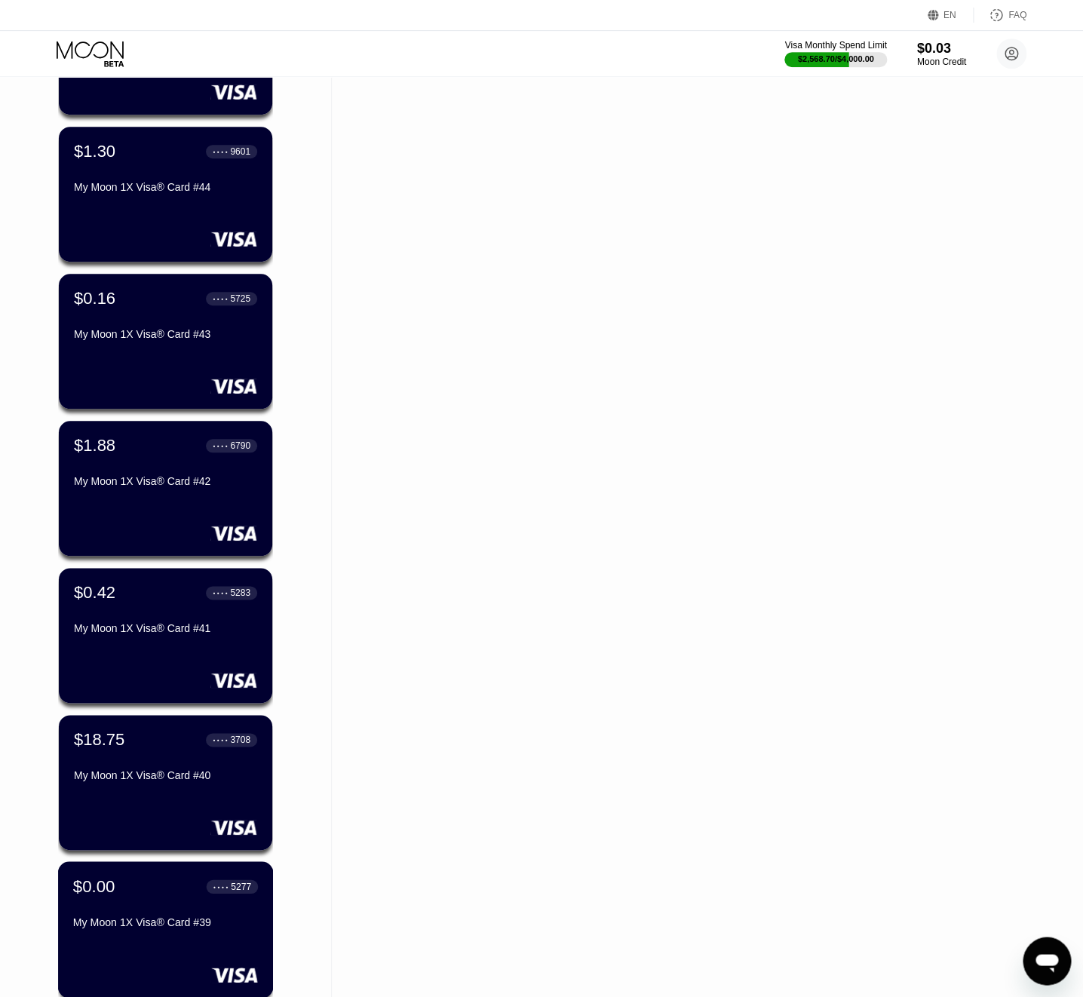
scroll to position [2428, 0]
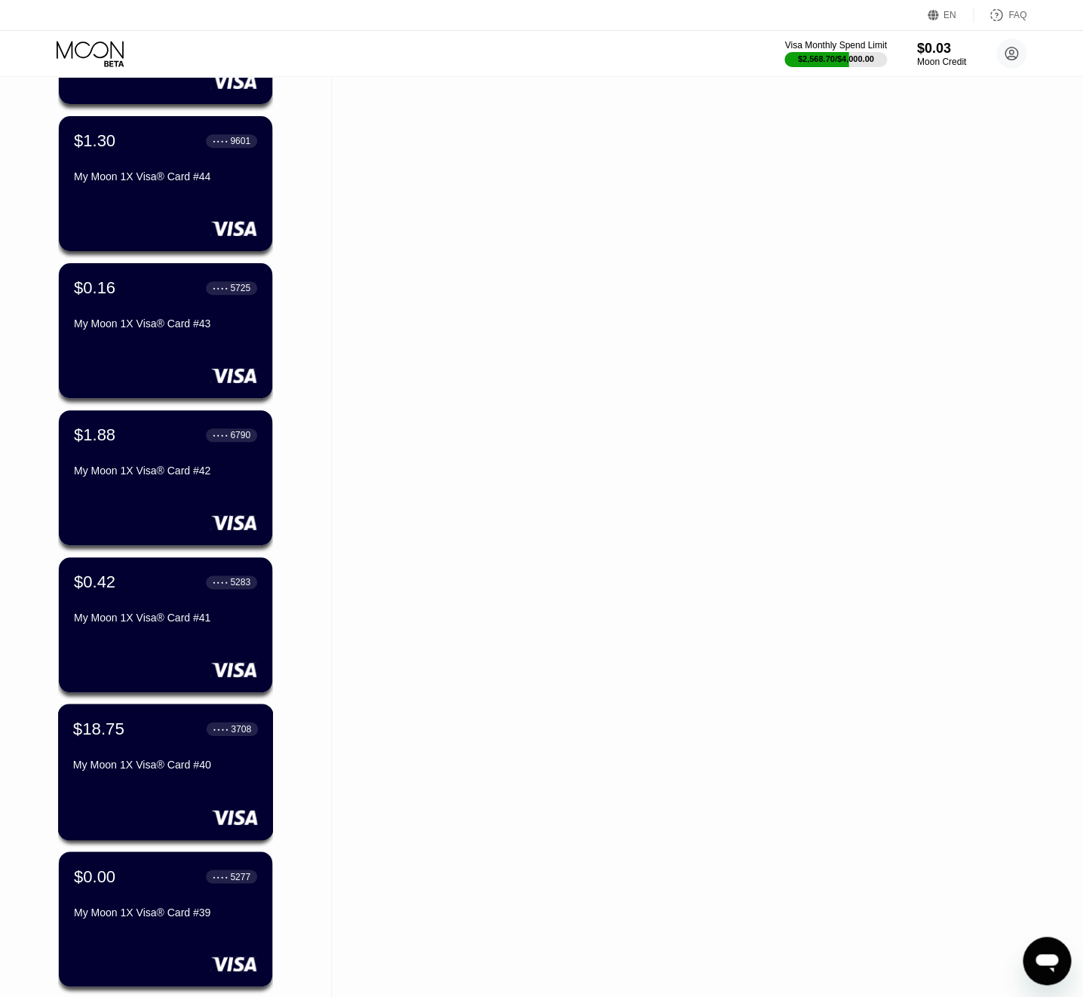
click at [174, 766] on div "My Moon 1X Visa® Card #40" at bounding box center [165, 765] width 185 height 12
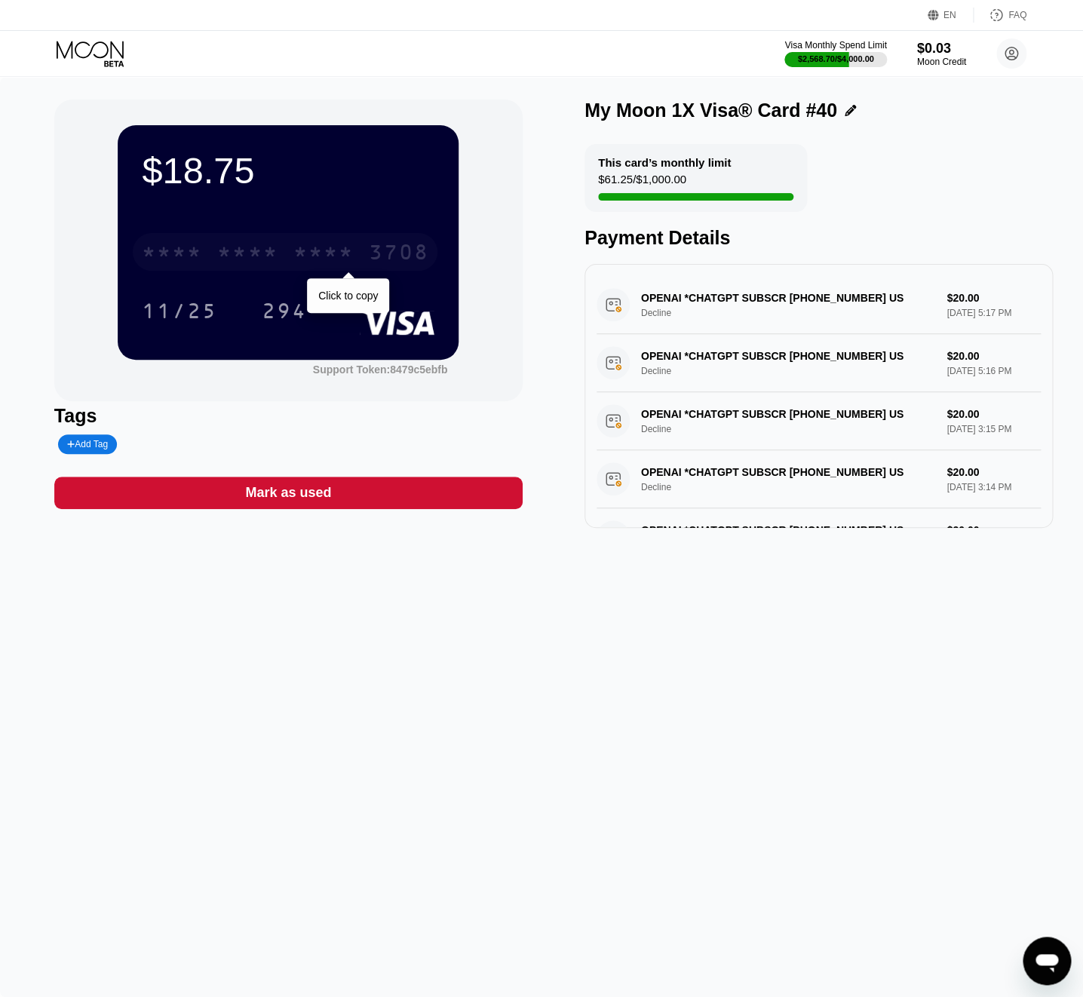
click at [407, 262] on div "3708" at bounding box center [398, 254] width 60 height 24
click at [1015, 53] on circle at bounding box center [1012, 53] width 30 height 30
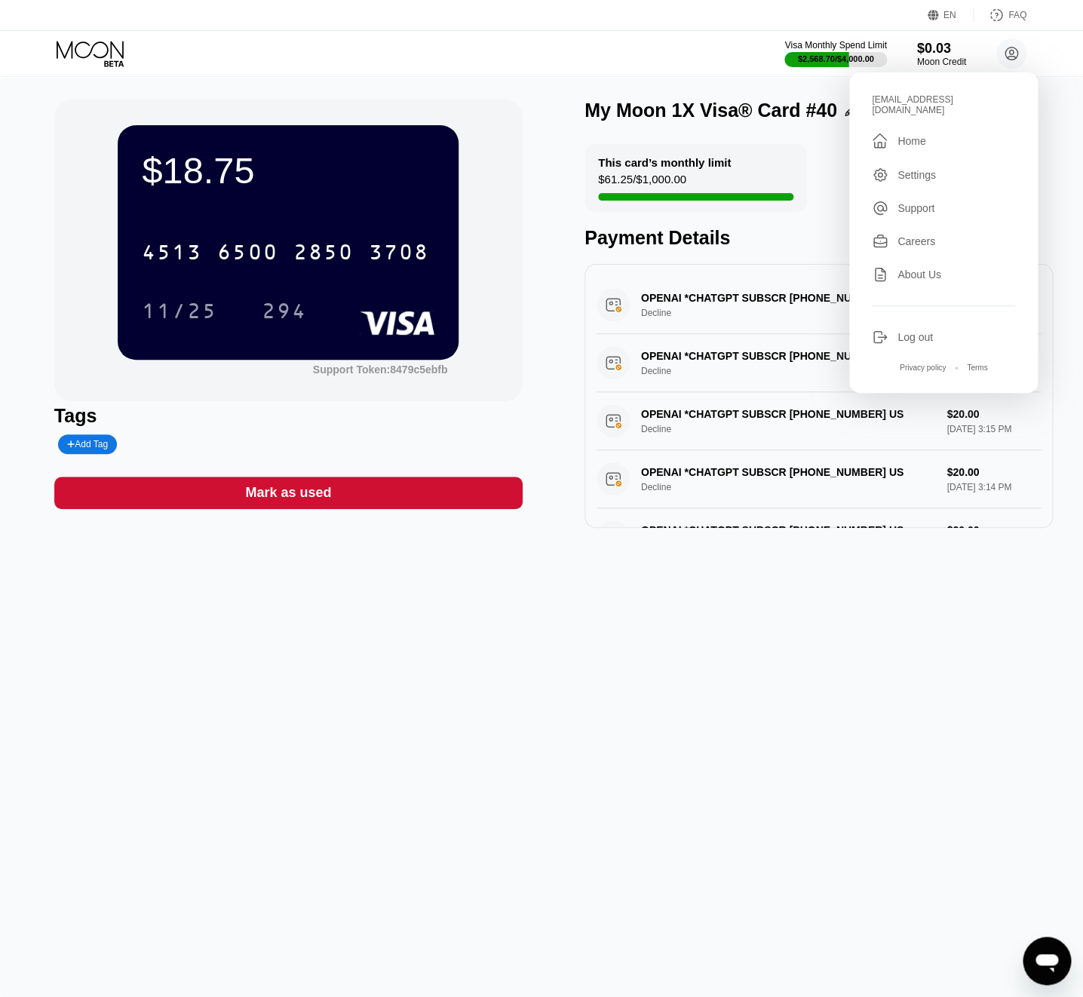
click at [934, 109] on div "kot-06.08@inbox.lv  Home Settings Support Careers About Us Log out Privacy pol…" at bounding box center [943, 232] width 189 height 321
click at [929, 102] on div "kot-06.08@inbox.lv" at bounding box center [943, 104] width 143 height 21
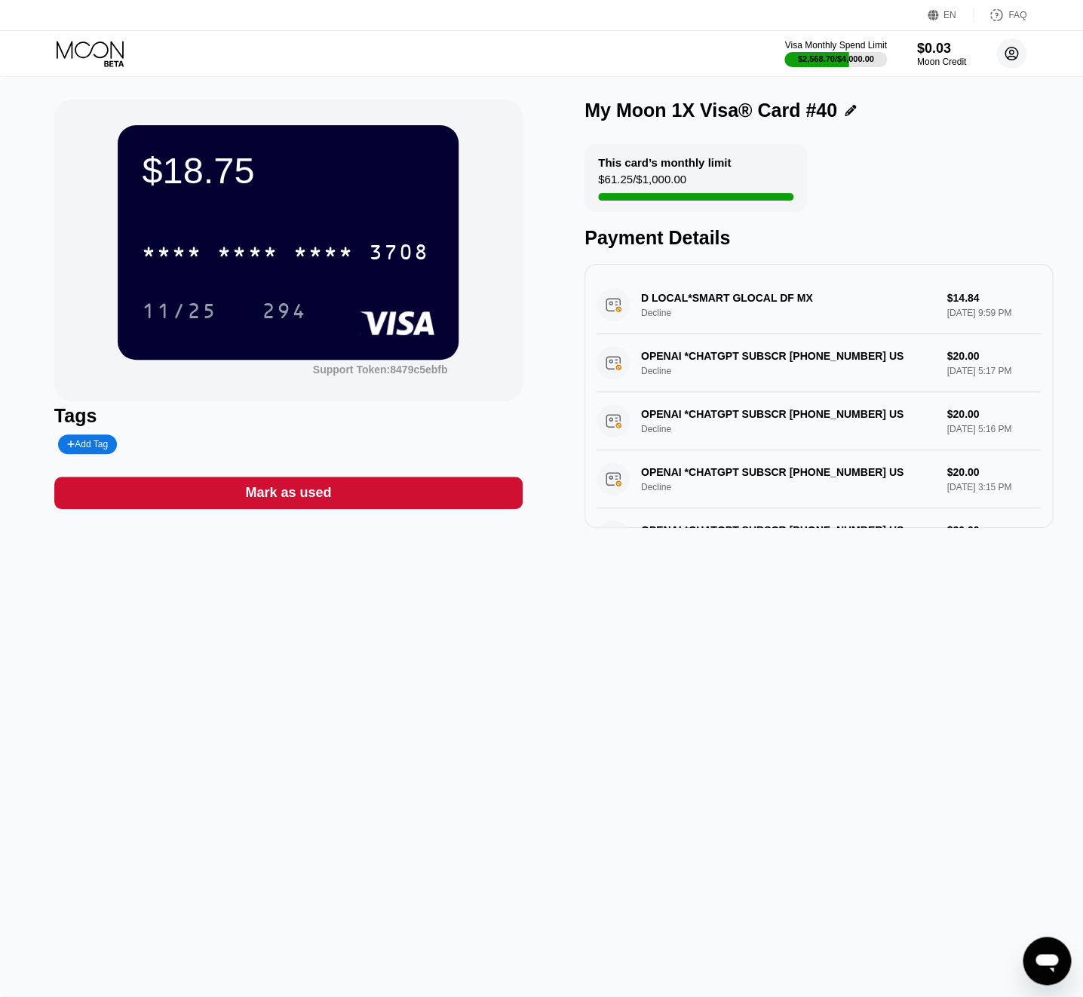
click at [1022, 59] on circle at bounding box center [1012, 53] width 30 height 30
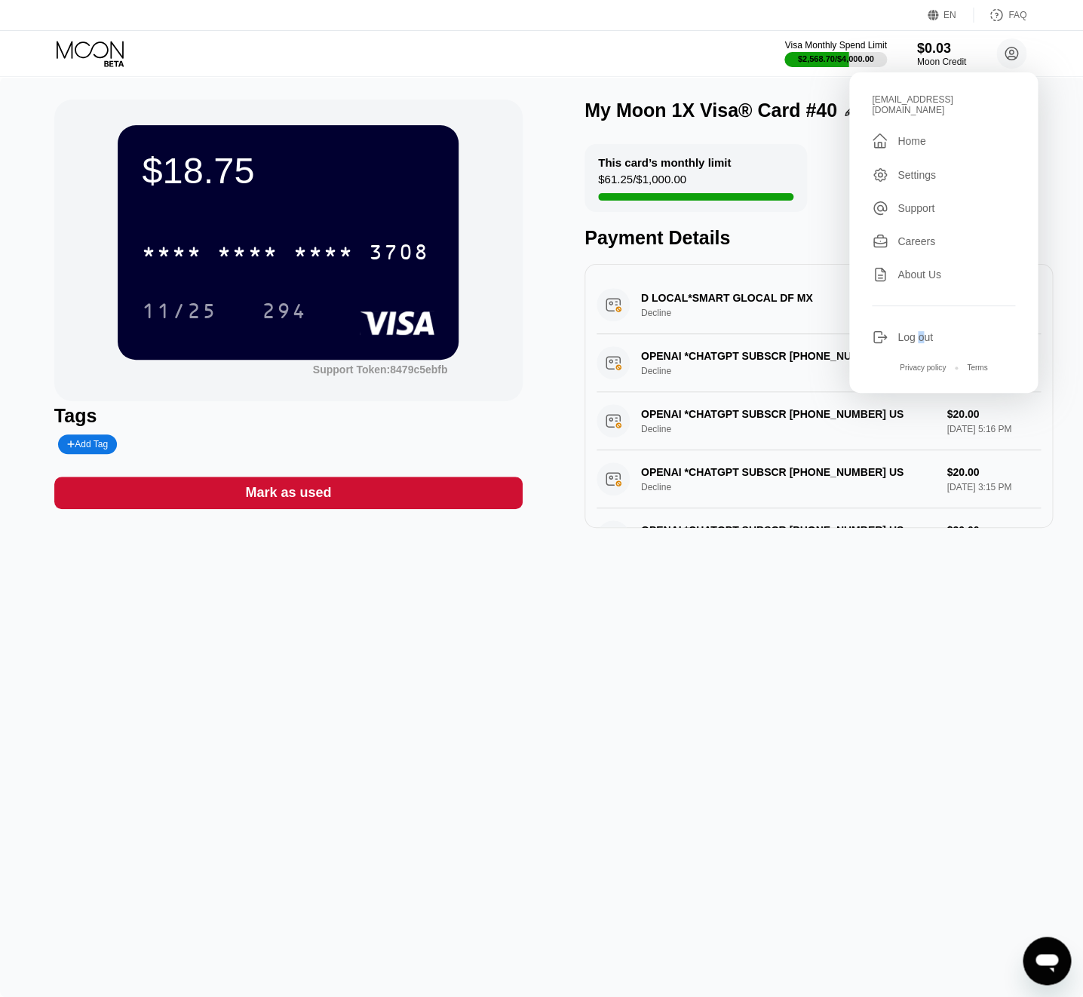
click at [922, 331] on div "Log out" at bounding box center [915, 337] width 35 height 12
click at [935, 329] on div "Log out" at bounding box center [943, 337] width 143 height 17
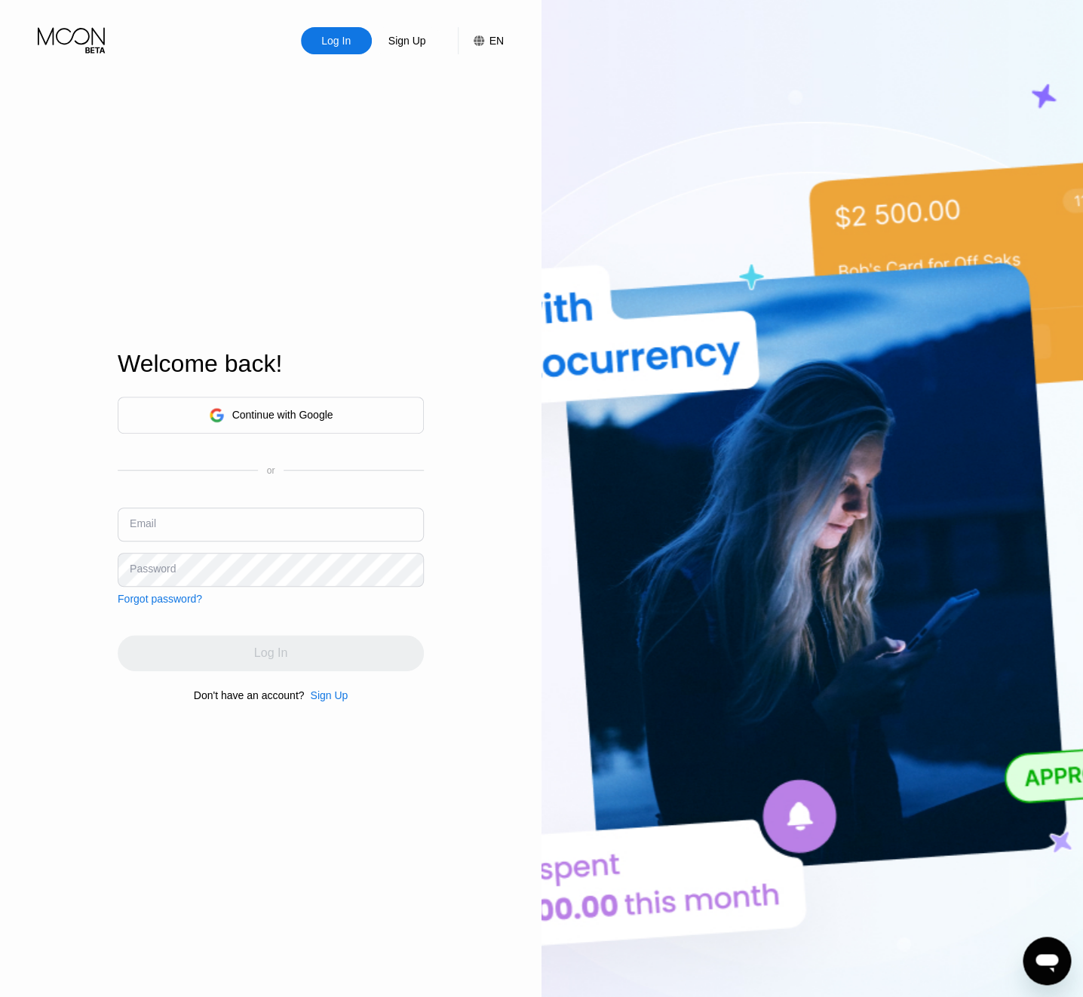
click at [217, 516] on input "text" at bounding box center [271, 525] width 306 height 34
paste input "[PERSON_NAME][EMAIL_ADDRESS][DOMAIN_NAME]"
type input "[PERSON_NAME][EMAIL_ADDRESS][DOMAIN_NAME]"
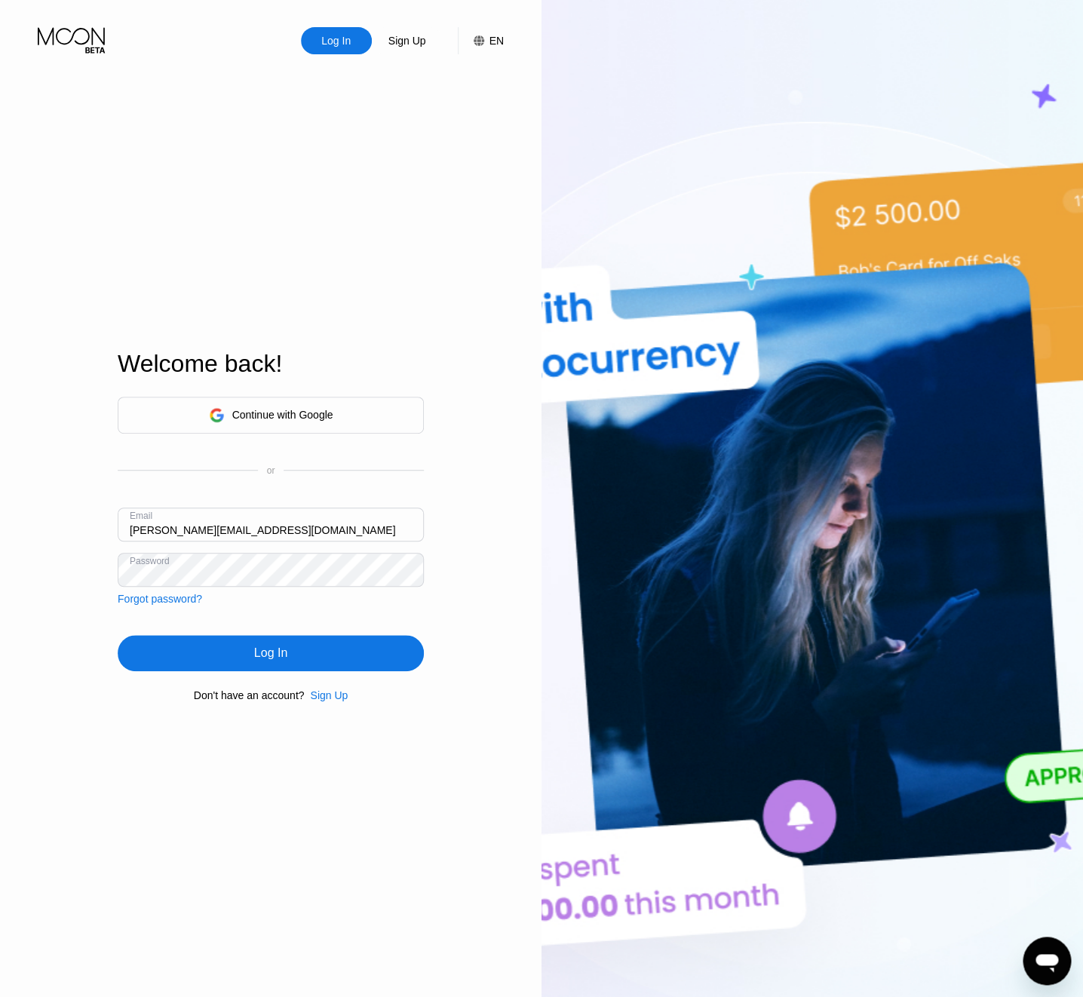
click at [243, 651] on div "Log In" at bounding box center [271, 653] width 306 height 36
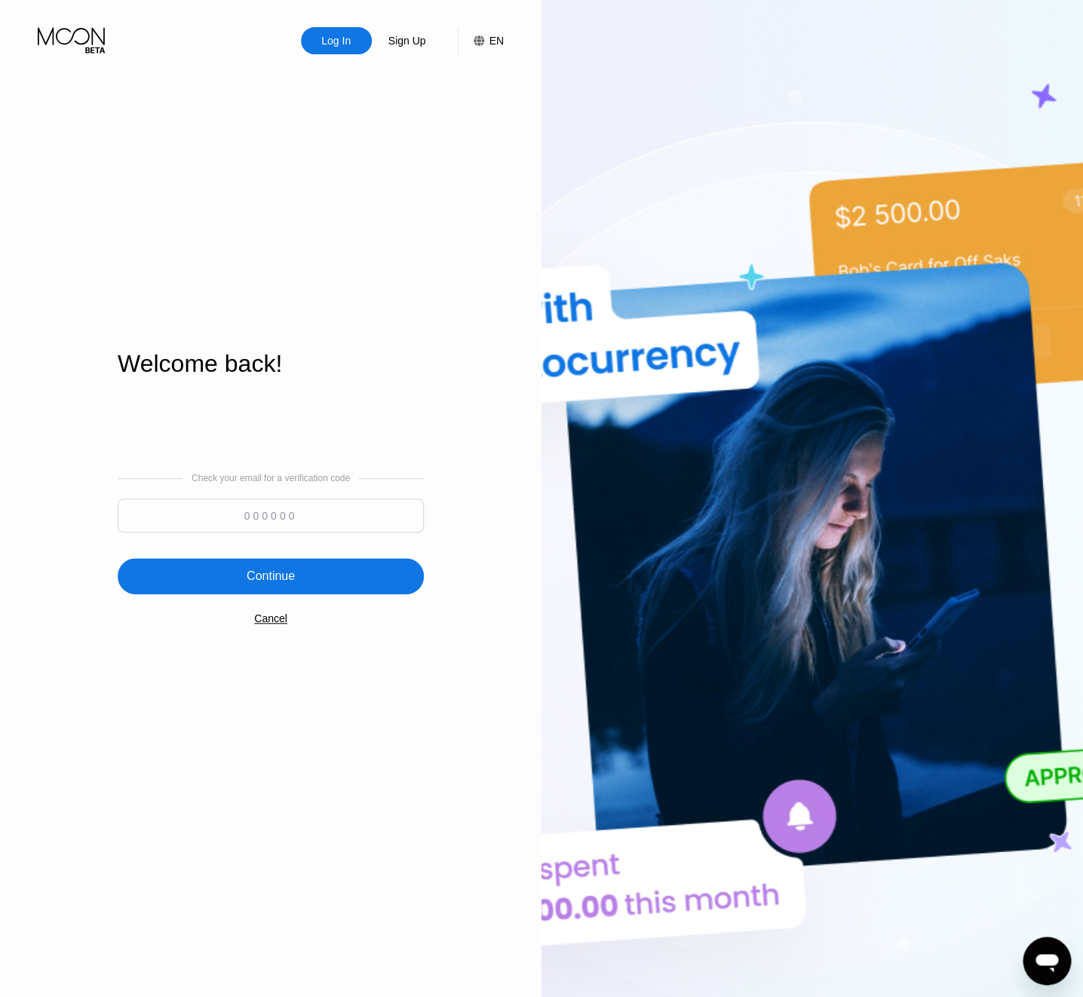
click at [252, 513] on input at bounding box center [271, 516] width 306 height 34
type input "222912"
click at [295, 566] on div "Continue" at bounding box center [271, 576] width 306 height 36
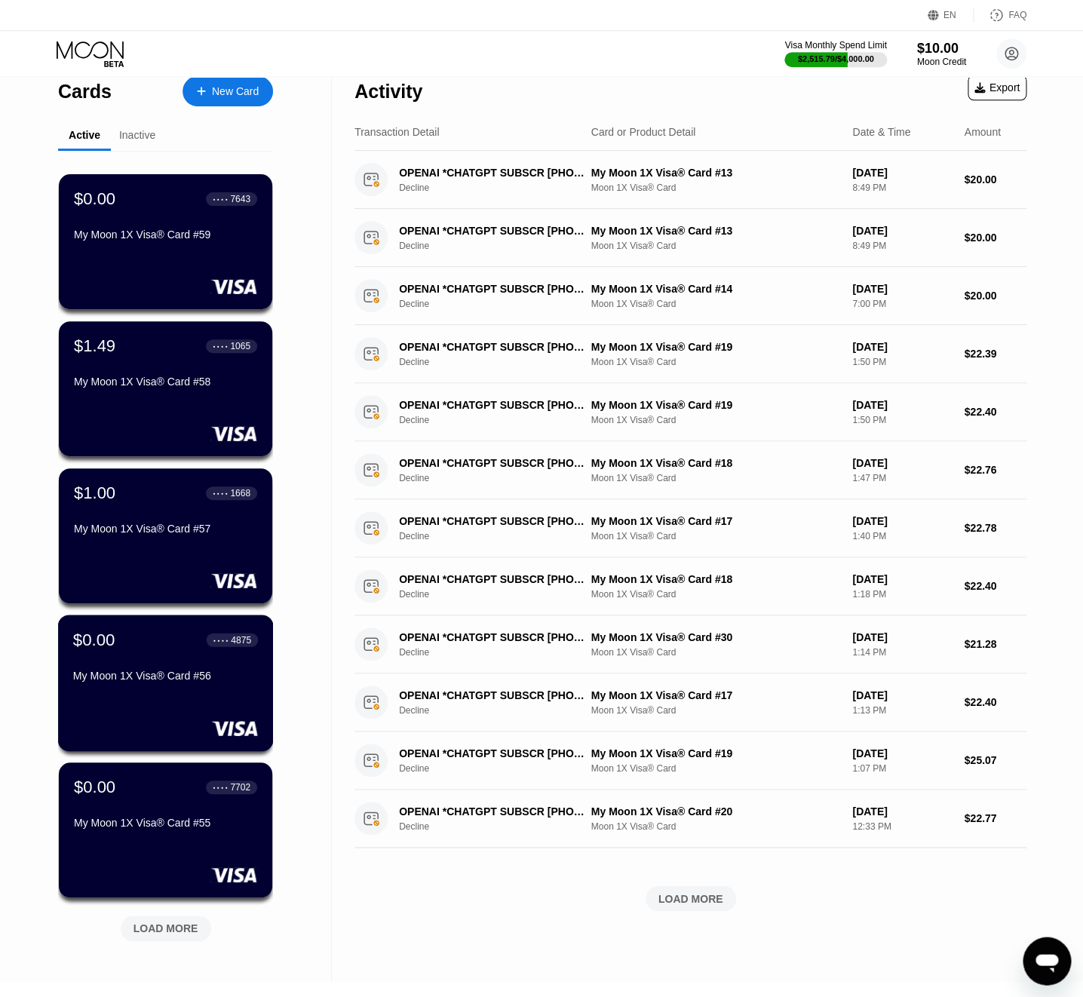
scroll to position [25, 0]
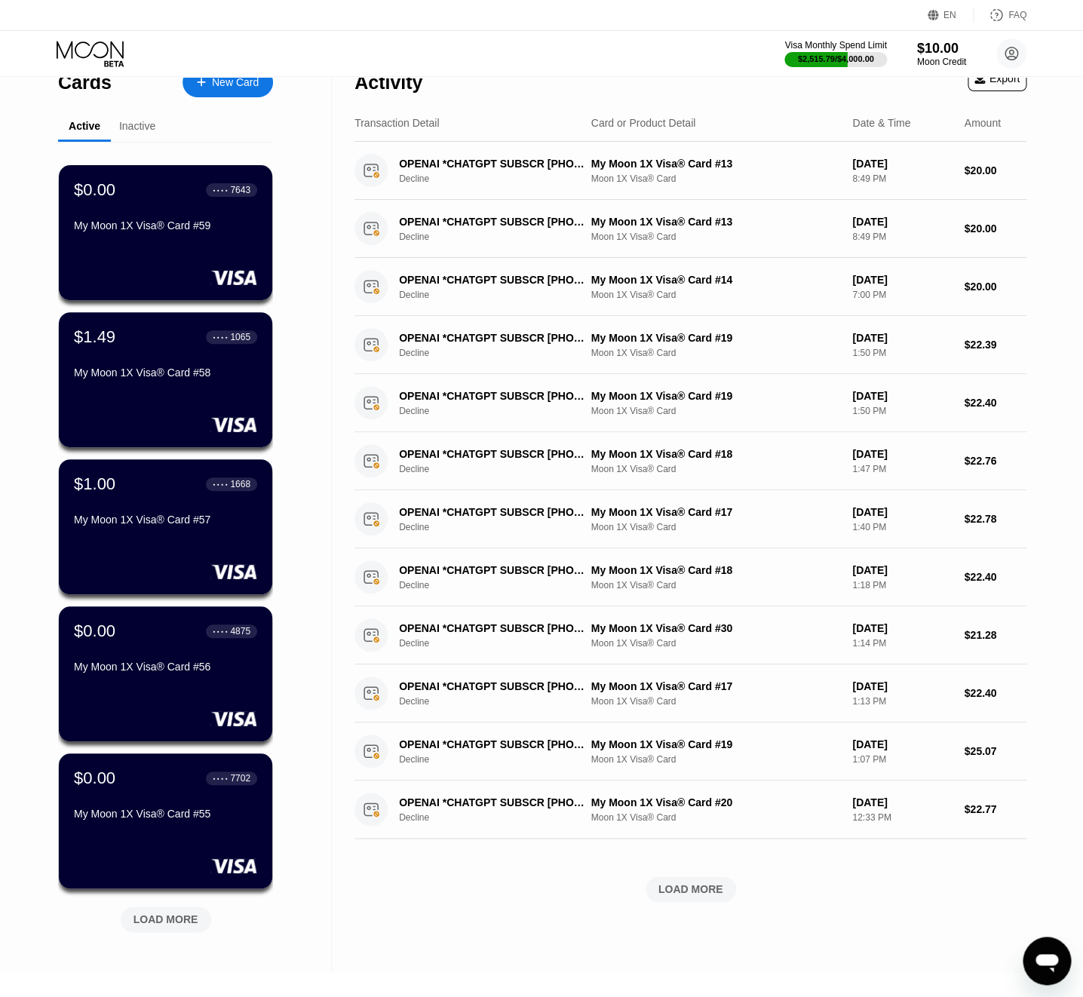
click at [195, 922] on div "LOAD MORE" at bounding box center [166, 920] width 65 height 14
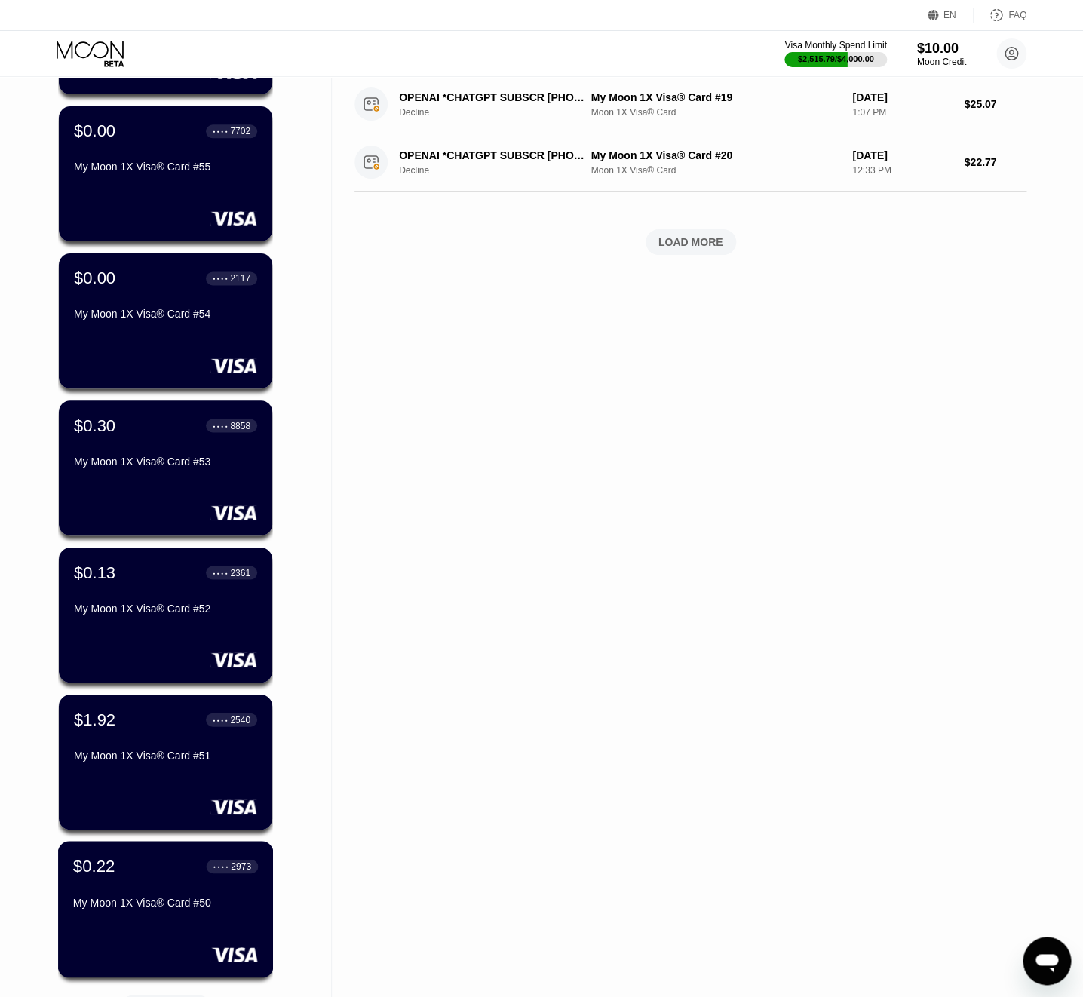
scroll to position [821, 0]
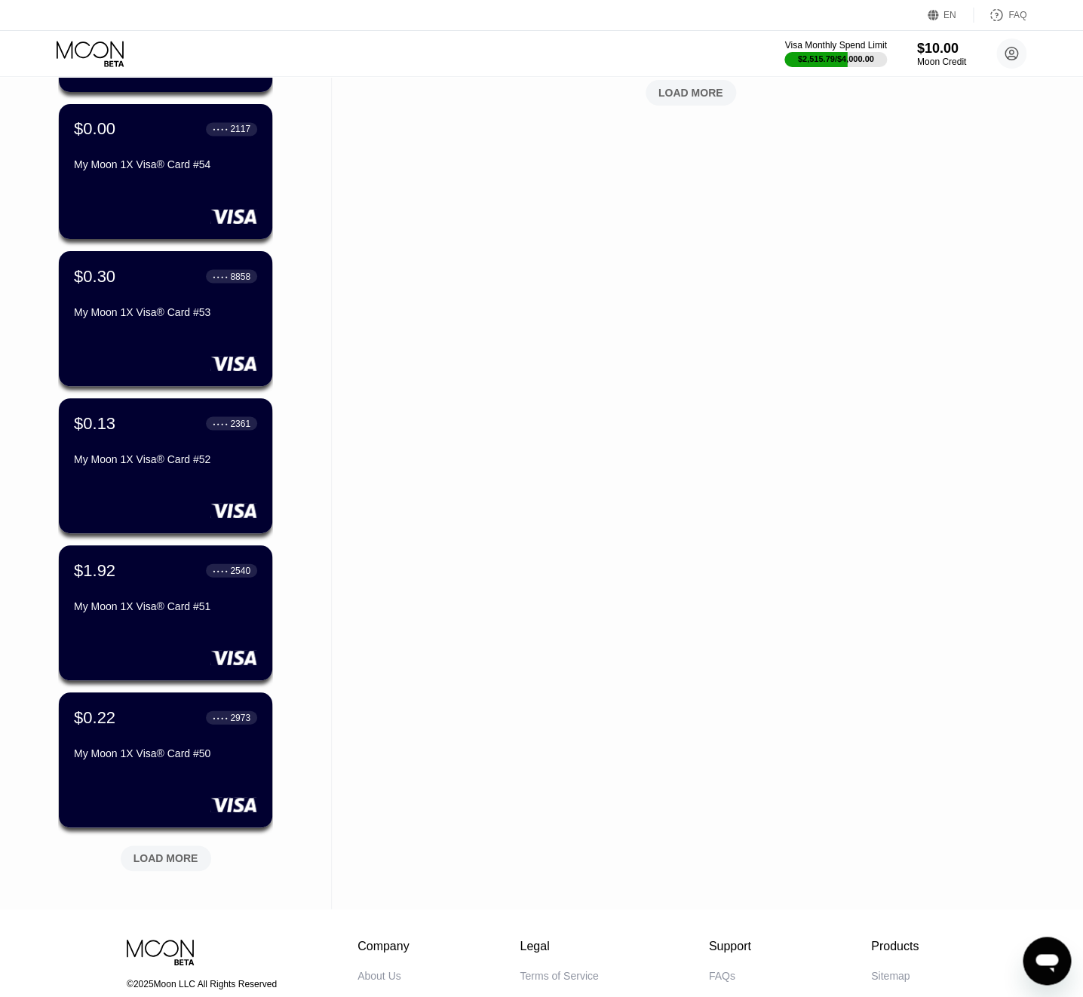
click at [184, 855] on div "LOAD MORE" at bounding box center [166, 859] width 65 height 14
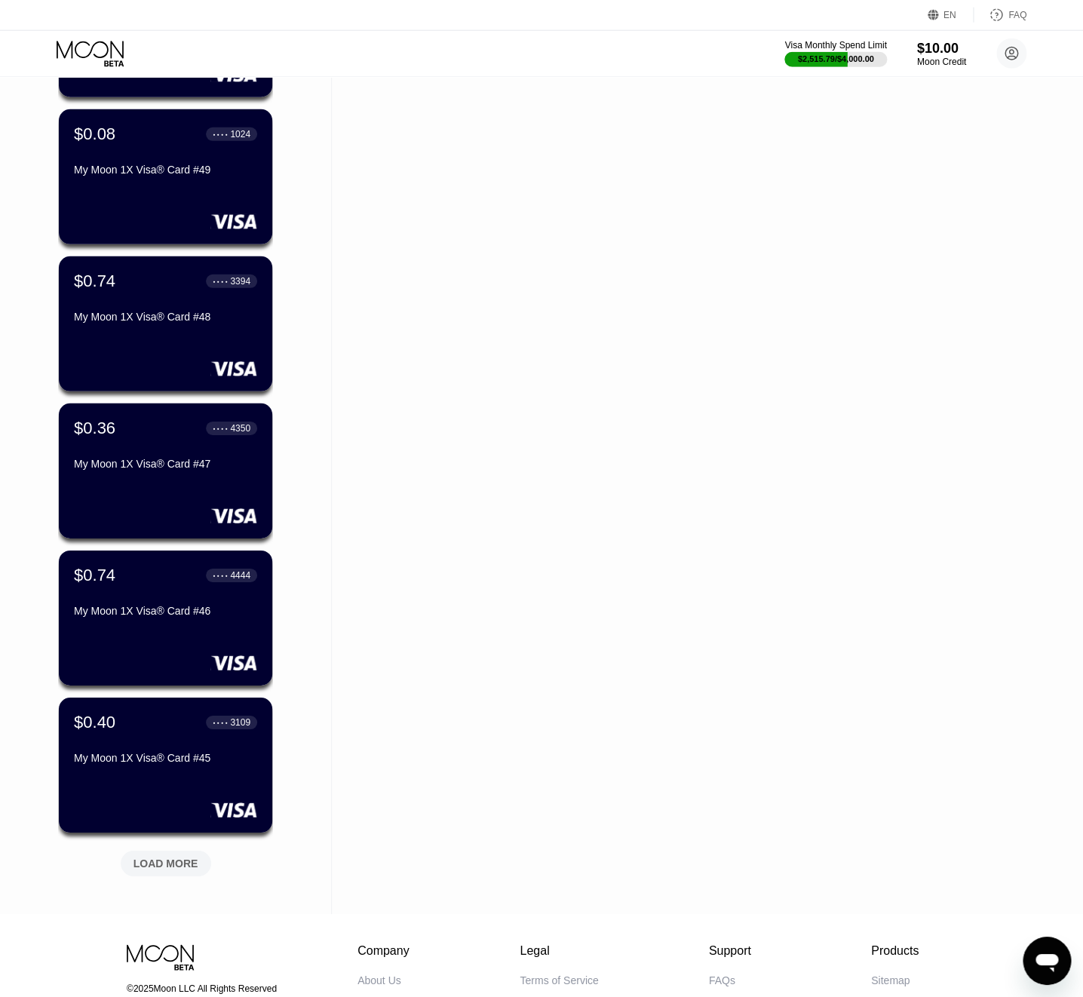
scroll to position [1555, 0]
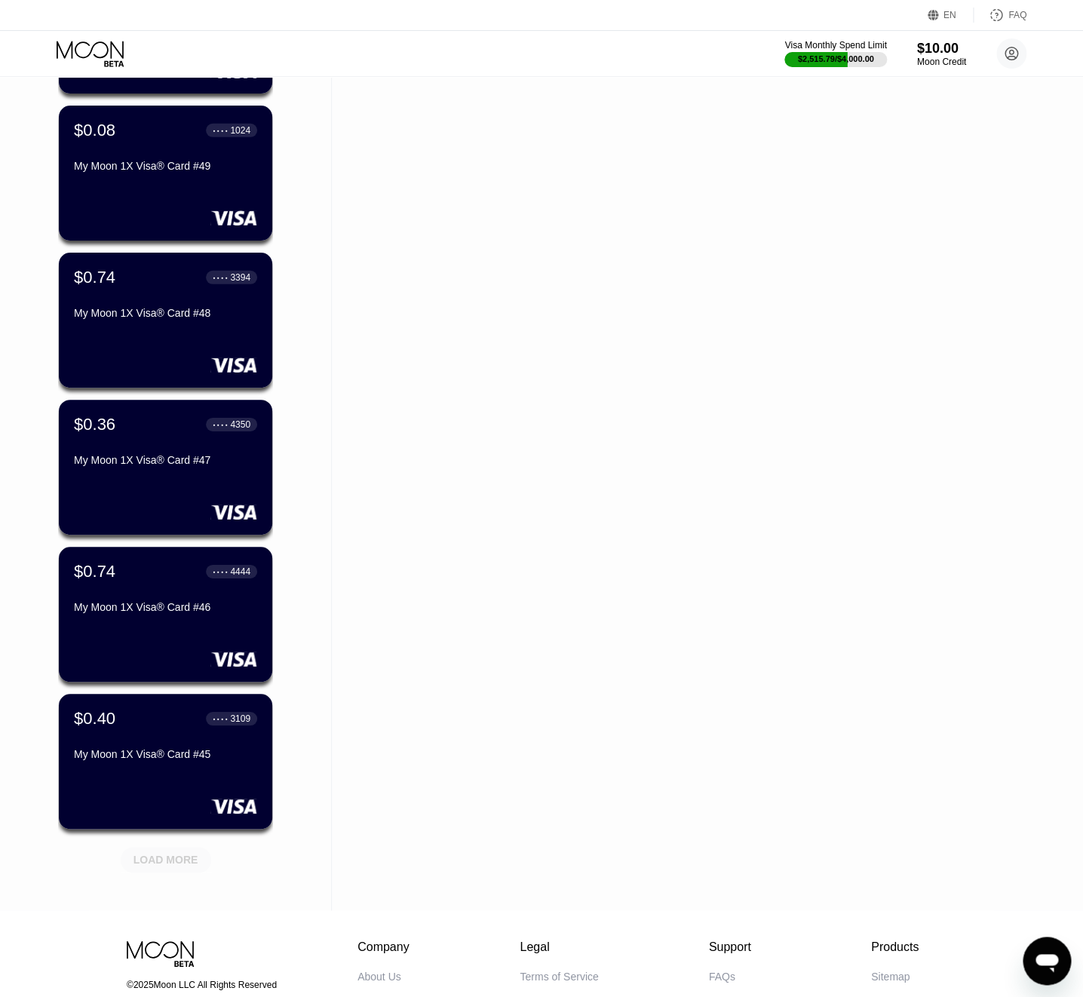
click at [162, 859] on div "LOAD MORE" at bounding box center [166, 860] width 65 height 14
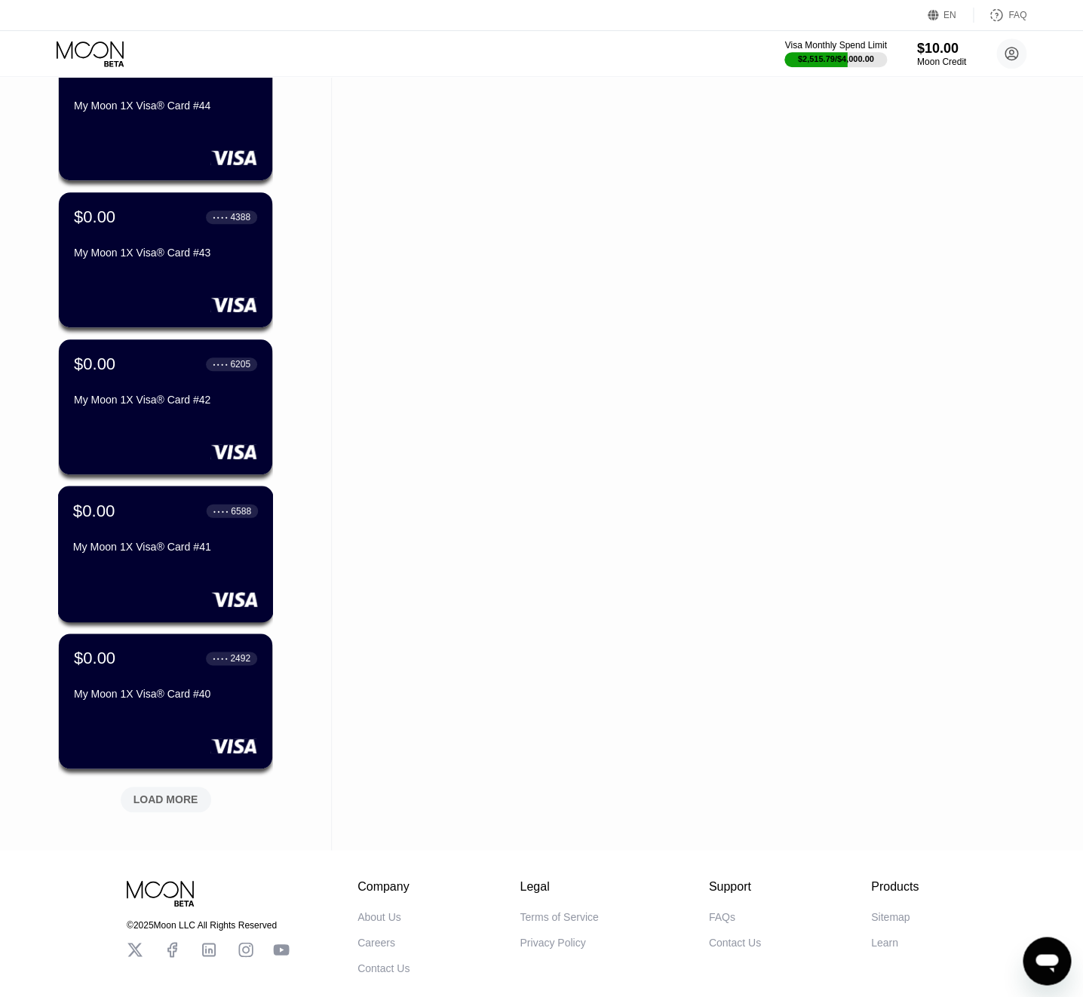
scroll to position [2402, 0]
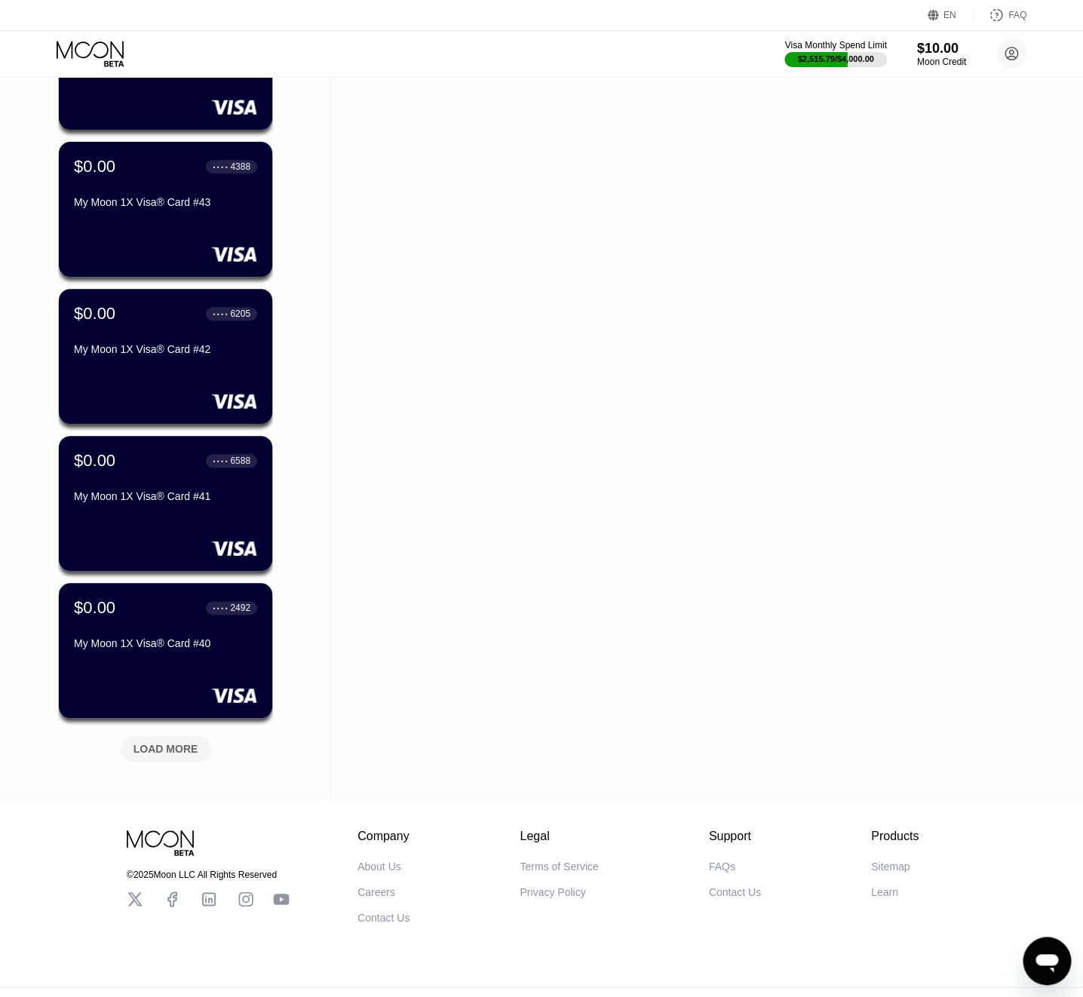
click at [192, 748] on div "LOAD MORE" at bounding box center [166, 749] width 65 height 14
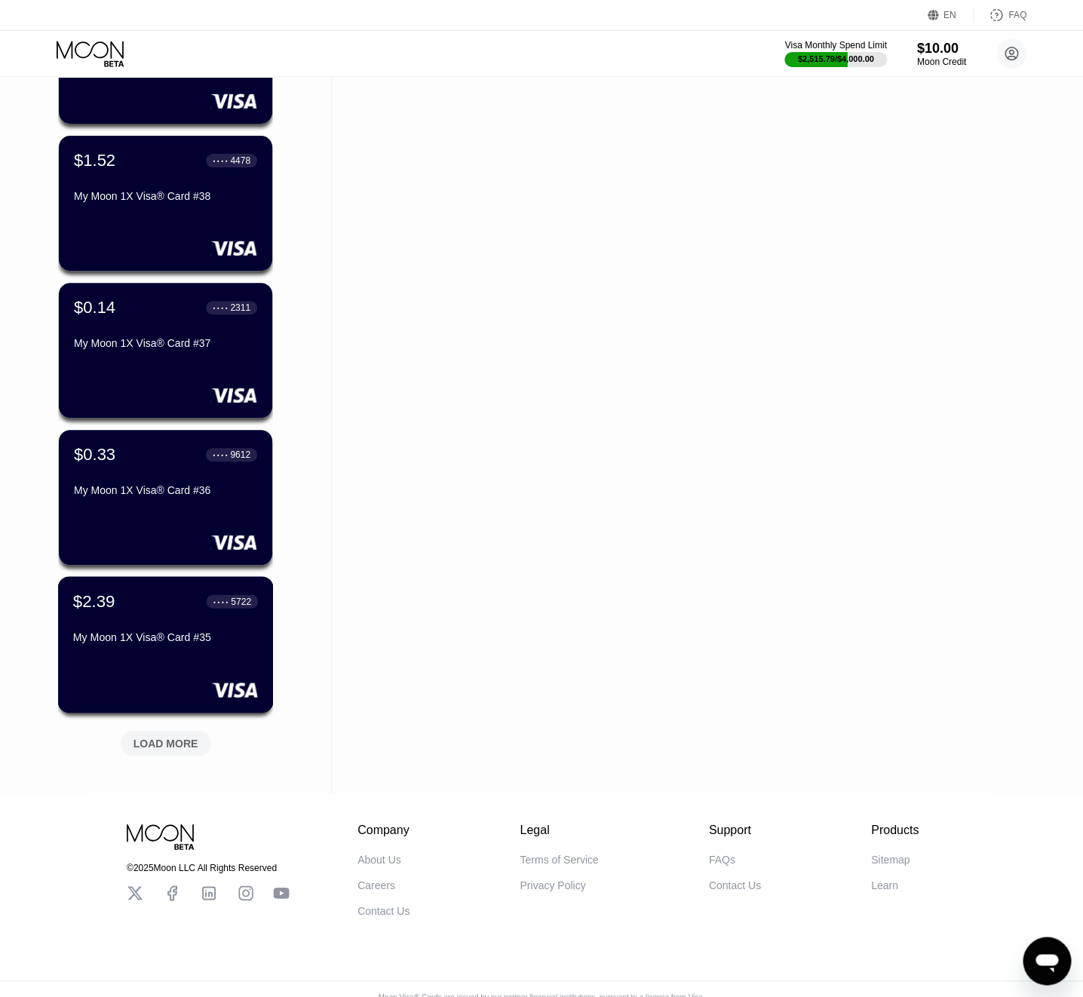
scroll to position [3165, 0]
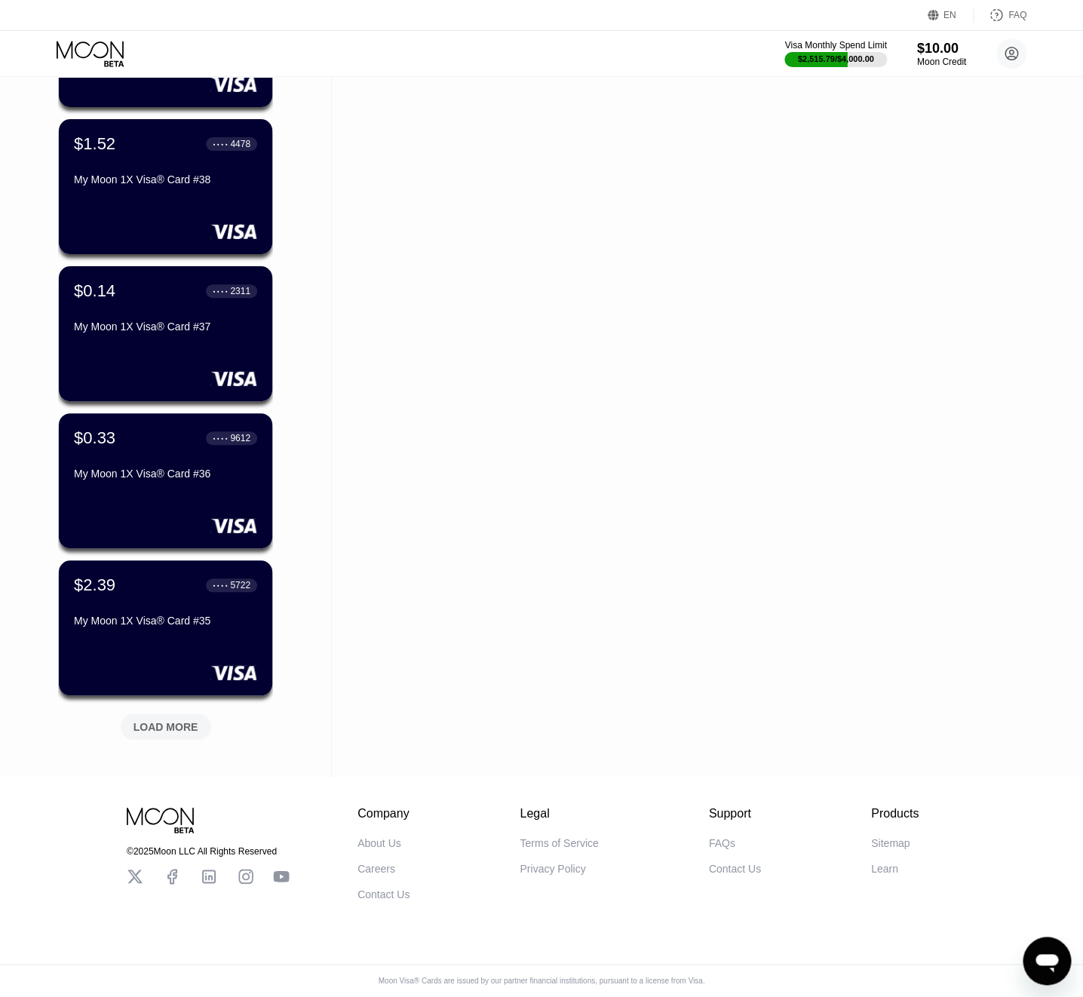
click at [179, 726] on div "LOAD MORE" at bounding box center [166, 727] width 65 height 14
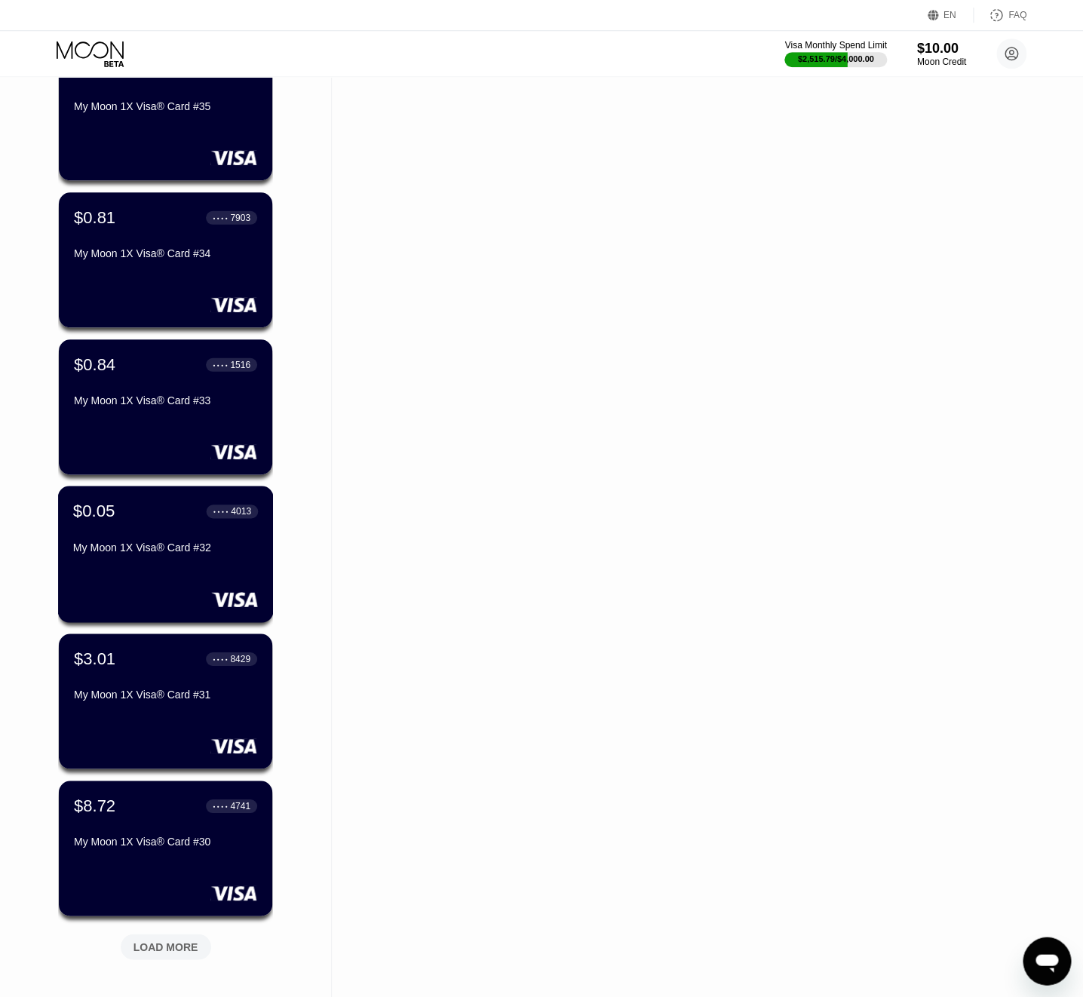
scroll to position [3713, 0]
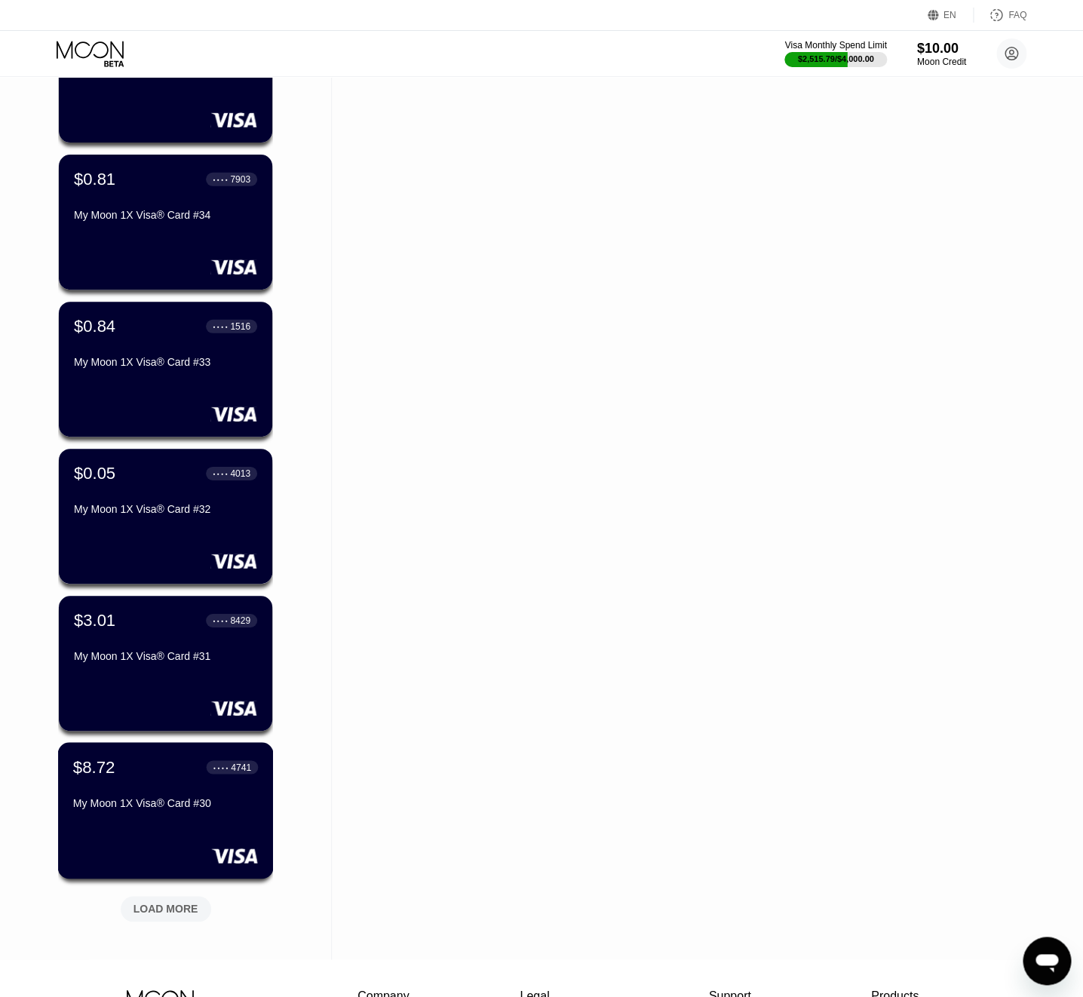
click at [161, 834] on div "$8.72 ● ● ● ● 4741 My Moon 1X Visa® Card #30" at bounding box center [166, 810] width 216 height 137
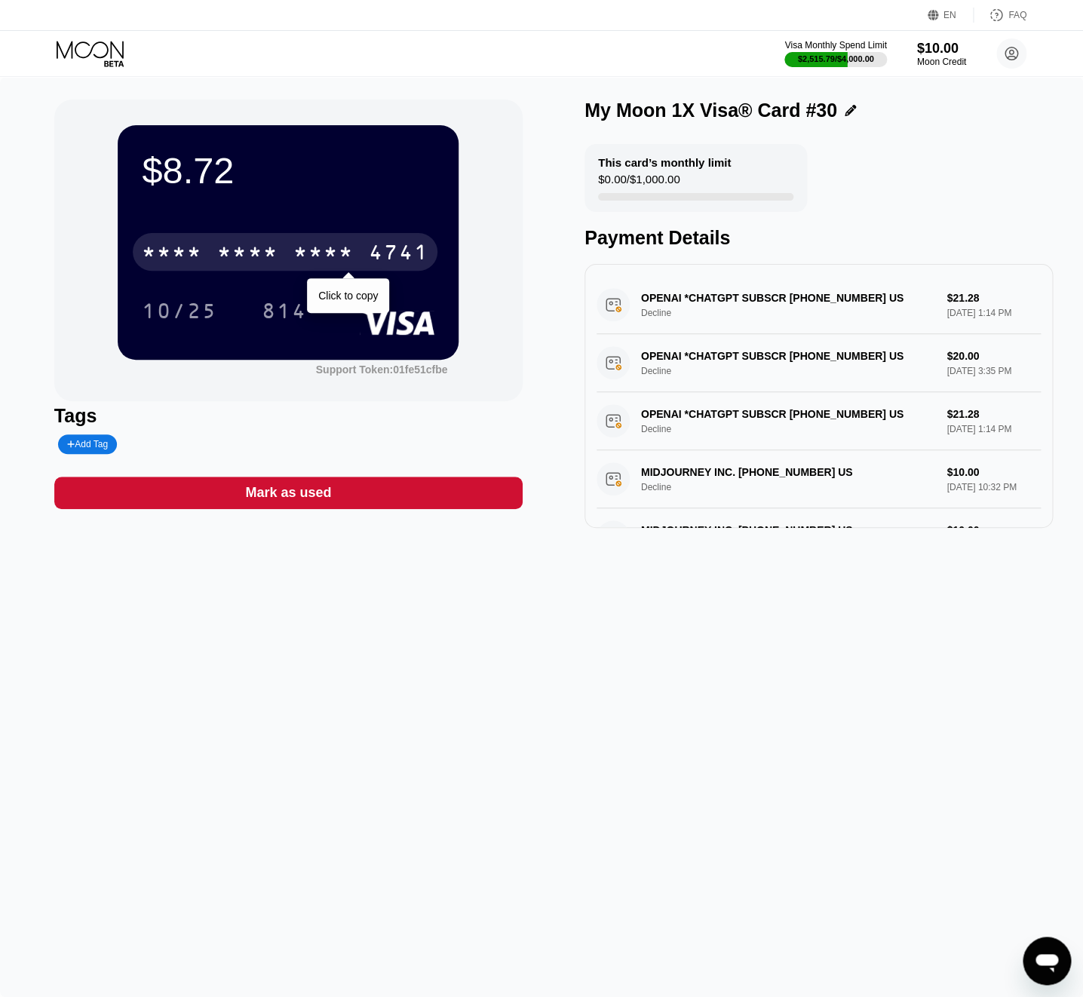
click at [380, 264] on div "4741" at bounding box center [398, 254] width 60 height 24
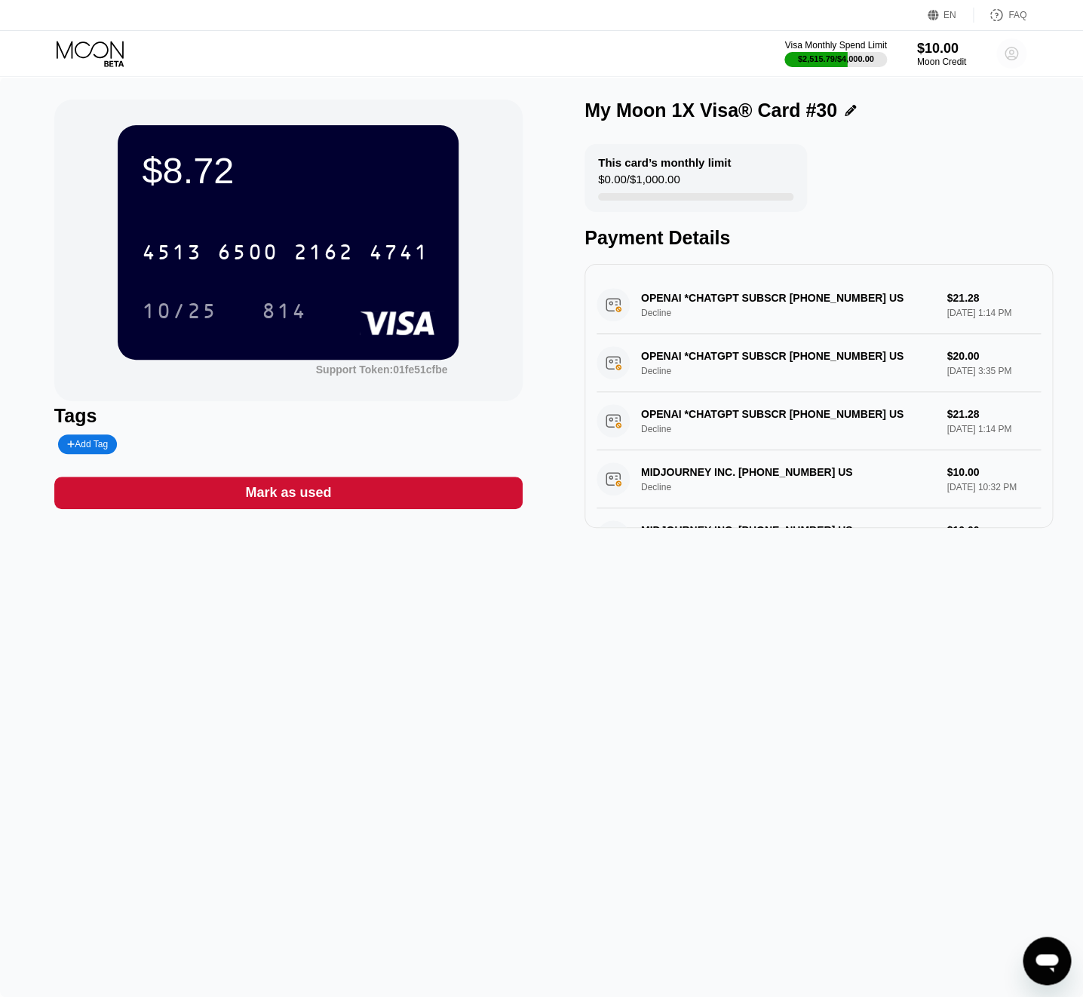
click at [1011, 56] on circle at bounding box center [1012, 53] width 30 height 30
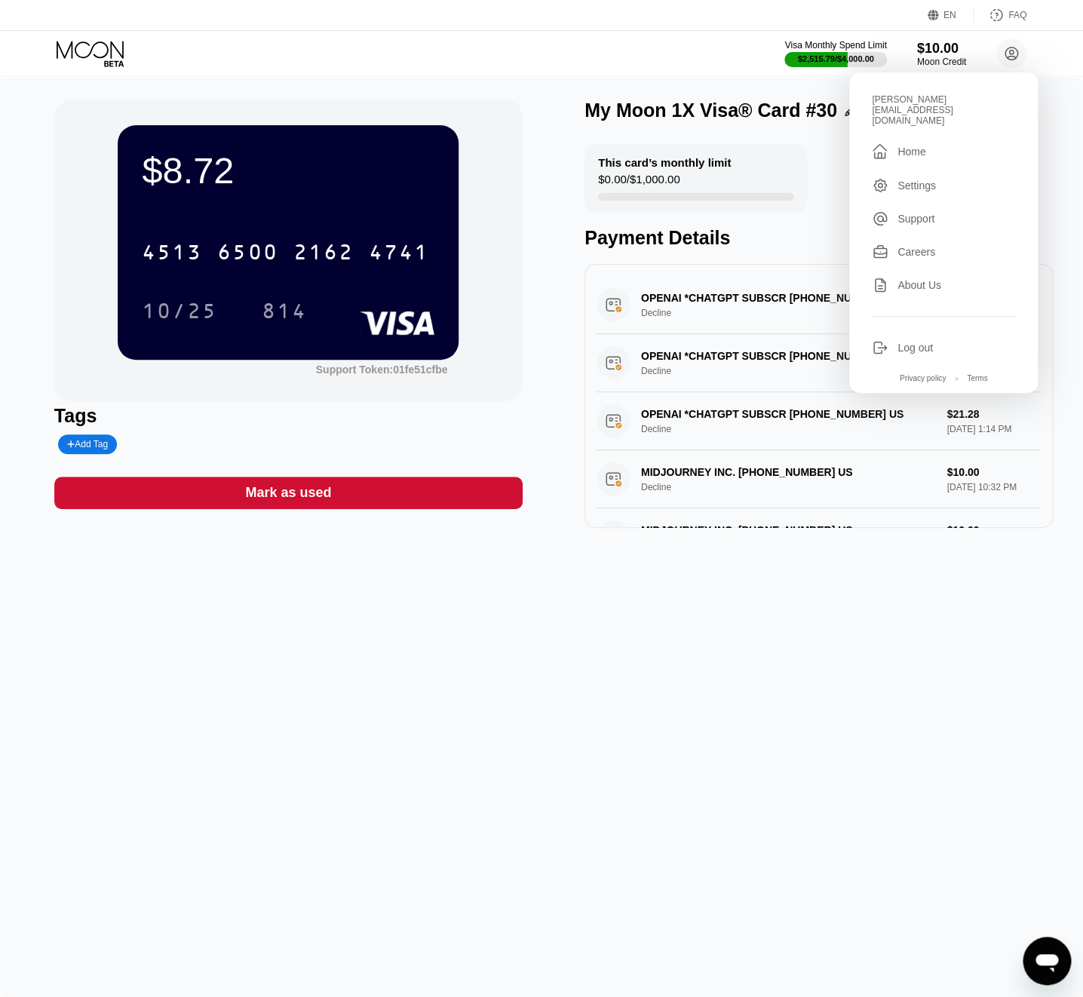
click at [917, 101] on div "valeri-01.08@inbox.lv" at bounding box center [943, 110] width 143 height 32
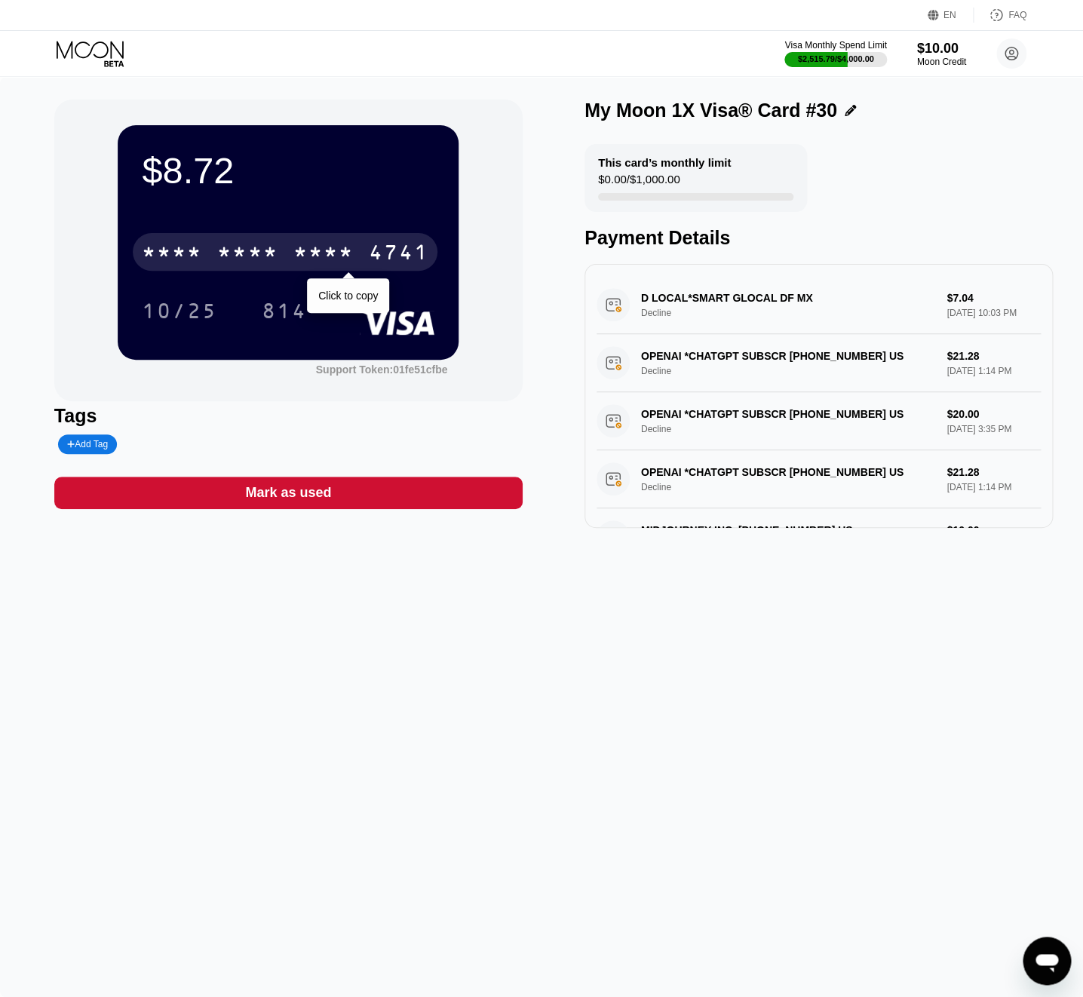
drag, startPoint x: 180, startPoint y: 253, endPoint x: 5, endPoint y: 302, distance: 182.5
click at [180, 253] on div "* * * *" at bounding box center [172, 254] width 60 height 24
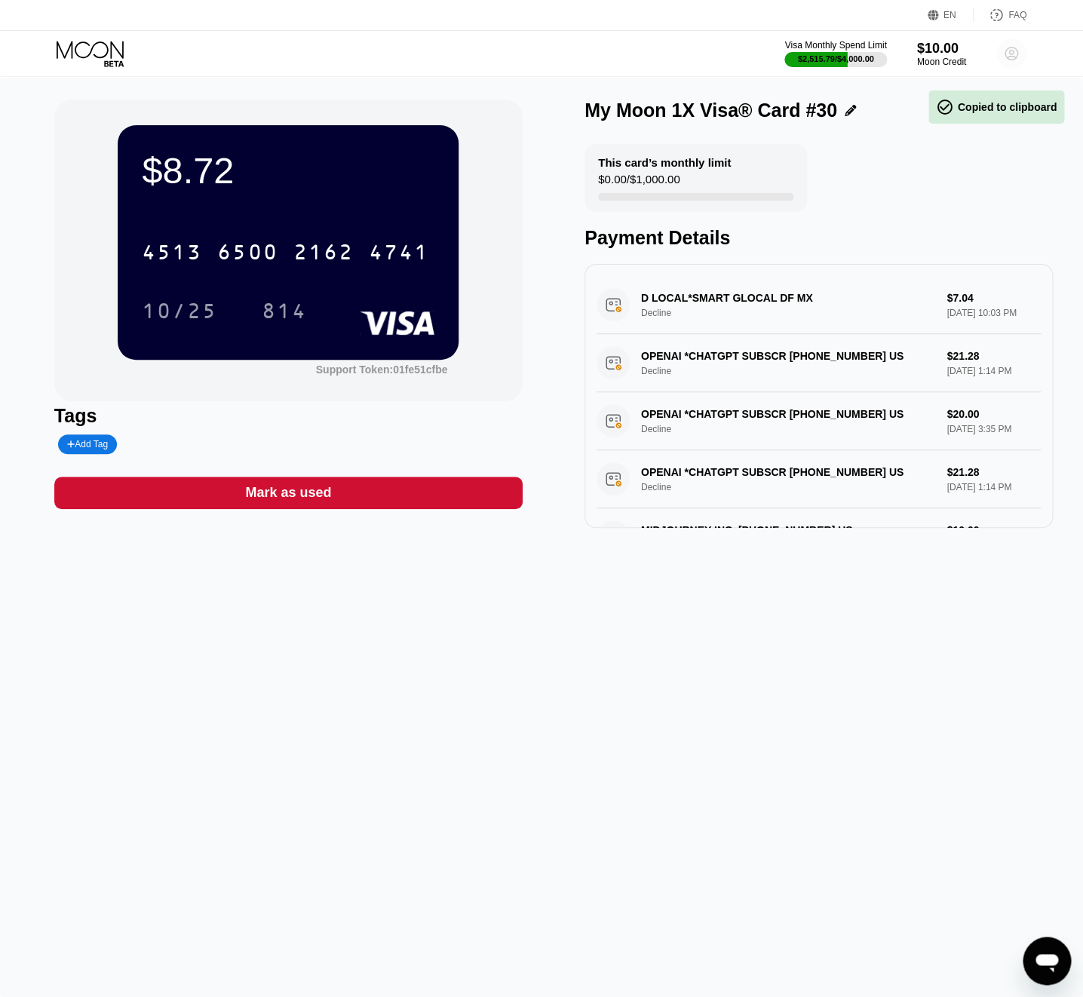
click at [1015, 54] on circle at bounding box center [1012, 53] width 30 height 30
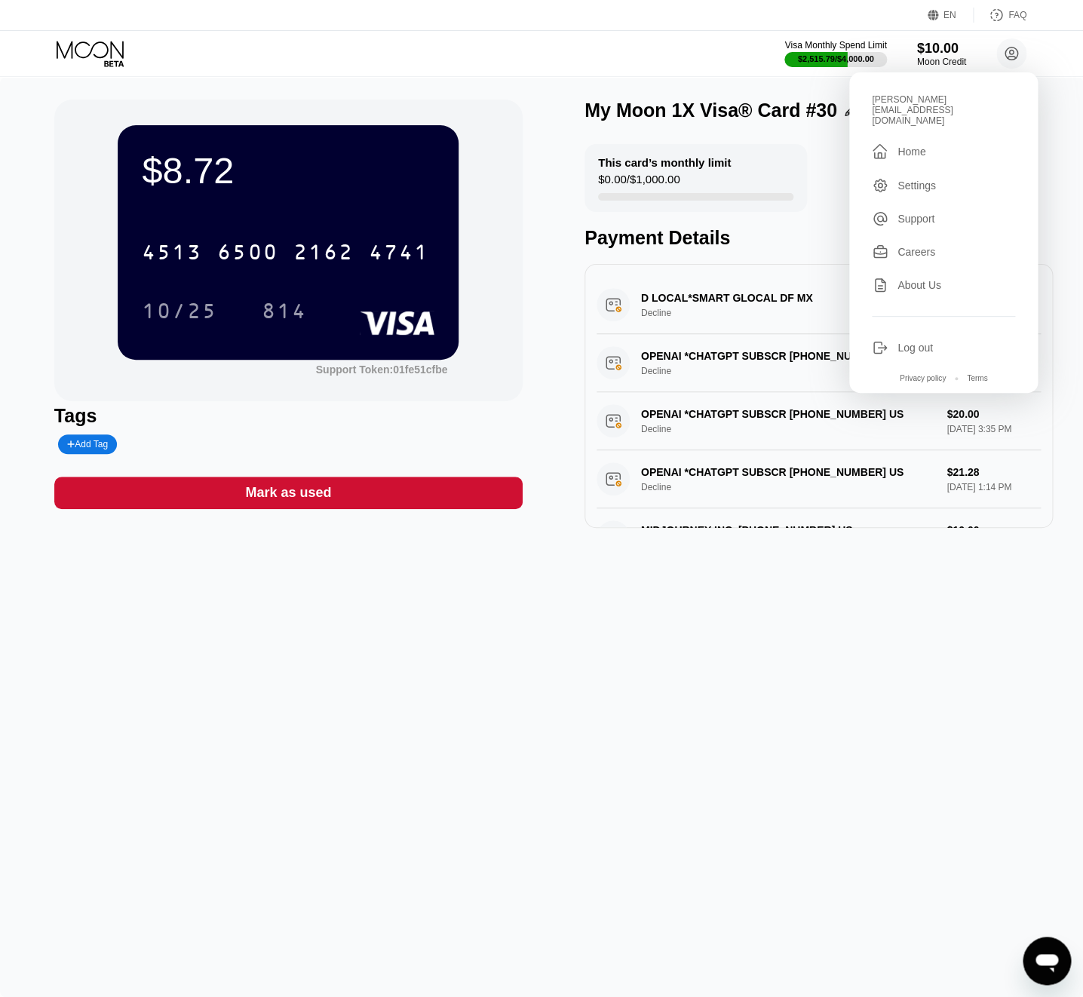
click at [919, 342] on div "Log out" at bounding box center [915, 348] width 35 height 12
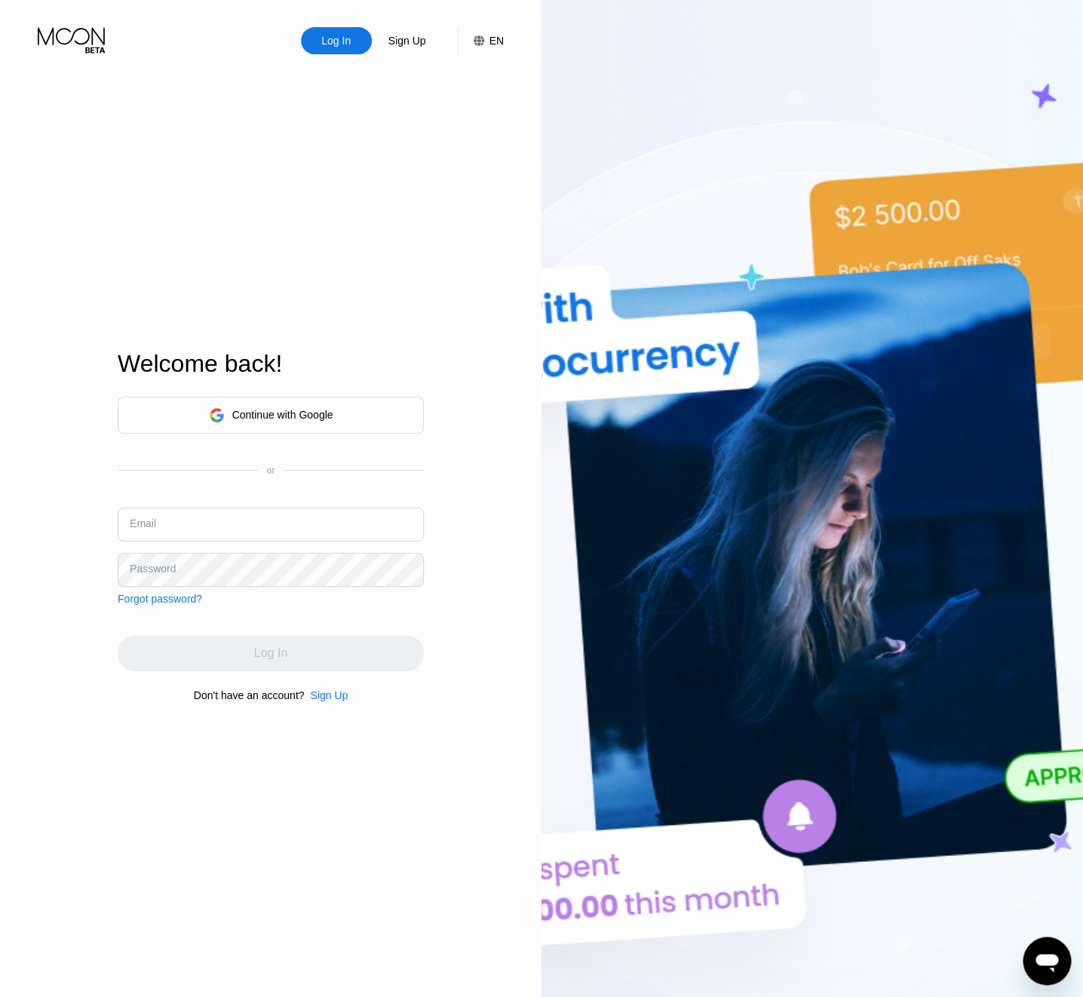
drag, startPoint x: 0, startPoint y: 0, endPoint x: 232, endPoint y: 522, distance: 571.1
click at [232, 522] on input "text" at bounding box center [271, 525] width 306 height 34
paste input "[EMAIL_ADDRESS][DOMAIN_NAME]"
type input "[EMAIL_ADDRESS][DOMAIN_NAME]"
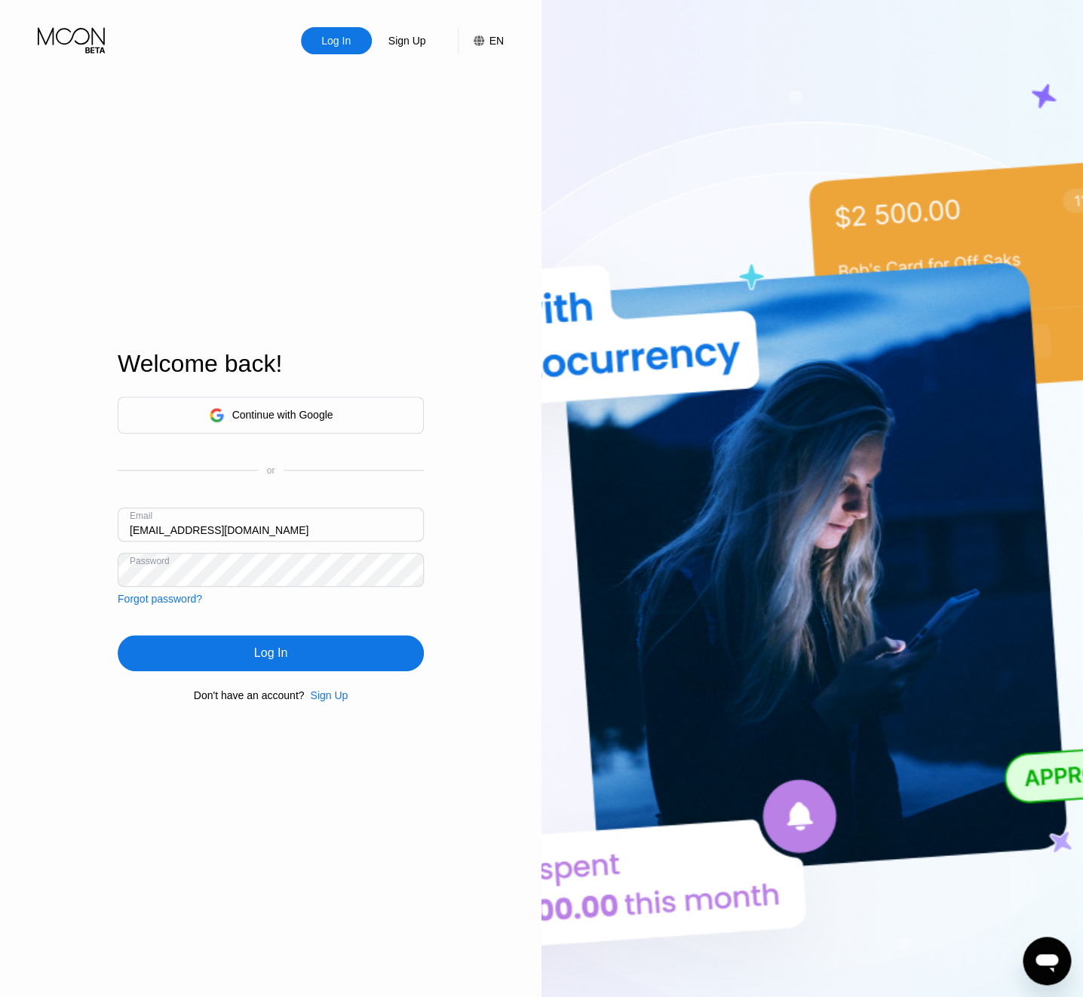
click at [259, 640] on div "Log In" at bounding box center [271, 653] width 306 height 36
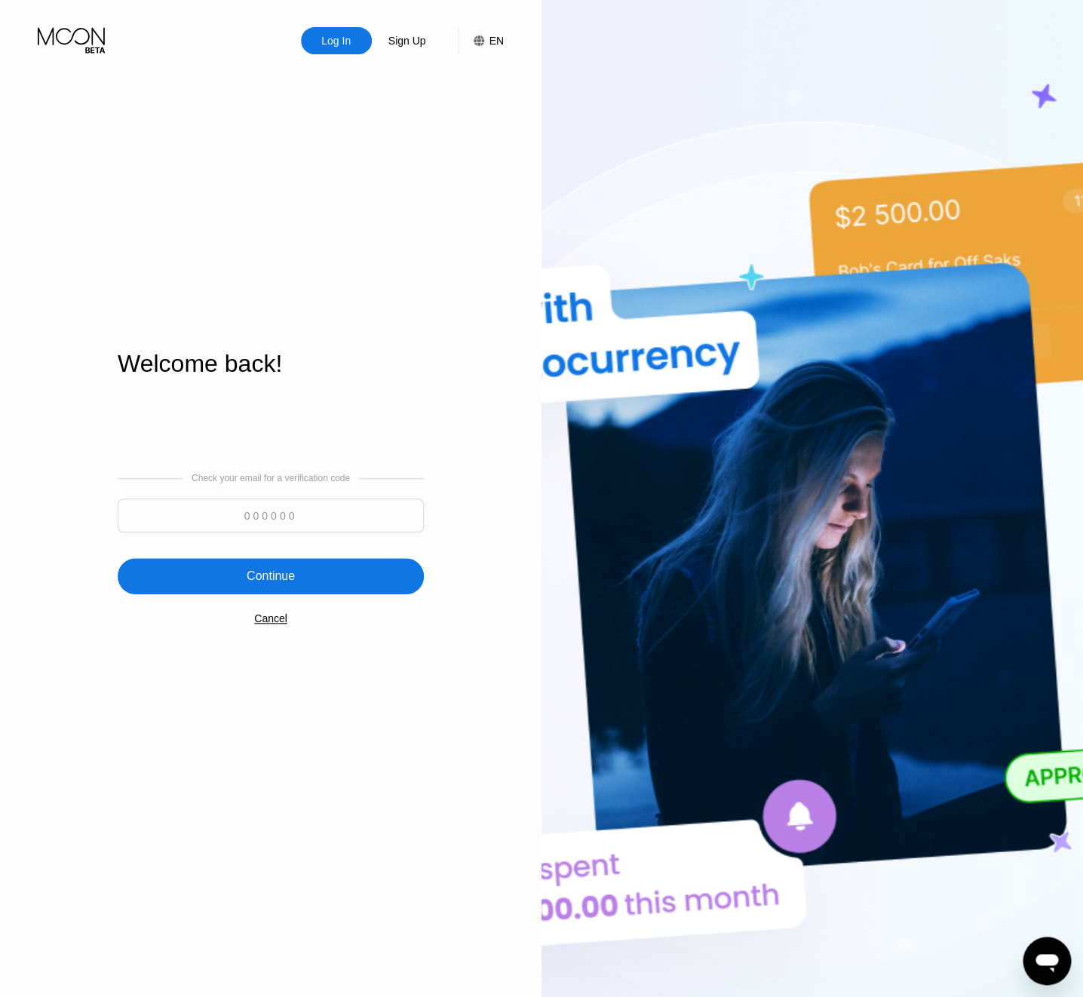
click at [284, 619] on div "Cancel" at bounding box center [270, 619] width 33 height 12
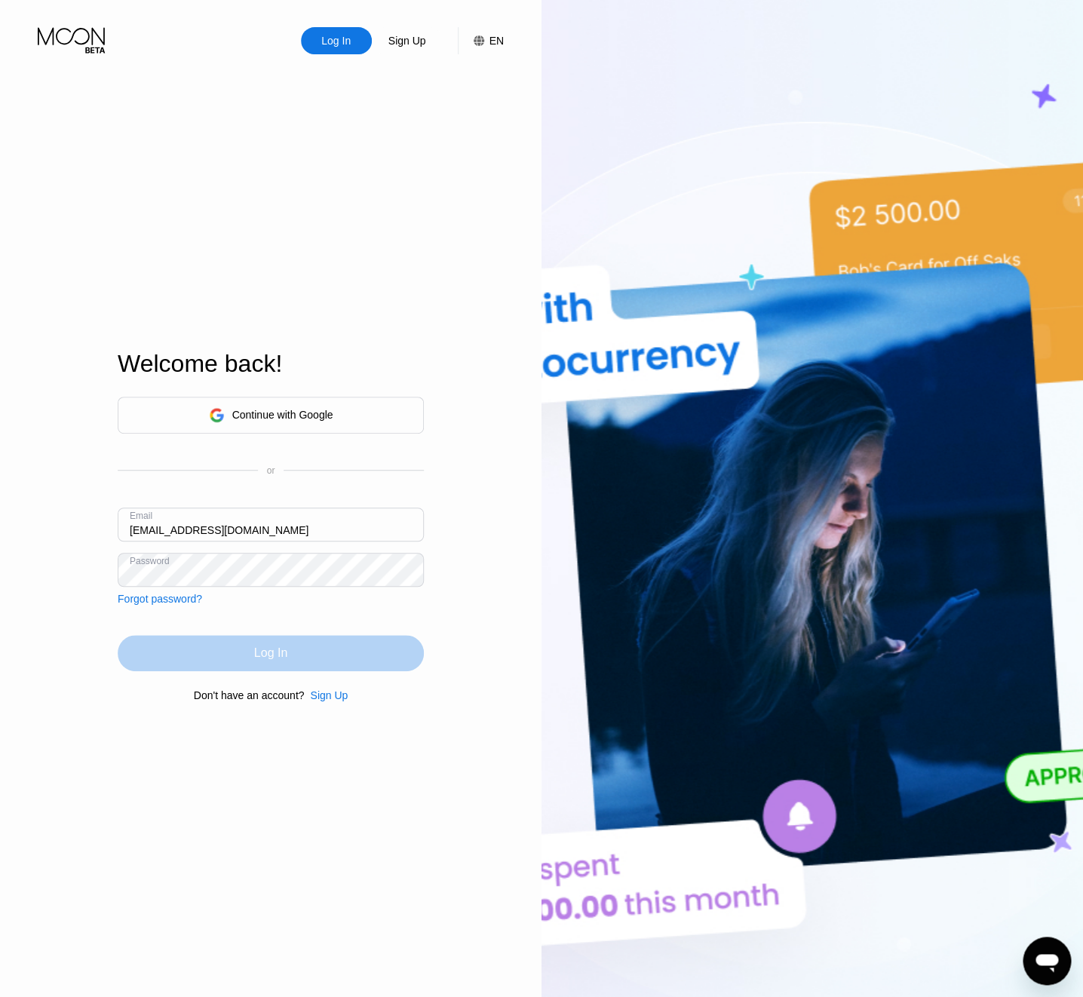
click at [243, 652] on div "Log In" at bounding box center [271, 653] width 306 height 36
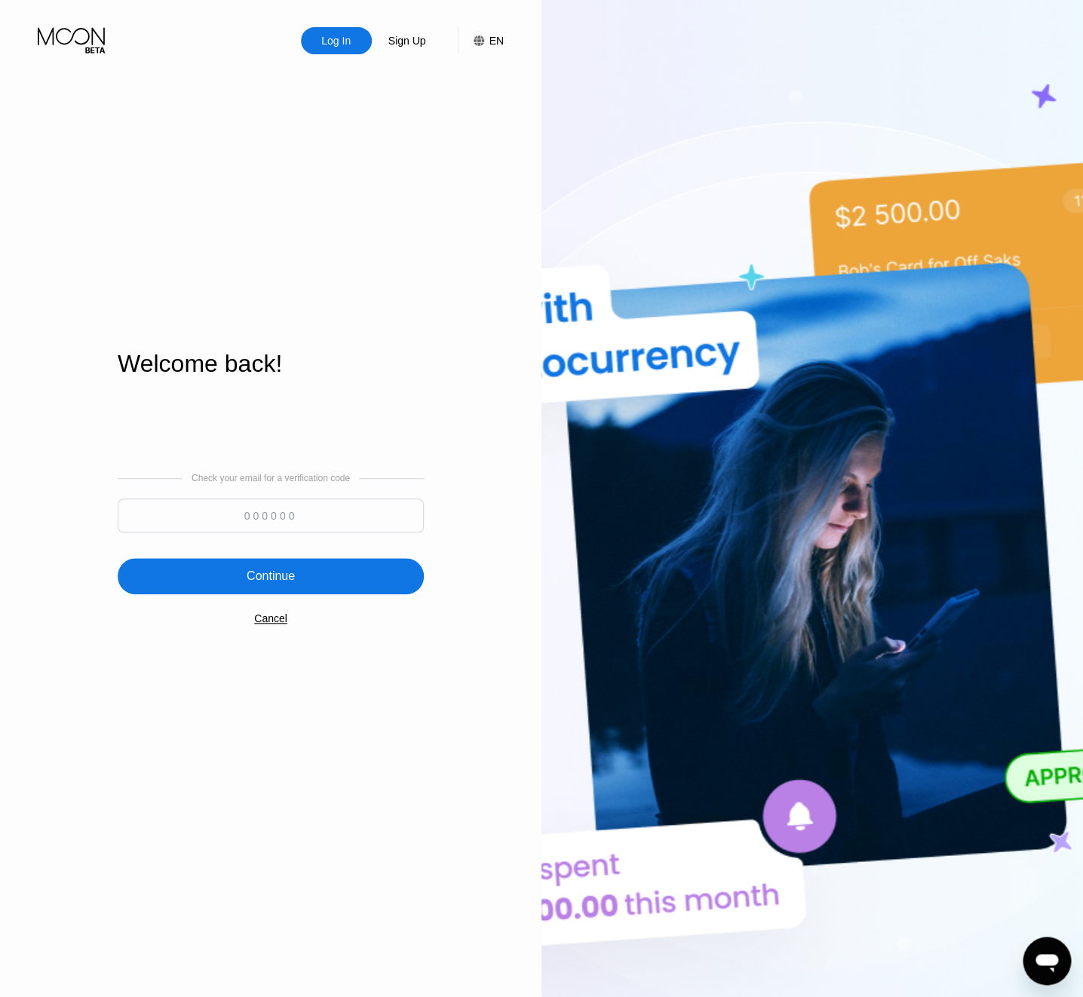
click at [244, 508] on input at bounding box center [271, 516] width 306 height 34
type input "155209"
click at [215, 554] on div "Check your email for a verification code 155209 Continue Cancel" at bounding box center [271, 549] width 306 height 306
click at [219, 556] on div "Check your email for a verification code 155209 Continue Cancel" at bounding box center [271, 549] width 306 height 306
click at [216, 570] on div "Continue" at bounding box center [271, 576] width 306 height 36
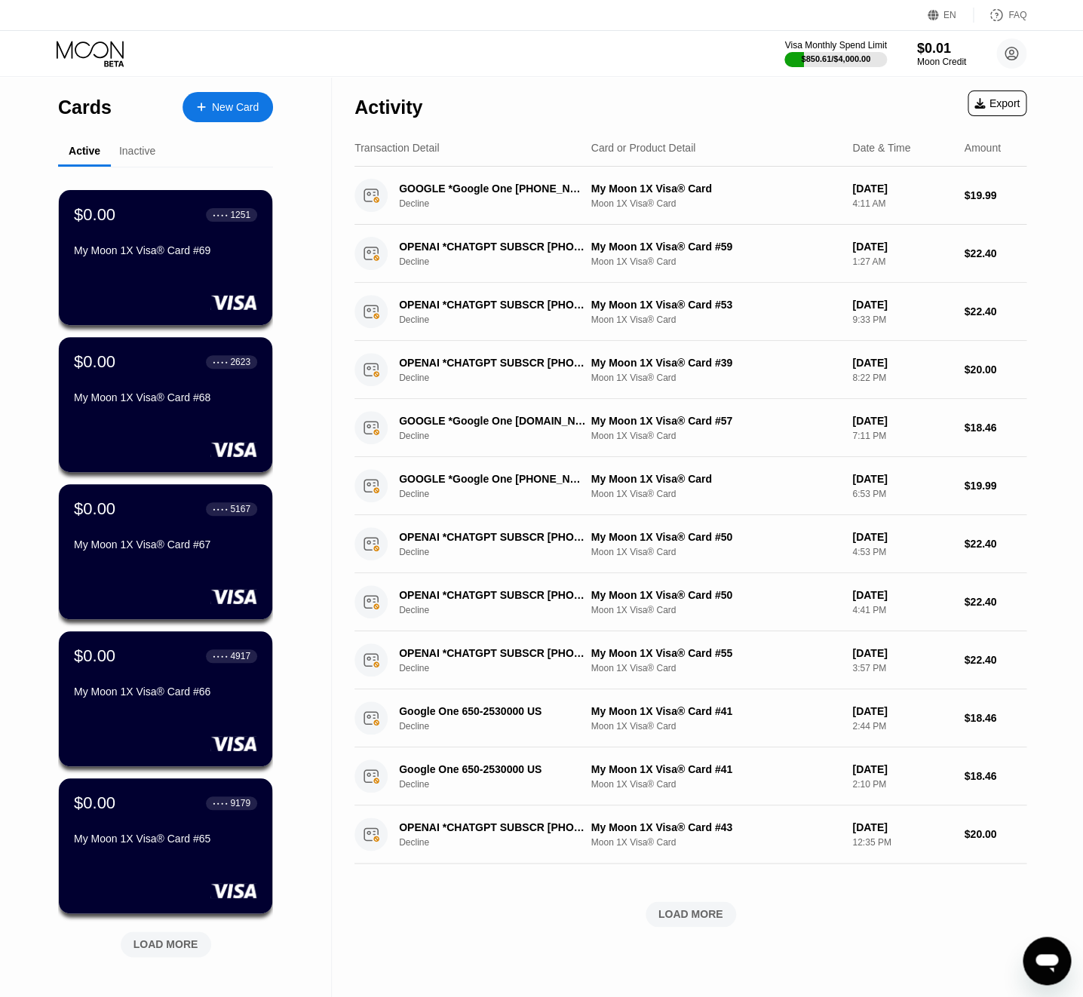
click at [152, 943] on div "LOAD MORE" at bounding box center [166, 945] width 65 height 14
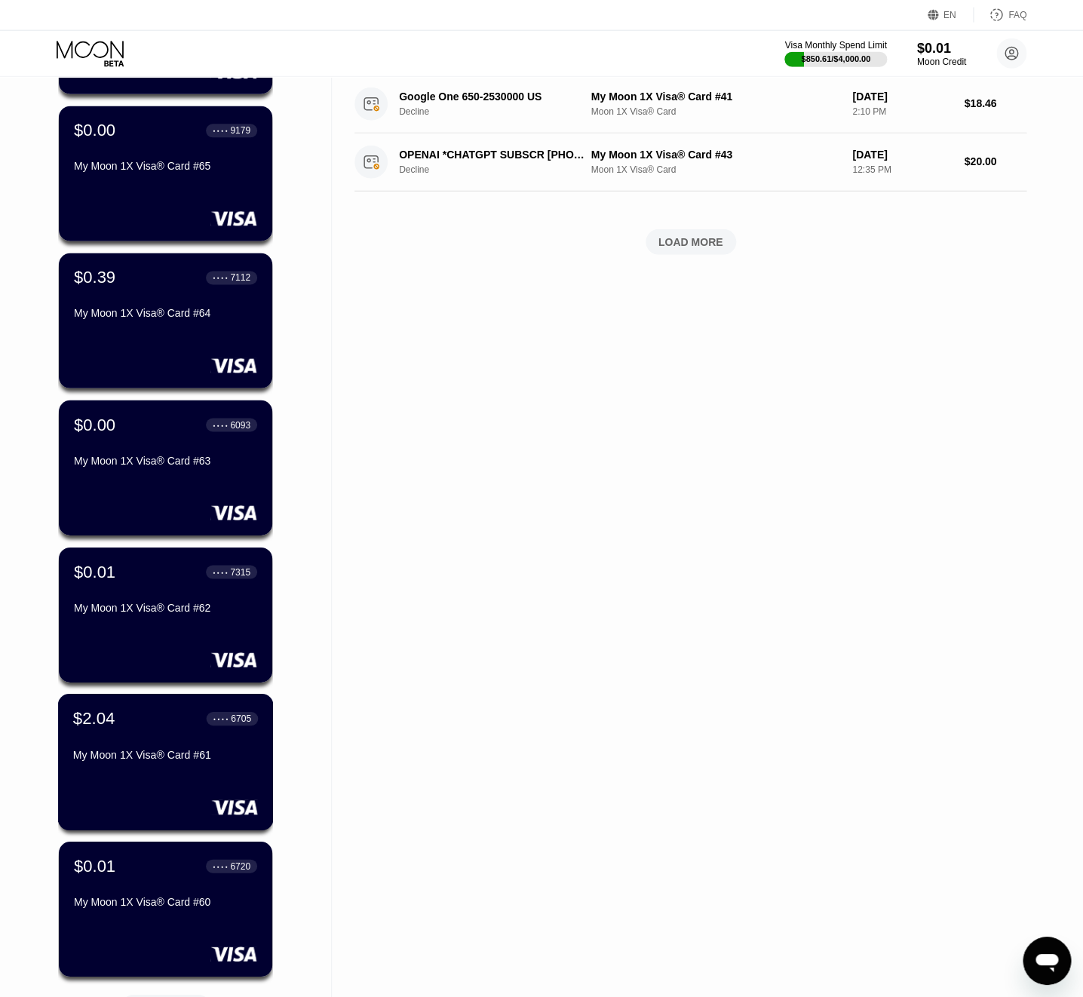
scroll to position [772, 0]
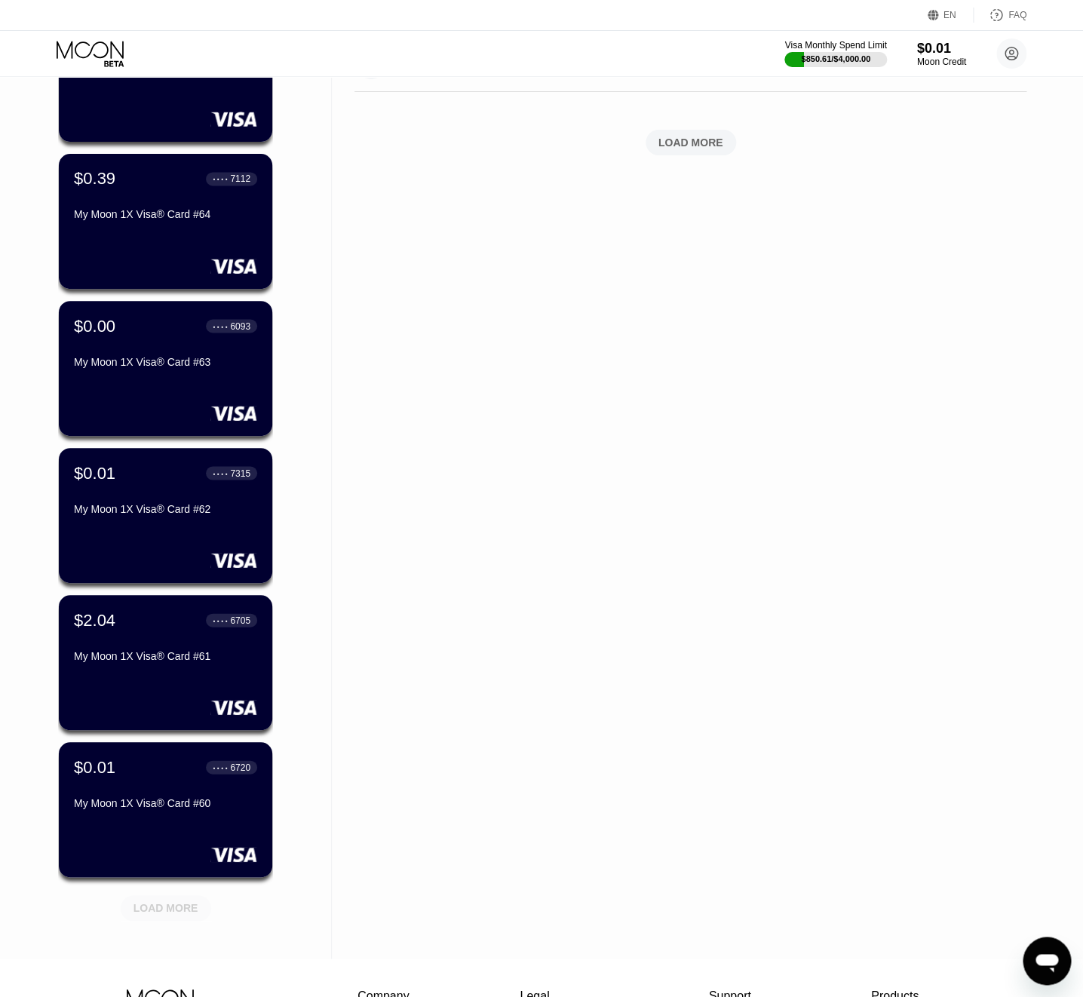
click at [143, 906] on div "LOAD MORE" at bounding box center [166, 908] width 65 height 14
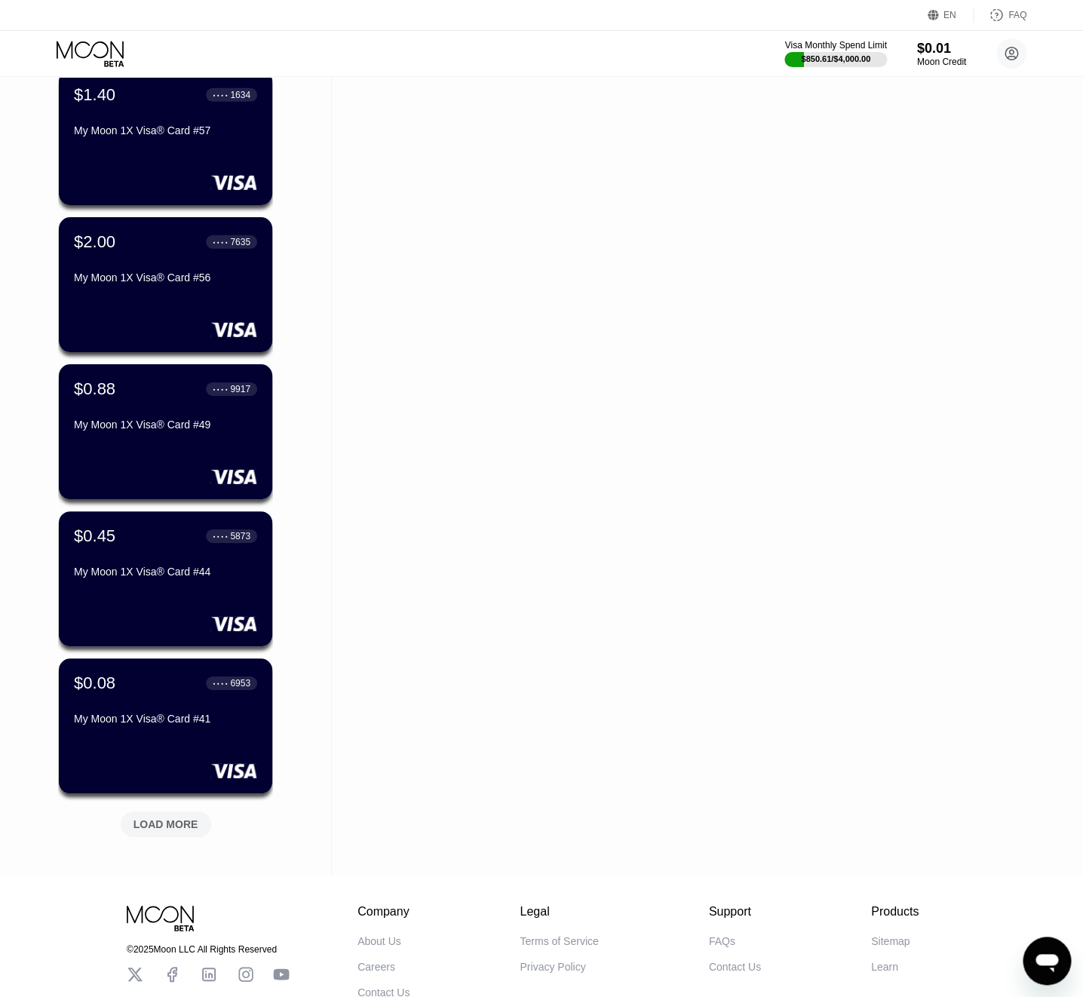
scroll to position [1630, 0]
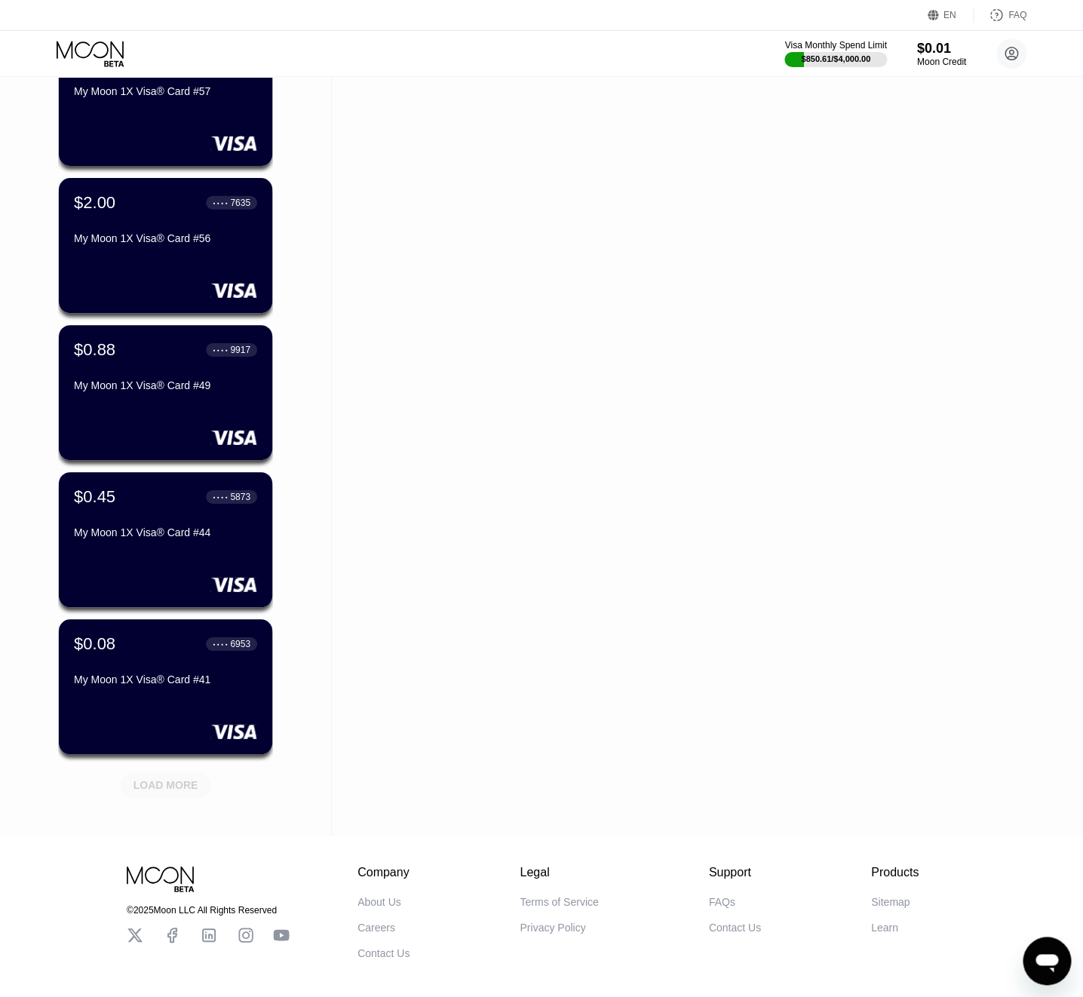
click at [169, 787] on div "LOAD MORE" at bounding box center [166, 785] width 65 height 14
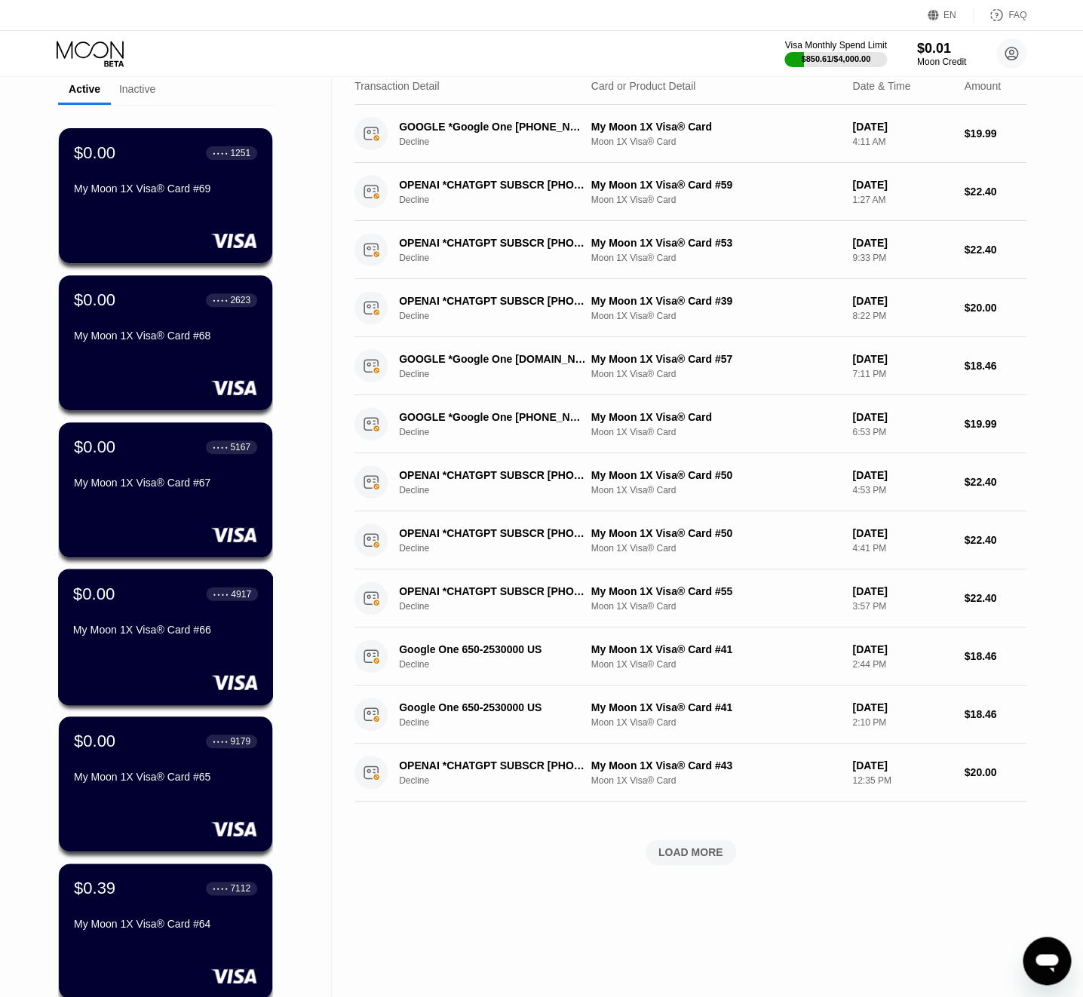
scroll to position [0, 0]
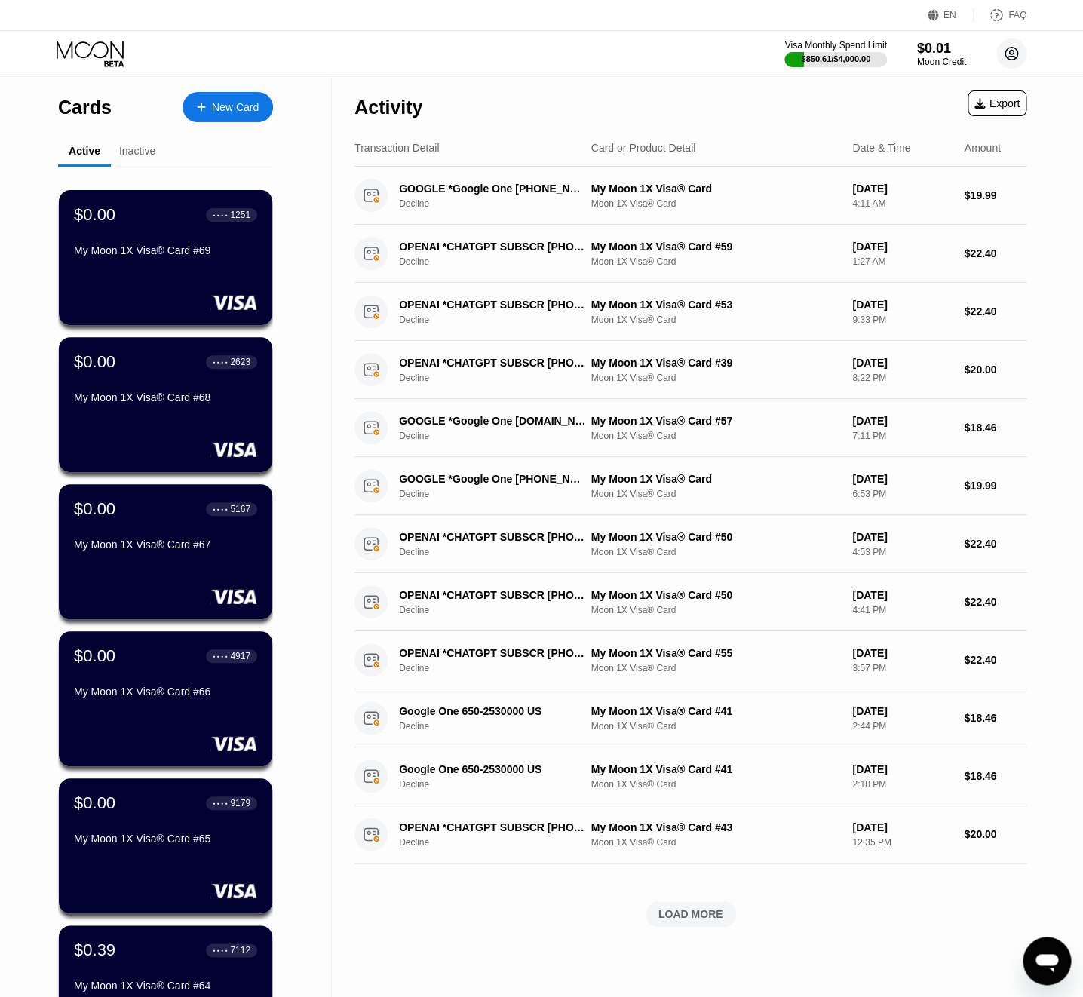
click at [1011, 63] on circle at bounding box center [1012, 53] width 30 height 30
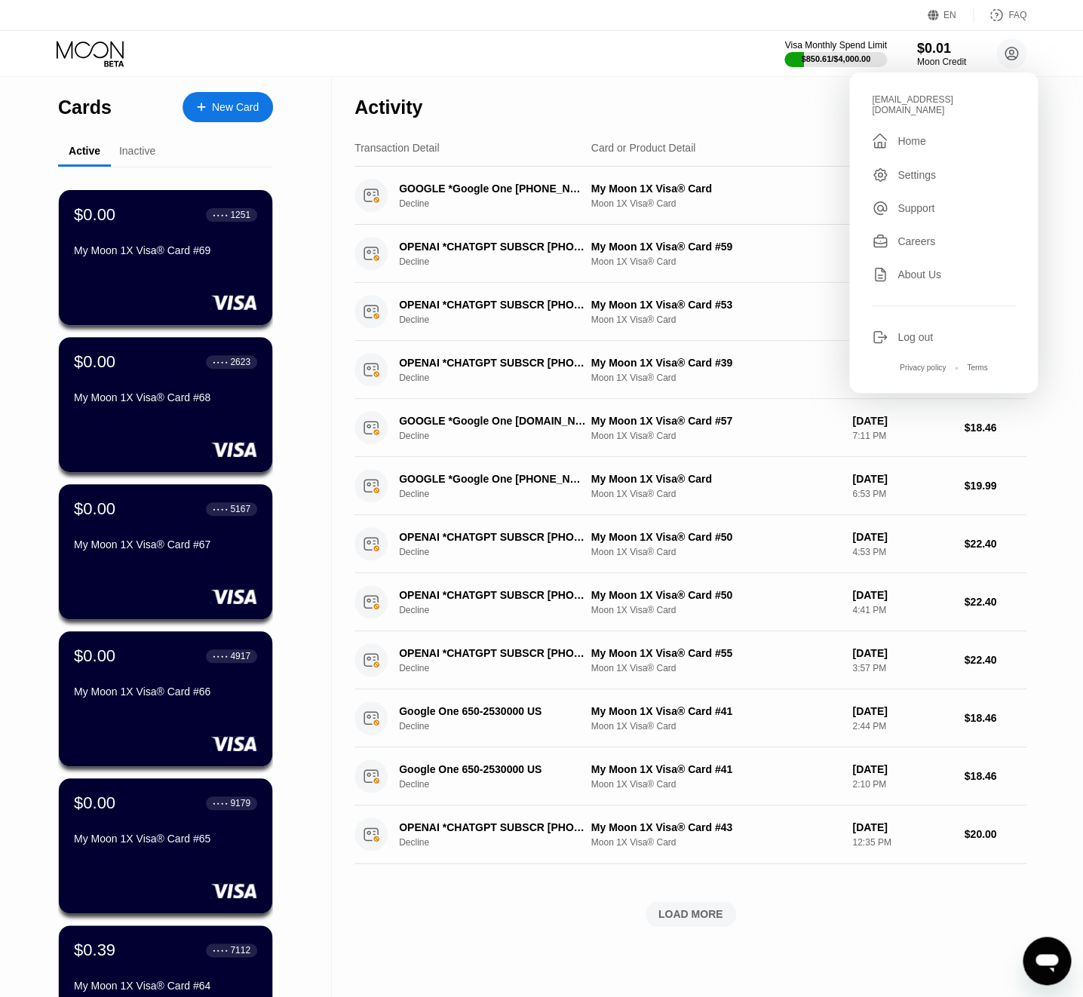
click at [916, 333] on div "Log out" at bounding box center [915, 337] width 35 height 12
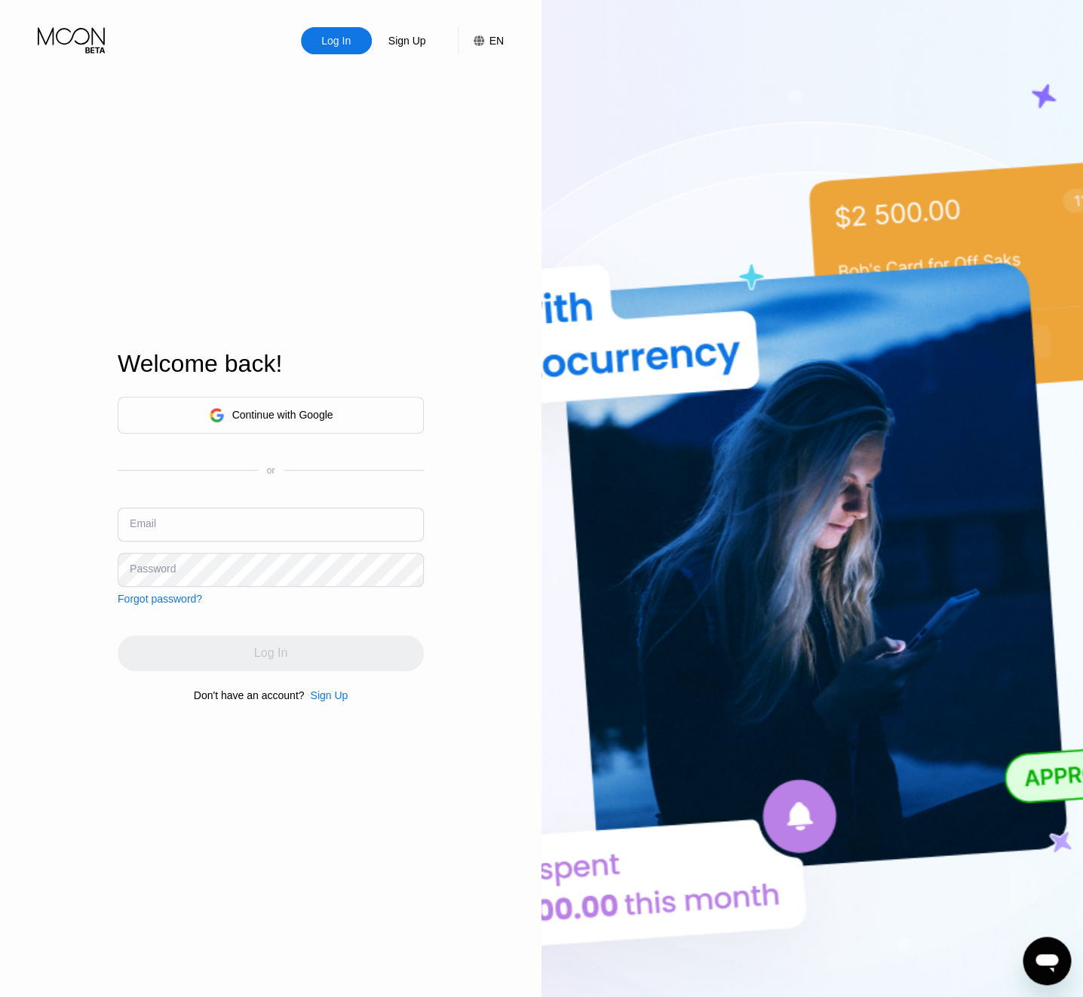
click at [223, 538] on input "text" at bounding box center [271, 525] width 306 height 34
paste input "[EMAIL_ADDRESS][DOMAIN_NAME]"
type input "[EMAIL_ADDRESS][DOMAIN_NAME]"
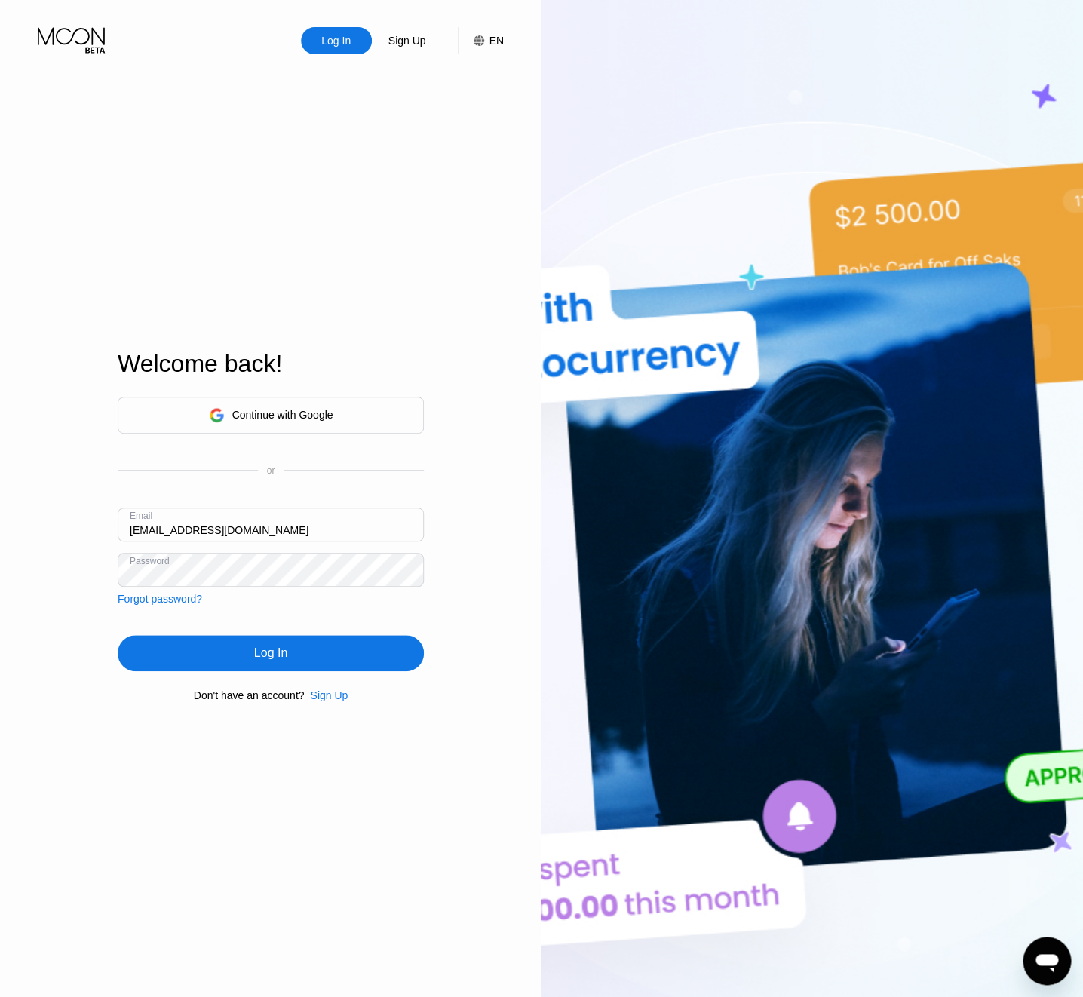
click at [219, 650] on div "Log In" at bounding box center [271, 653] width 306 height 36
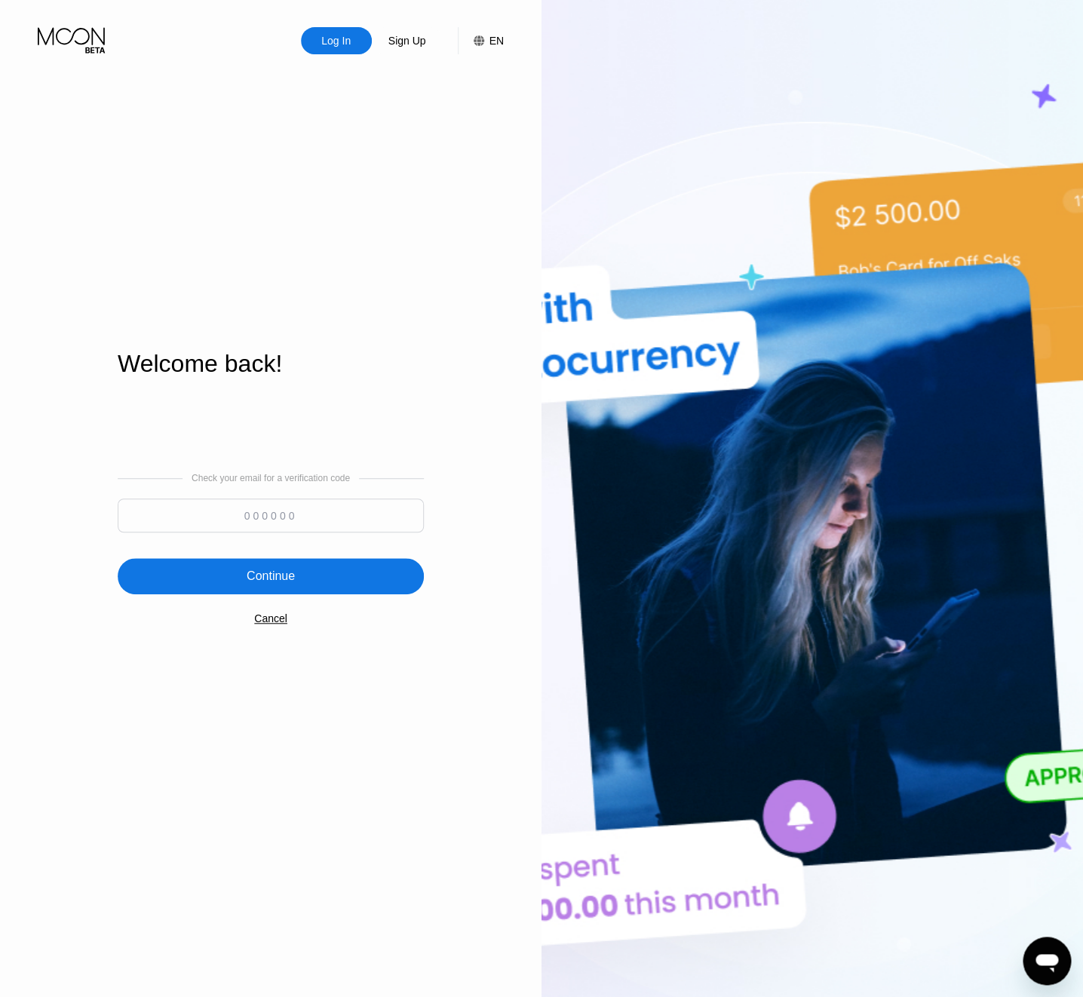
click at [256, 515] on input at bounding box center [271, 516] width 306 height 34
type input "107547"
click at [253, 567] on div "Continue" at bounding box center [271, 576] width 306 height 36
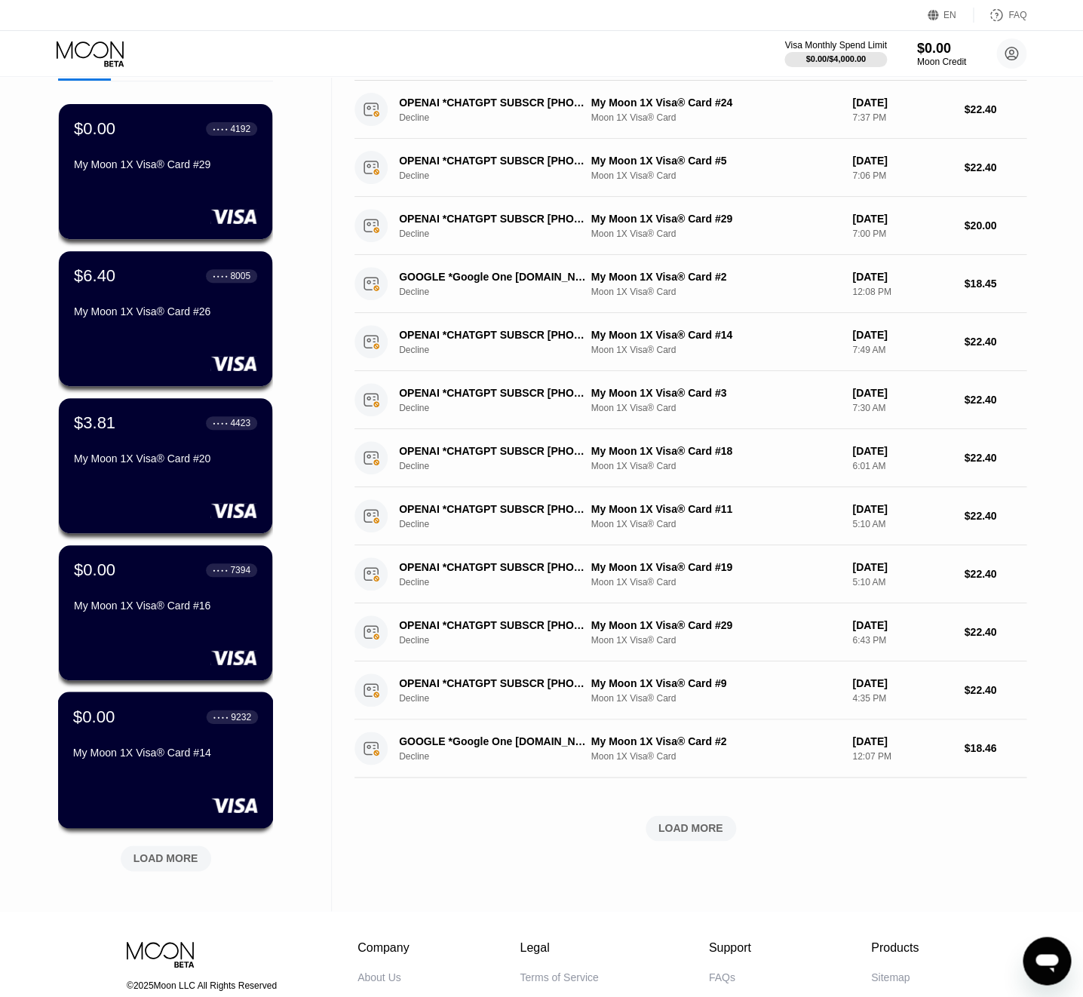
scroll to position [87, 0]
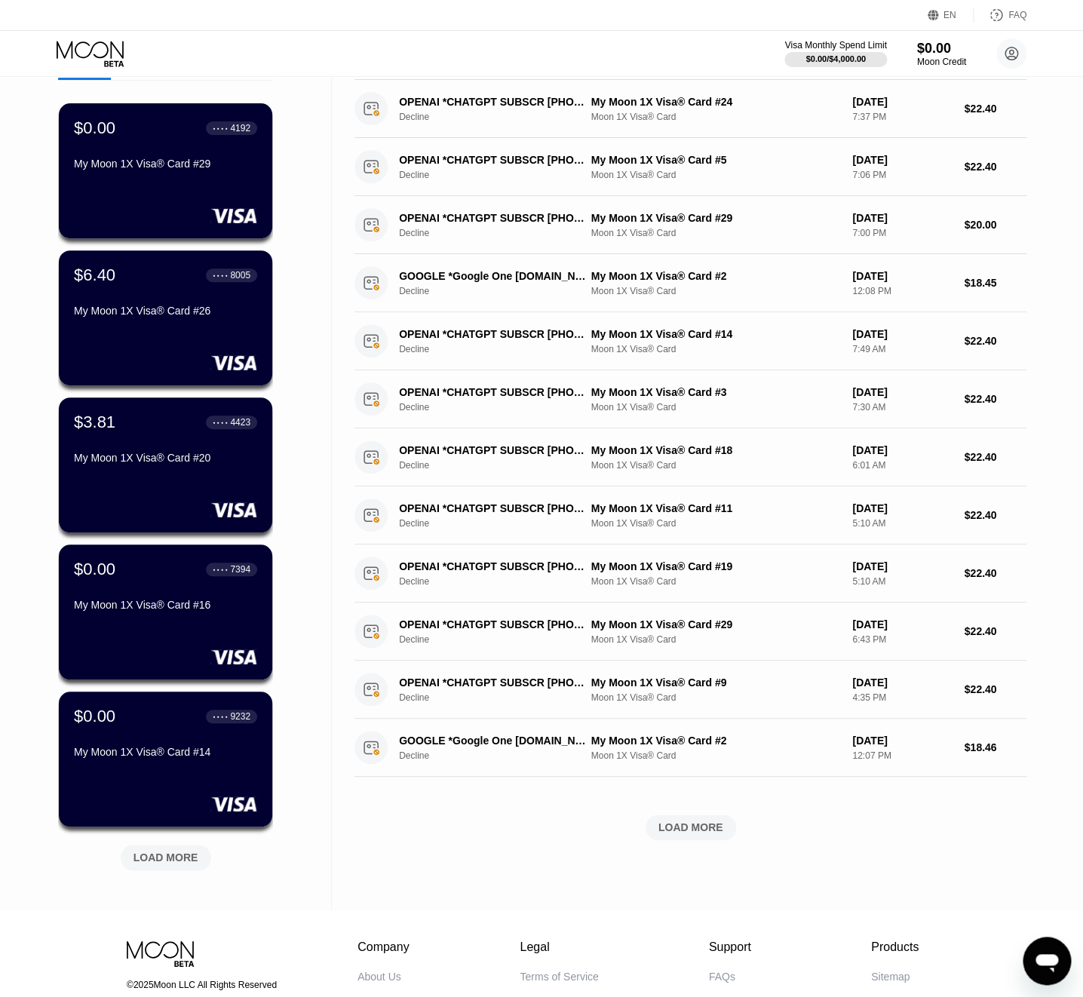
click at [161, 849] on div "LOAD MORE" at bounding box center [166, 858] width 91 height 26
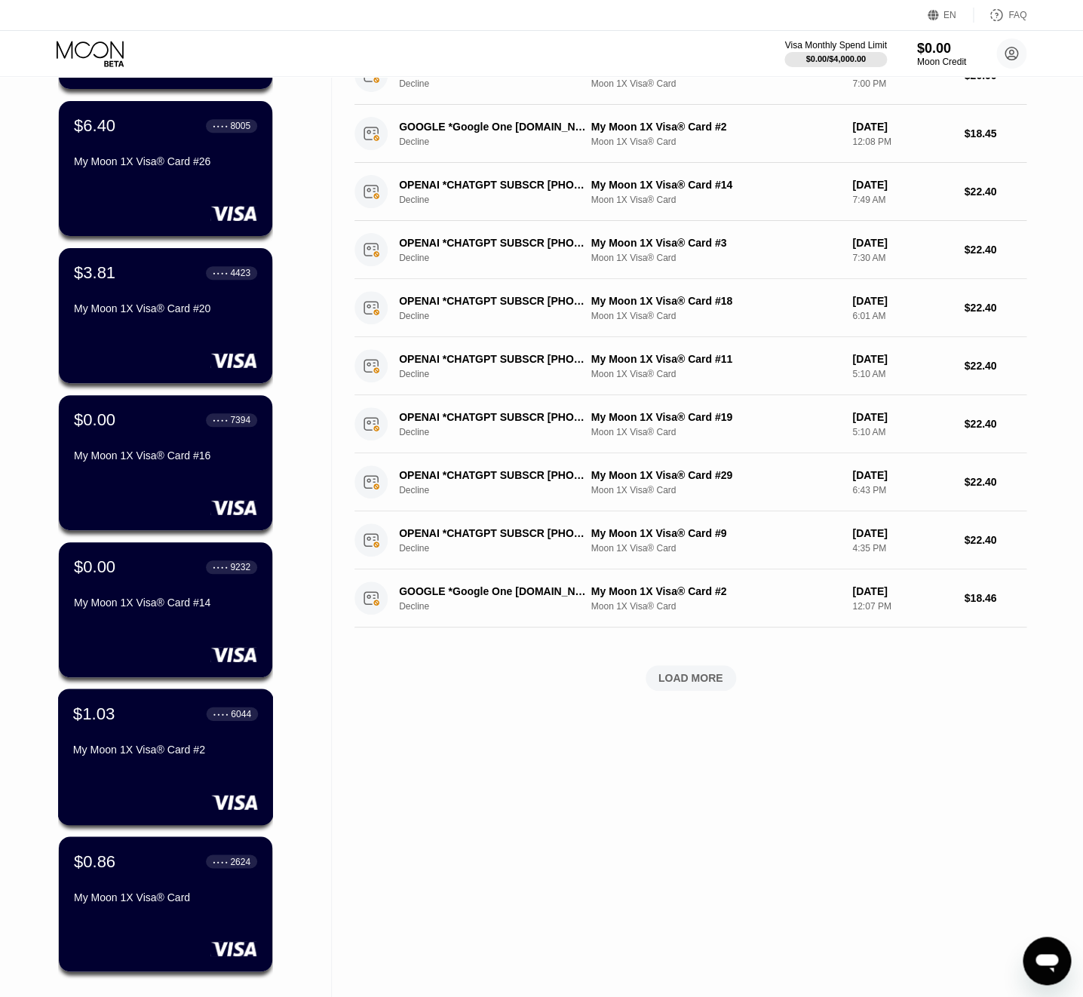
scroll to position [62, 0]
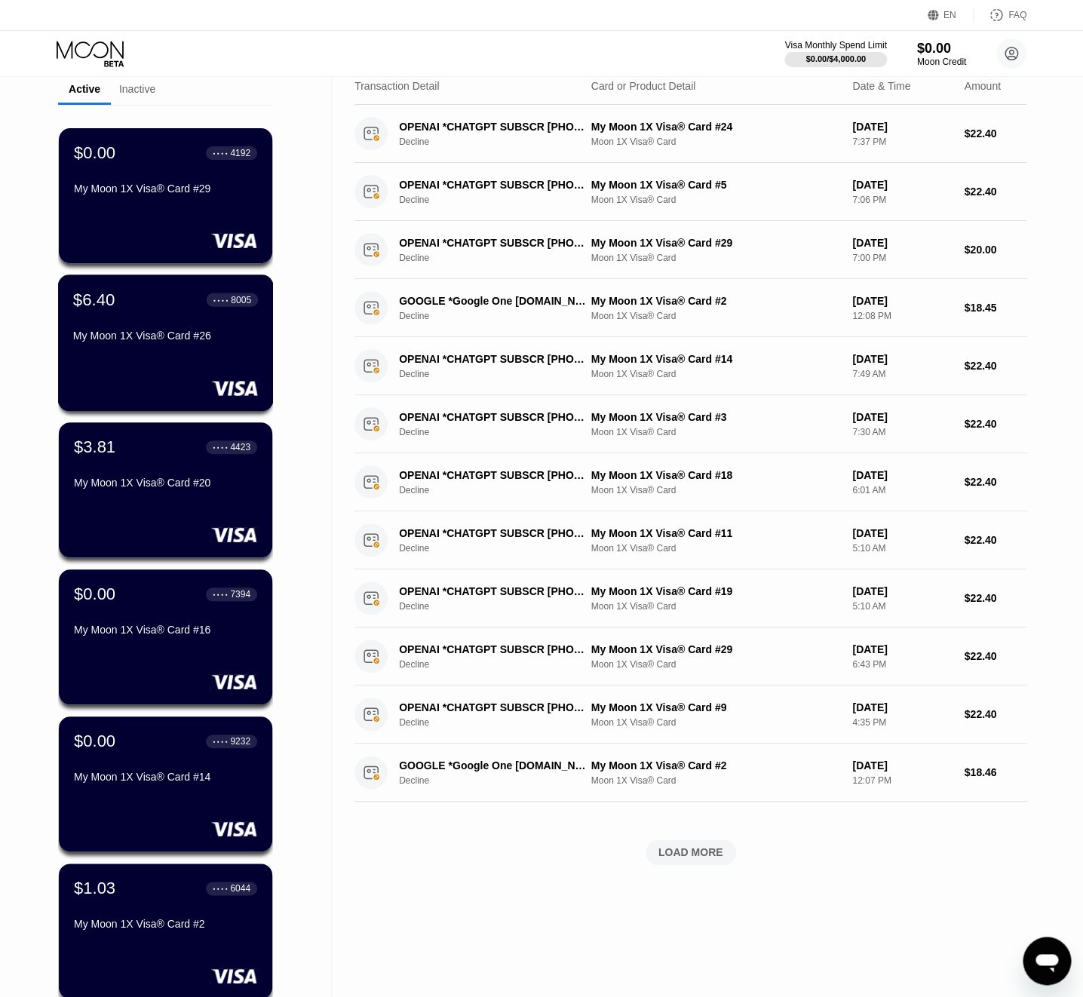
click at [192, 381] on div "$6.40 ● ● ● ● 8005 My Moon 1X Visa® Card #26" at bounding box center [166, 343] width 216 height 137
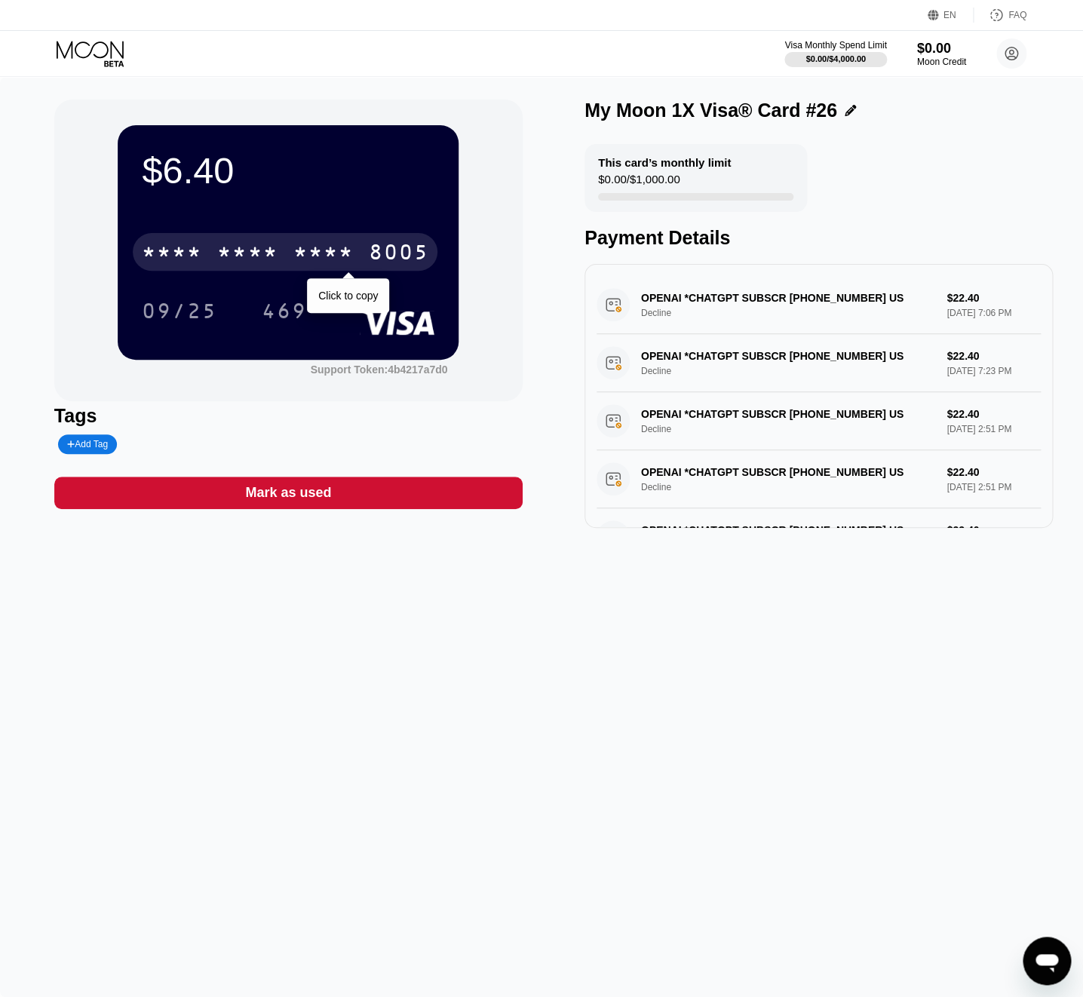
click at [379, 247] on div "8005" at bounding box center [398, 254] width 60 height 24
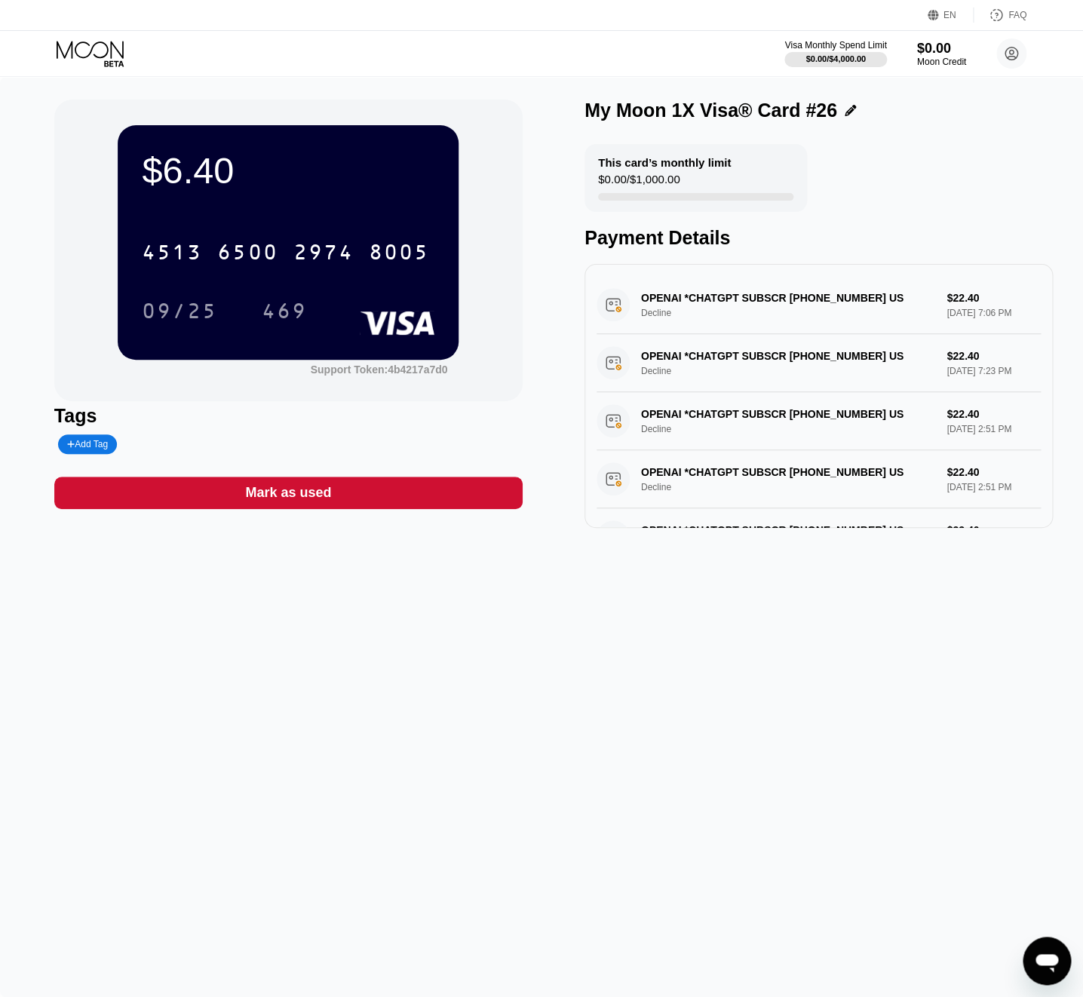
click at [1015, 57] on icon at bounding box center [1012, 54] width 8 height 8
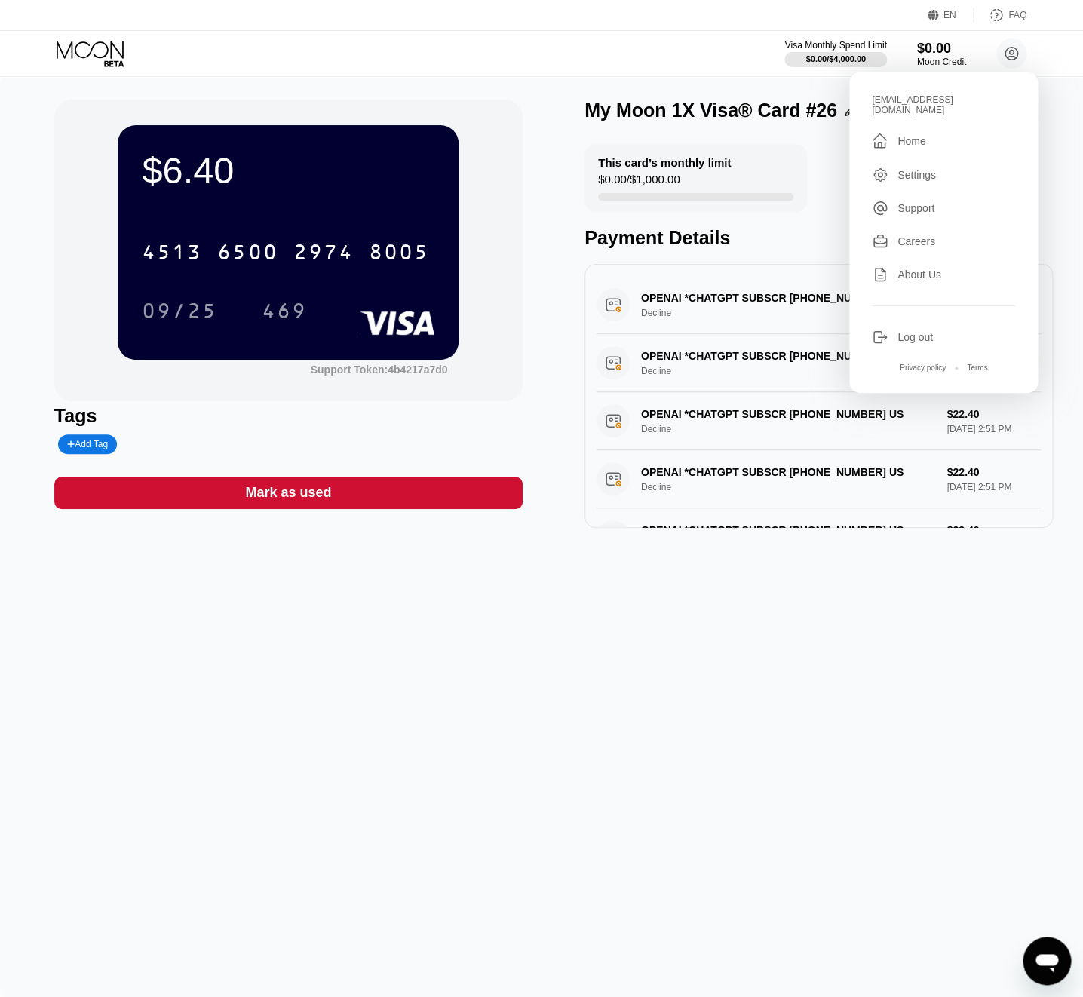
click at [942, 101] on div "[EMAIL_ADDRESS][DOMAIN_NAME]" at bounding box center [943, 104] width 143 height 21
click at [941, 101] on div "[EMAIL_ADDRESS][DOMAIN_NAME]" at bounding box center [943, 104] width 143 height 21
click at [941, 103] on div "[EMAIL_ADDRESS][DOMAIN_NAME]" at bounding box center [943, 104] width 143 height 21
click at [929, 103] on div "[EMAIL_ADDRESS][DOMAIN_NAME]" at bounding box center [943, 104] width 143 height 21
click at [925, 103] on div "[EMAIL_ADDRESS][DOMAIN_NAME]" at bounding box center [943, 104] width 143 height 21
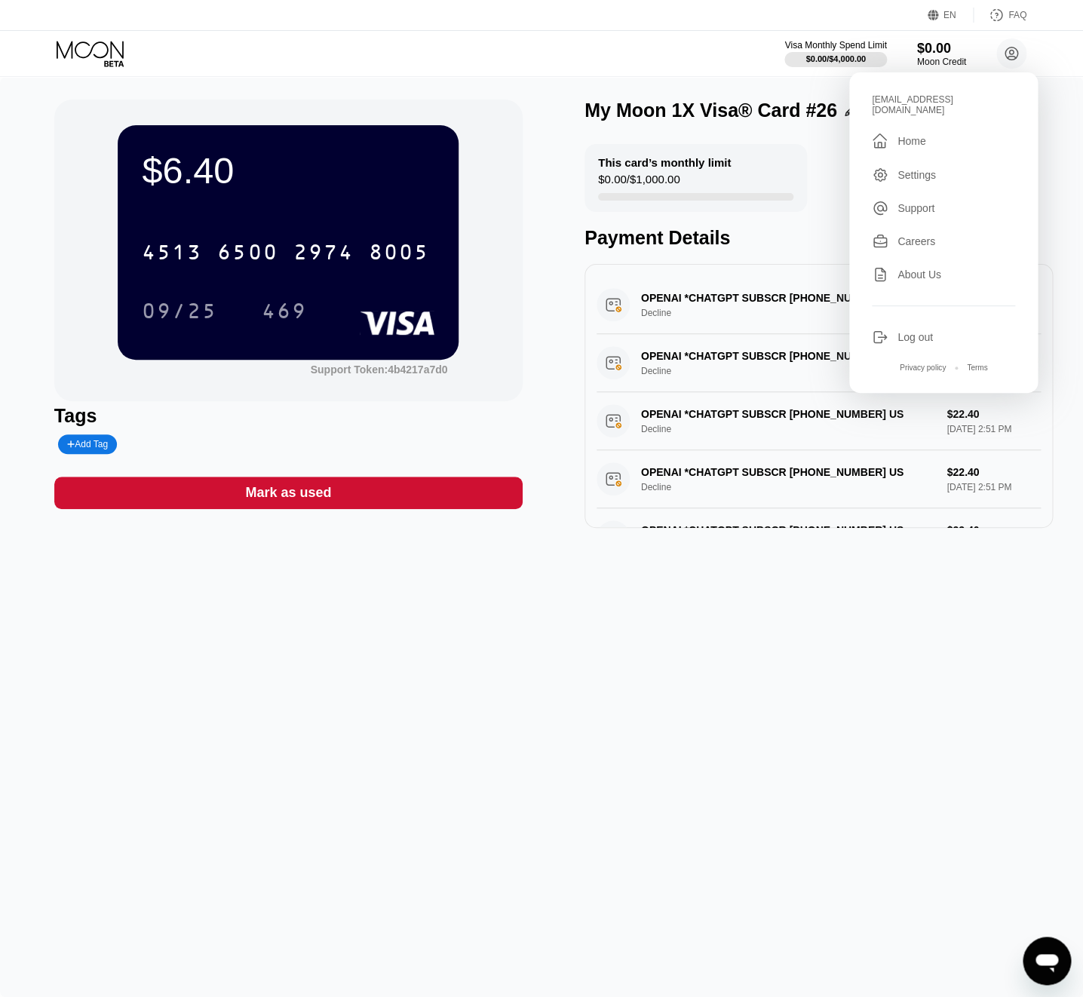
click at [924, 105] on div "[EMAIL_ADDRESS][DOMAIN_NAME]" at bounding box center [943, 104] width 143 height 21
click at [923, 95] on div "[EMAIL_ADDRESS][DOMAIN_NAME]" at bounding box center [943, 104] width 143 height 21
click at [916, 98] on div "[EMAIL_ADDRESS][DOMAIN_NAME]" at bounding box center [943, 104] width 143 height 21
click at [912, 99] on div "[EMAIL_ADDRESS][DOMAIN_NAME]" at bounding box center [943, 104] width 143 height 21
drag, startPoint x: 875, startPoint y: 98, endPoint x: 887, endPoint y: 97, distance: 12.2
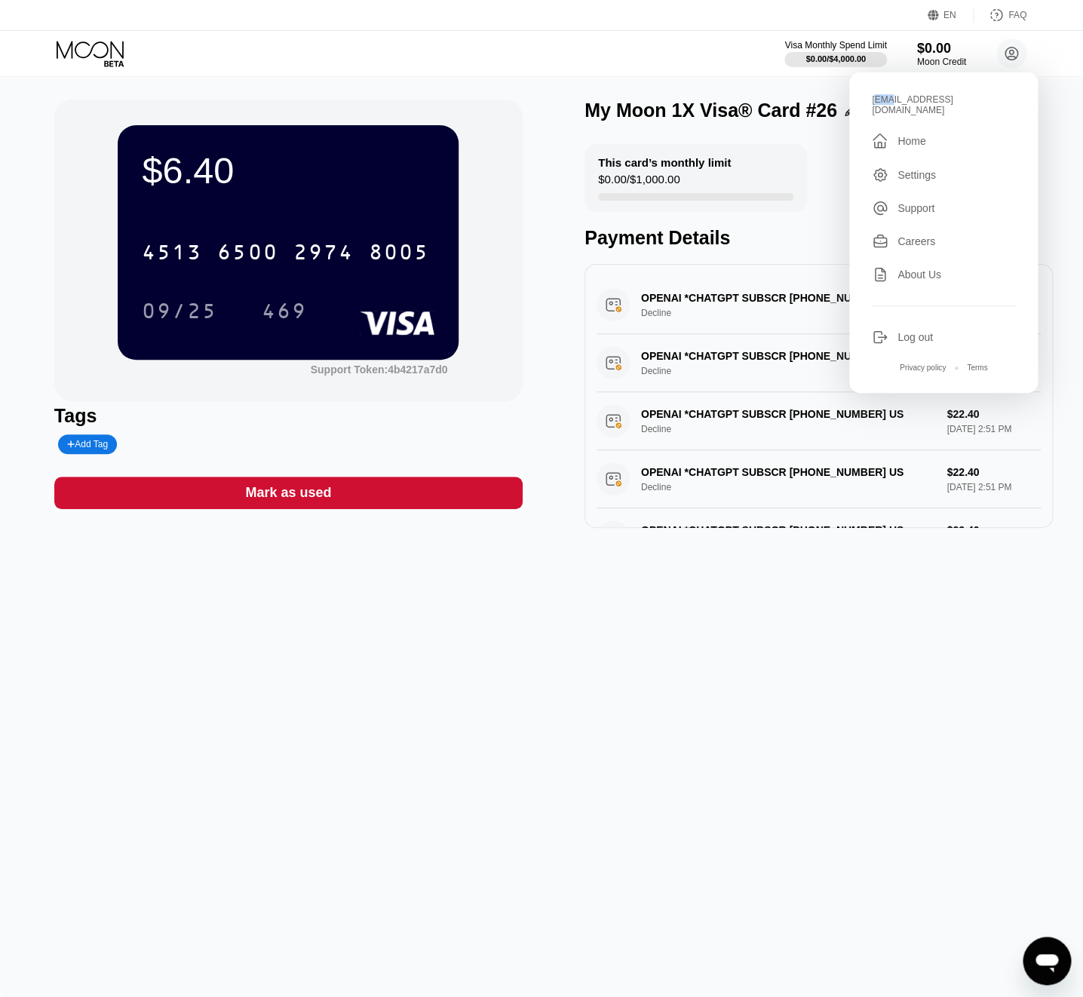
click at [888, 97] on div "[EMAIL_ADDRESS][DOMAIN_NAME]" at bounding box center [943, 104] width 143 height 21
drag, startPoint x: 872, startPoint y: 100, endPoint x: 959, endPoint y: 99, distance: 86.8
click at [959, 99] on div "[EMAIL_ADDRESS][DOMAIN_NAME]" at bounding box center [943, 104] width 143 height 21
copy div "[EMAIL_ADDRESS][DOMAIN_NAME]"
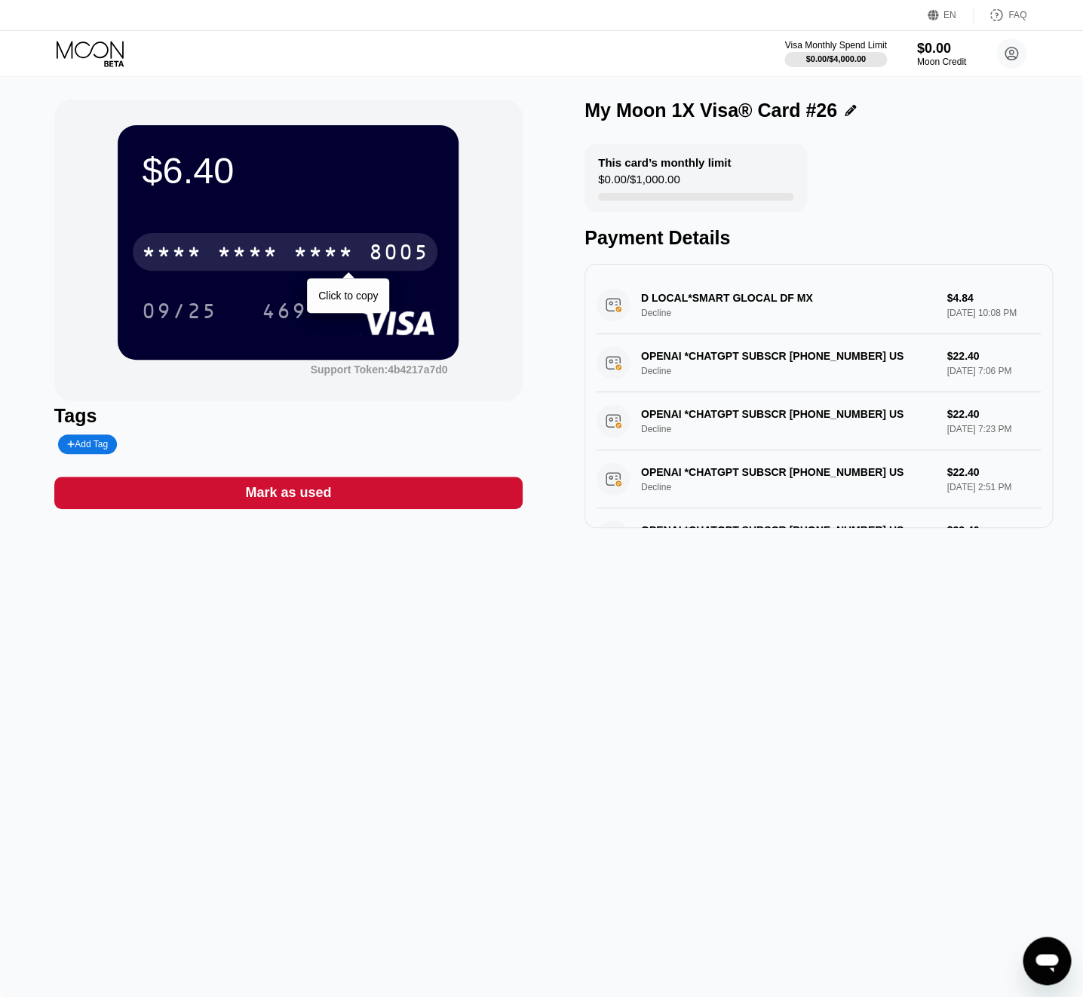
click at [372, 255] on div "8005" at bounding box center [398, 254] width 60 height 24
